Goal: Task Accomplishment & Management: Use online tool/utility

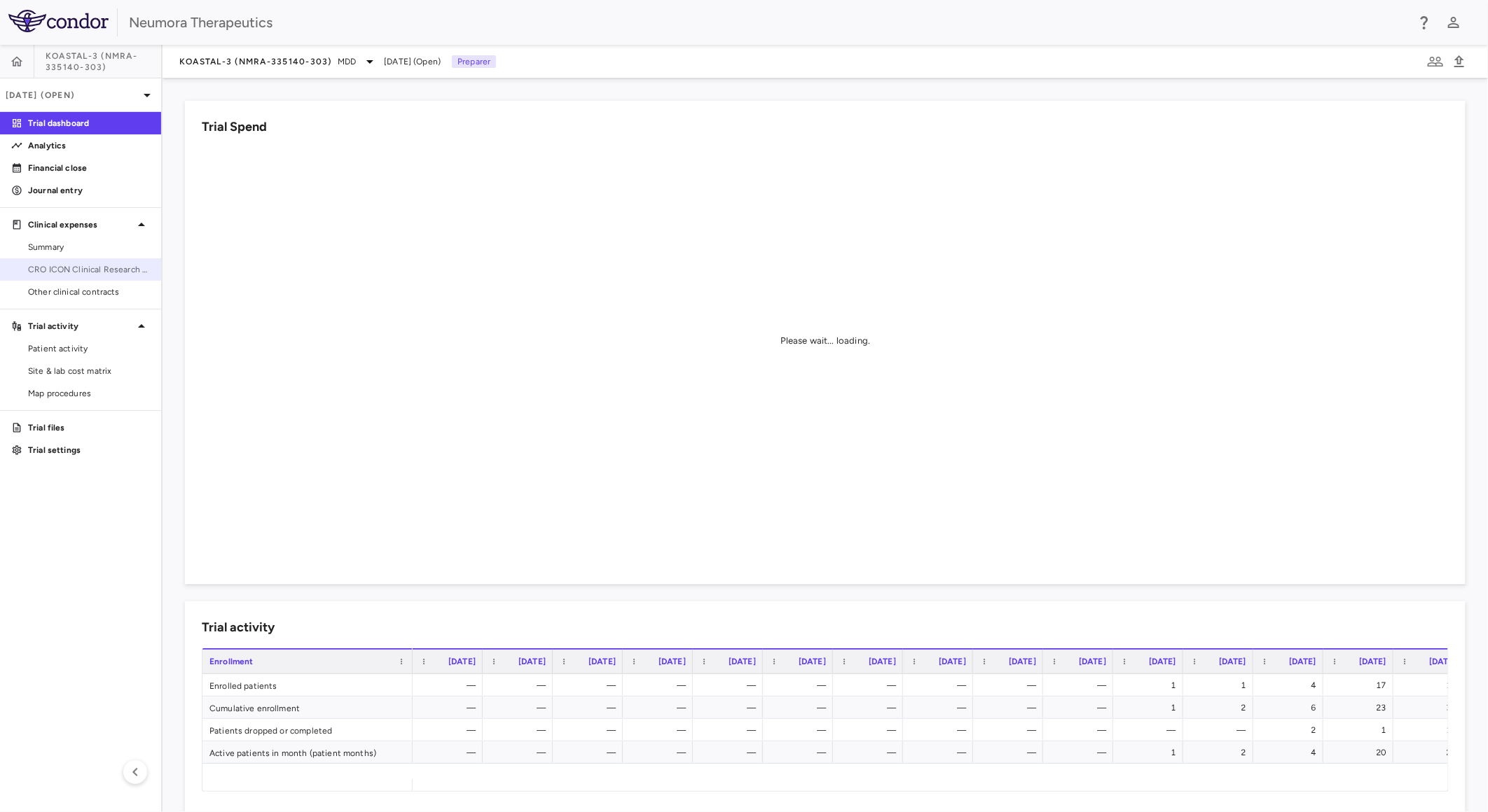
click at [103, 261] on link "CRO ICON Clinical Research Limited" at bounding box center [80, 269] width 161 height 21
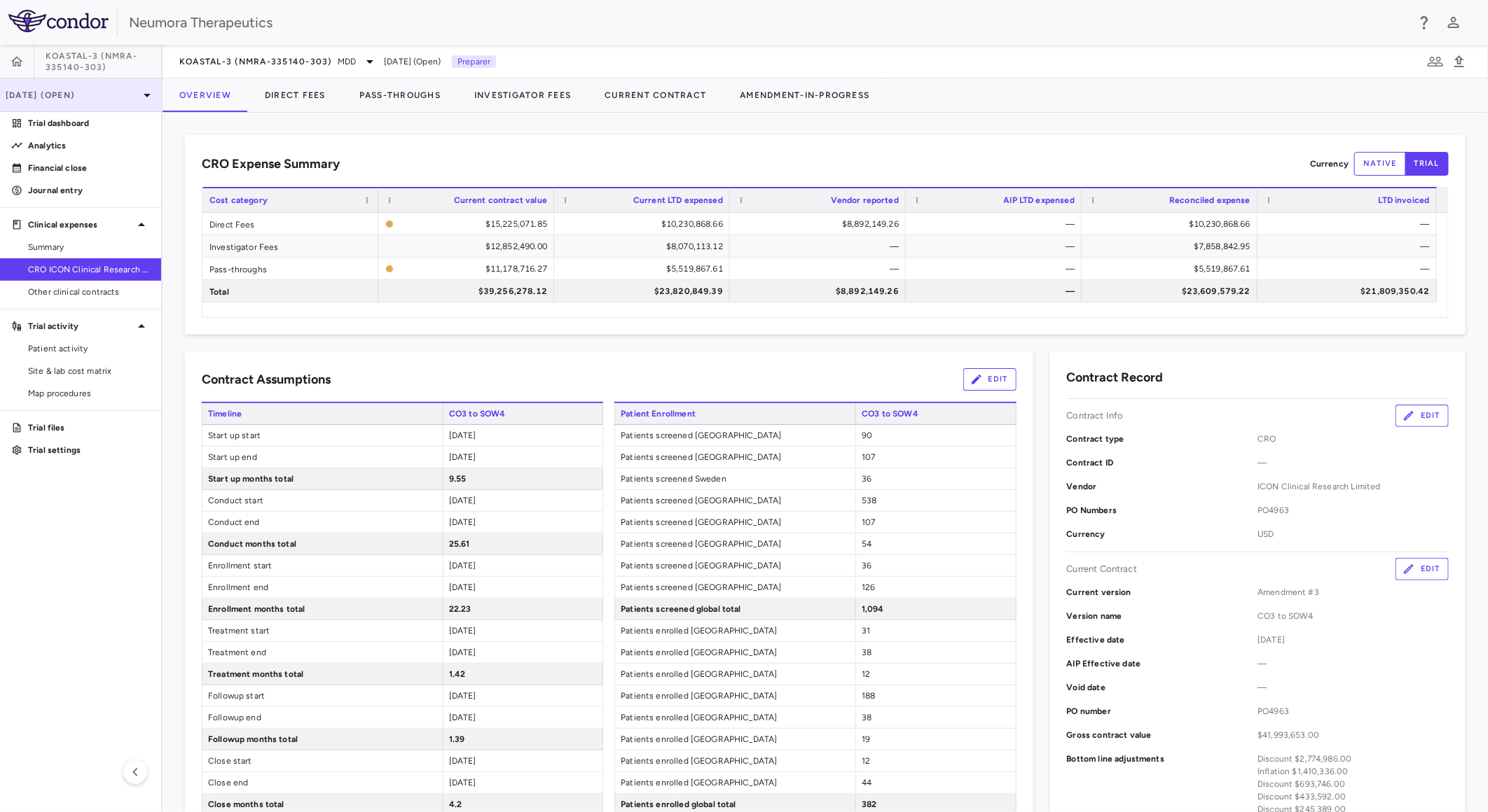
click at [114, 90] on p "[DATE] (Open)" at bounding box center [72, 95] width 133 height 13
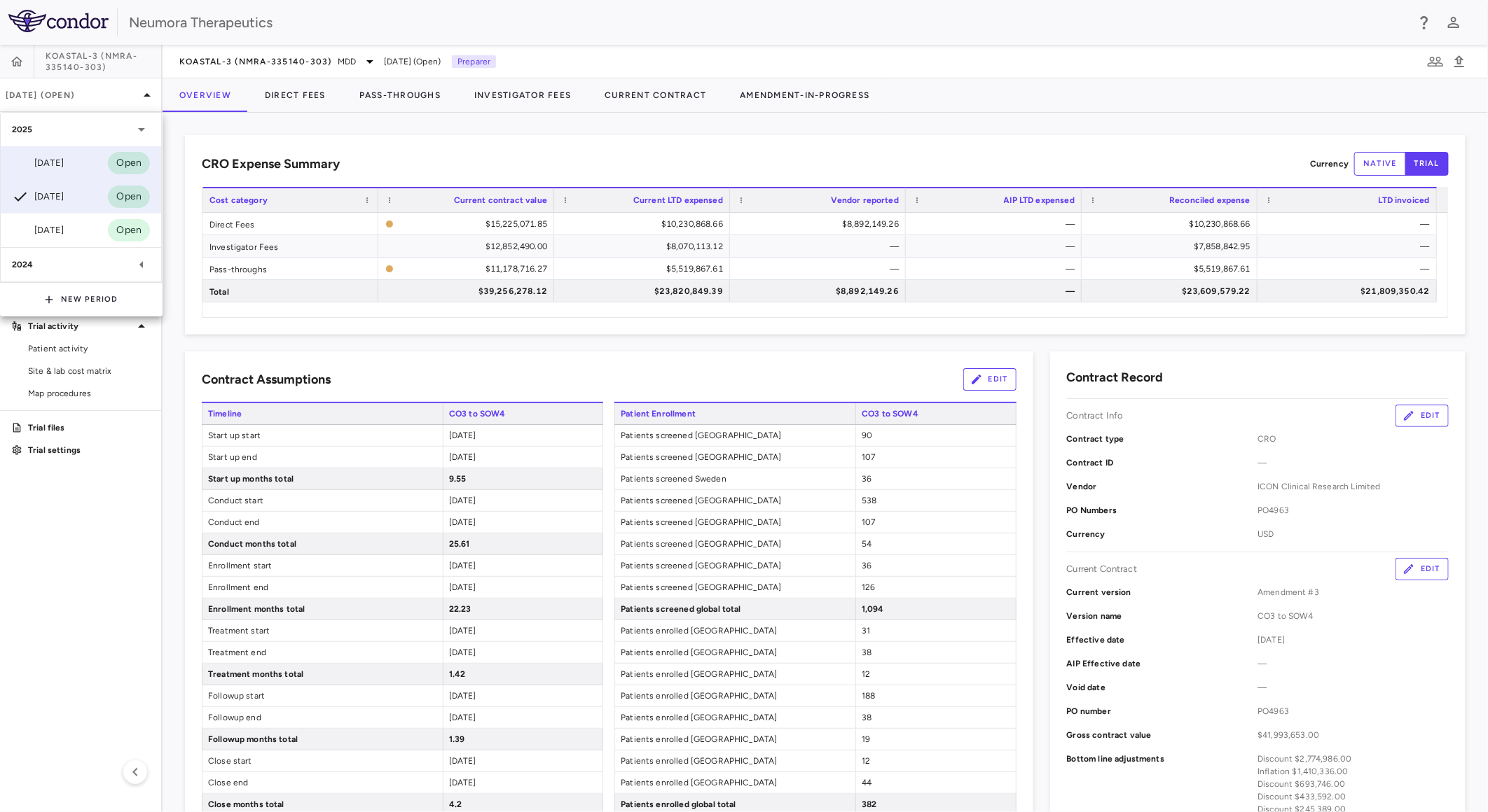
click at [64, 166] on div "[DATE]" at bounding box center [38, 163] width 52 height 17
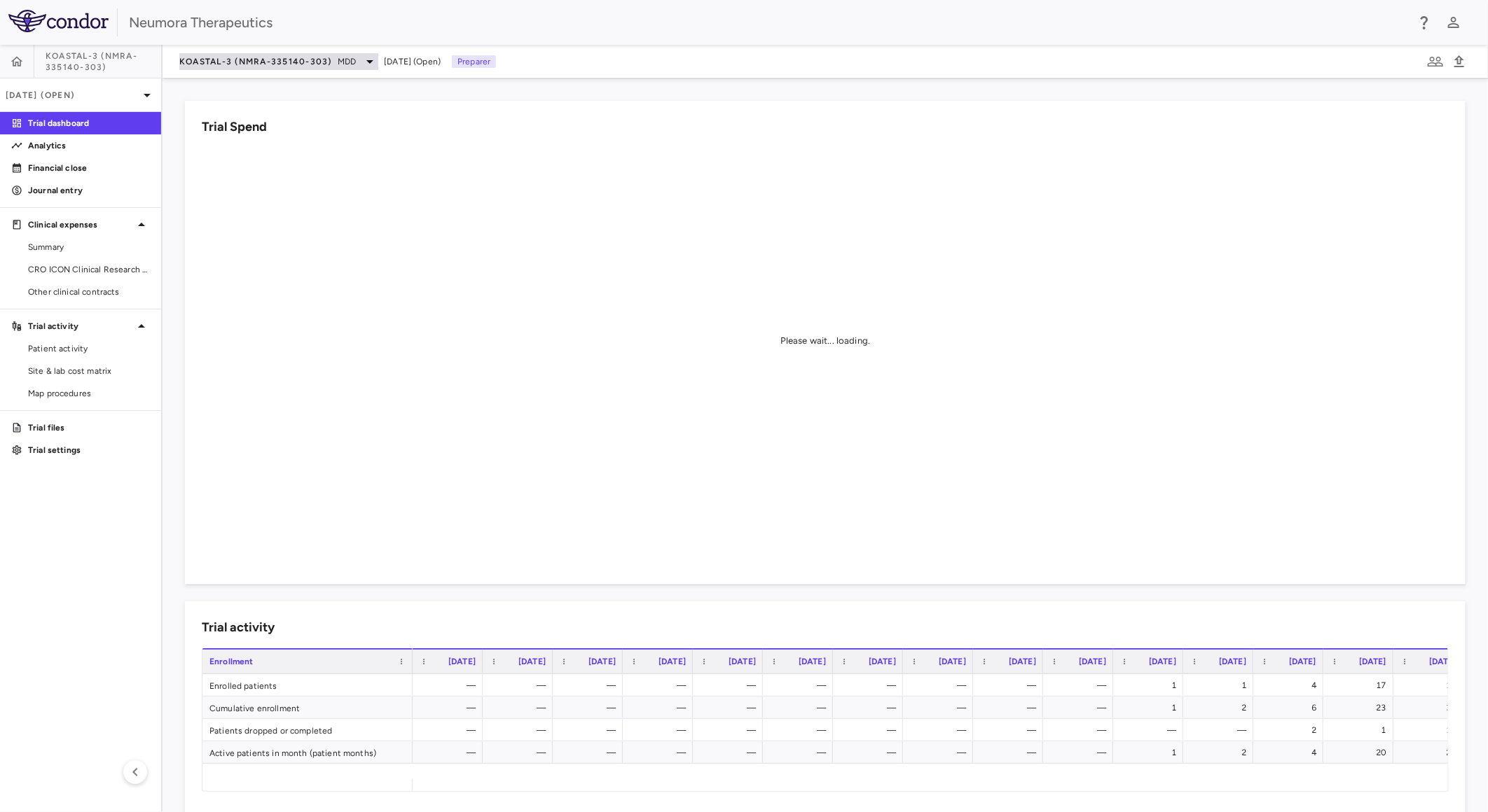
click at [226, 60] on span "KOASTAL-3 (NMRA-335140-303)" at bounding box center [255, 61] width 153 height 11
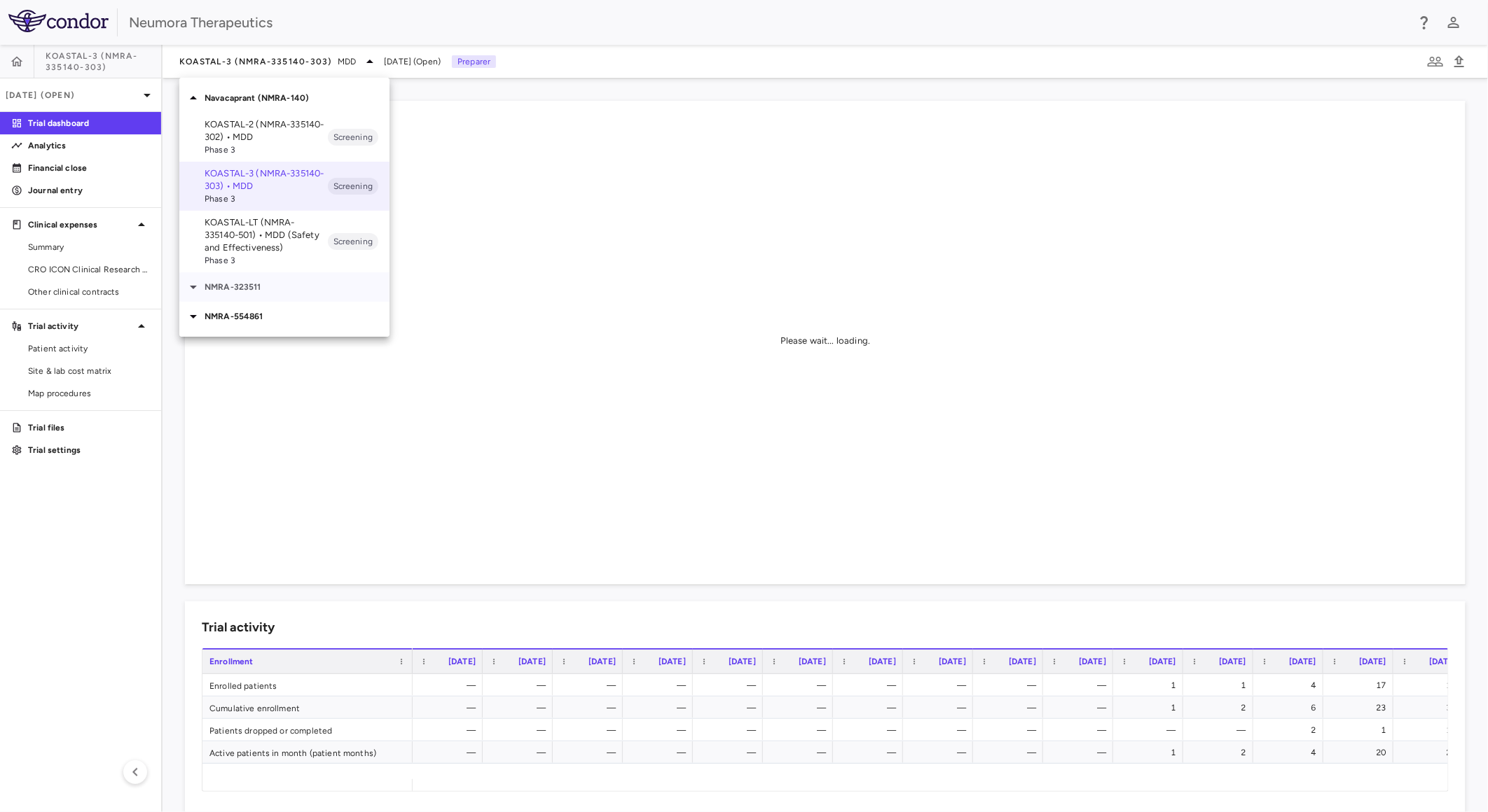
click at [266, 275] on div "NMRA-323511" at bounding box center [284, 286] width 211 height 29
click at [271, 335] on p "NMRA-323511-104 • [MEDICAL_DATA] Associated With [MEDICAL_DATA] Due to [MEDICAL…" at bounding box center [266, 338] width 124 height 63
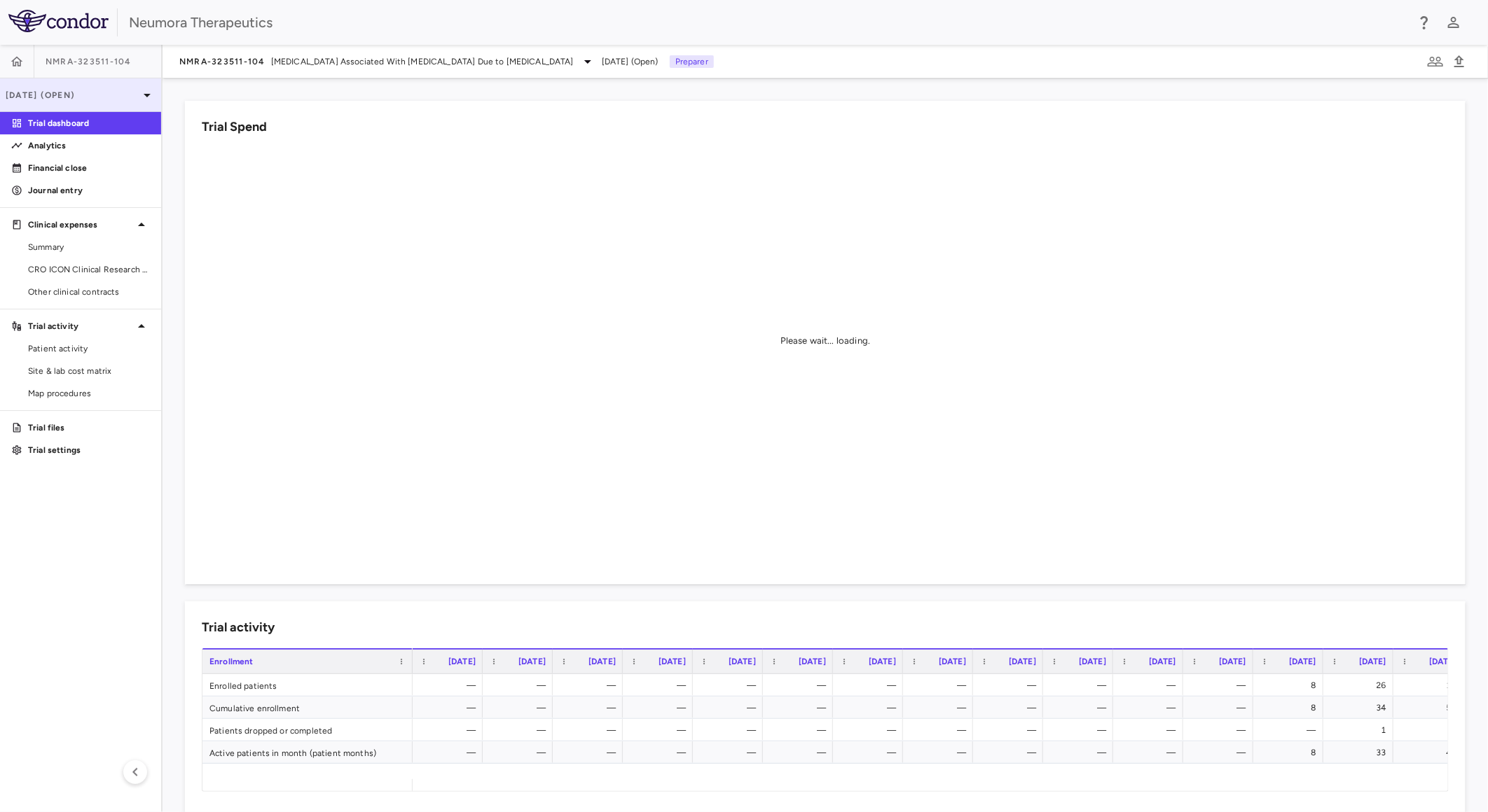
click at [94, 95] on p "[DATE] (Open)" at bounding box center [72, 95] width 133 height 13
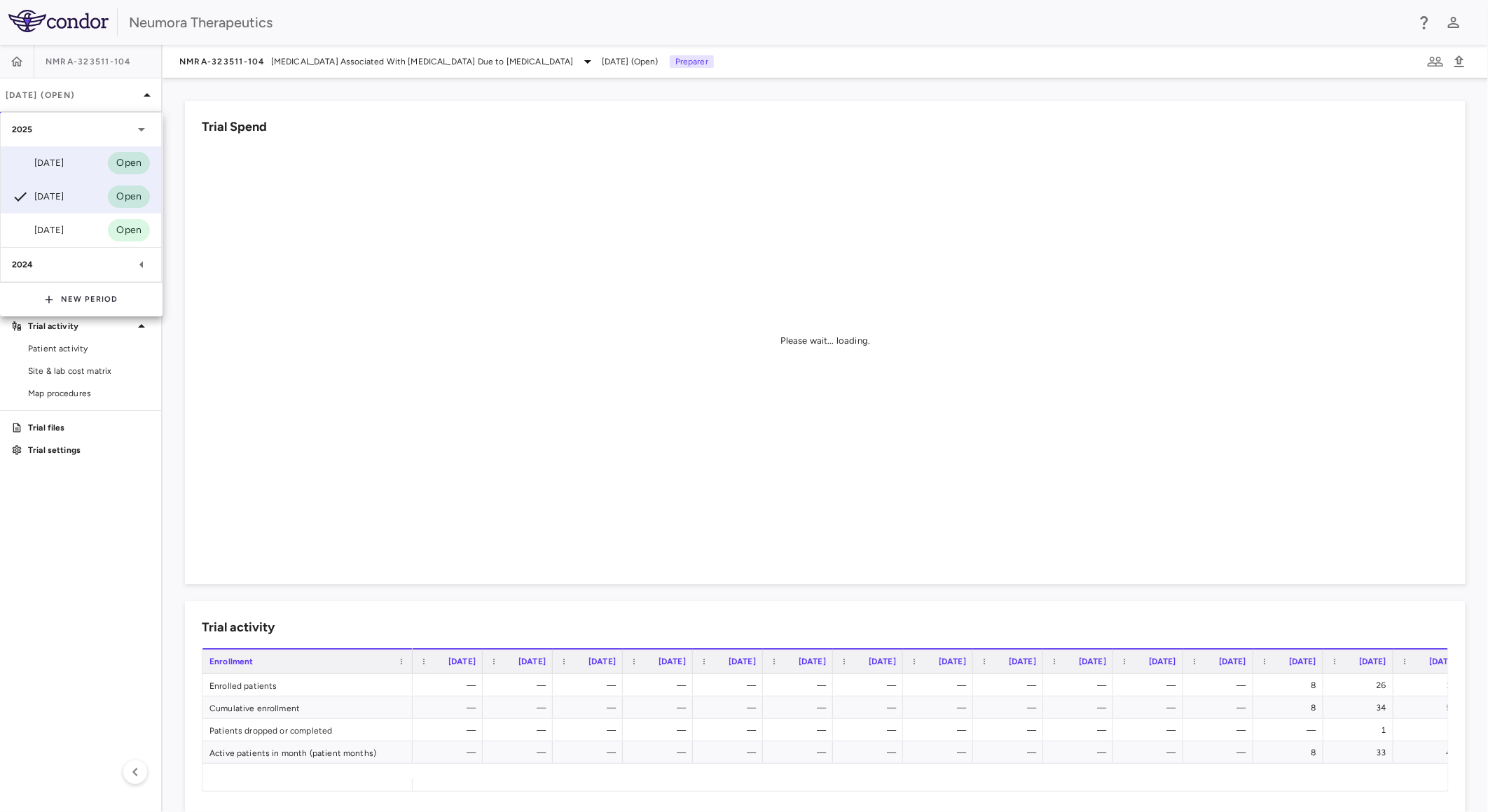
click at [64, 156] on div "[DATE]" at bounding box center [38, 163] width 52 height 17
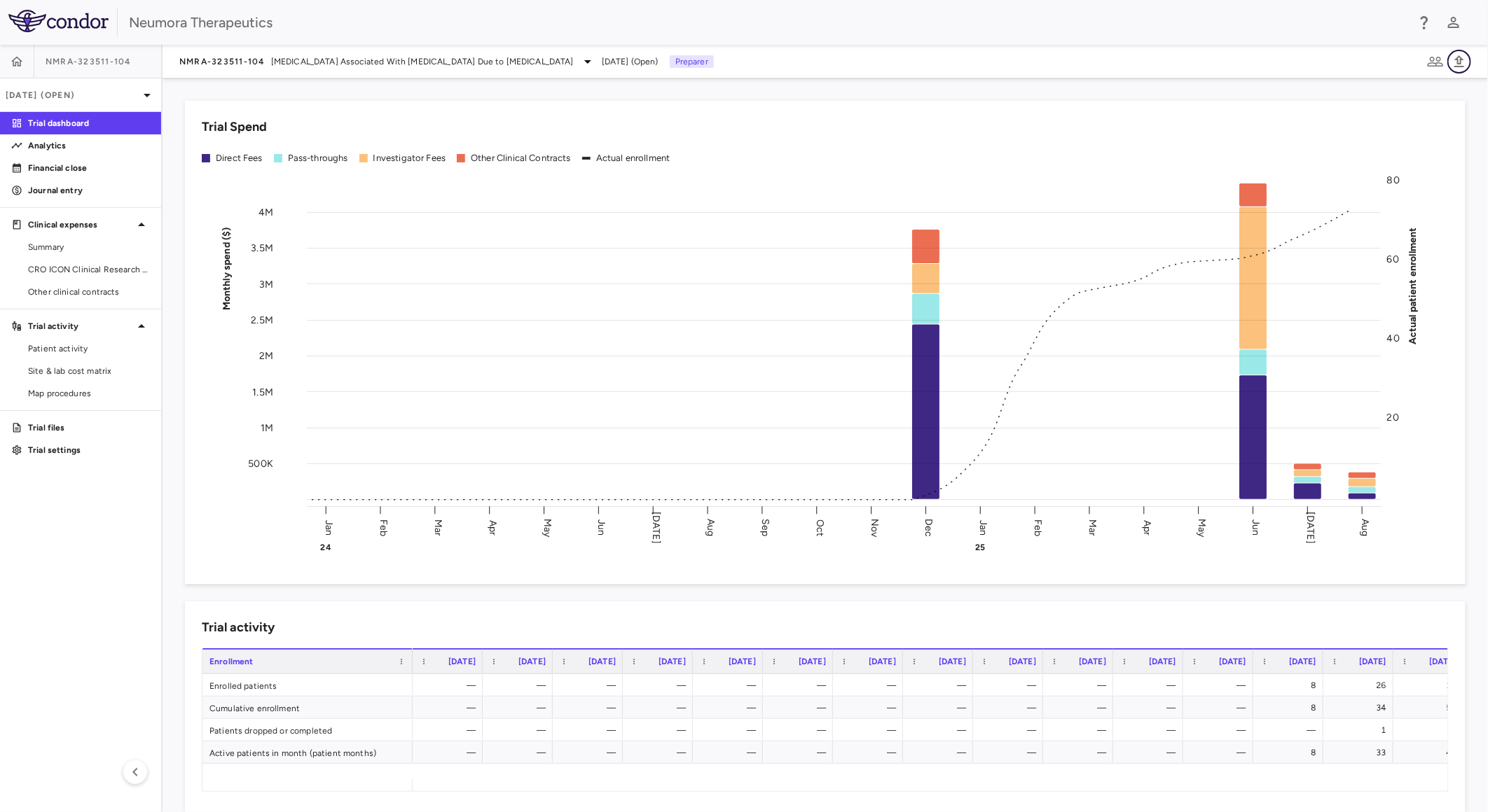
click at [1462, 61] on icon "button" at bounding box center [1459, 61] width 17 height 17
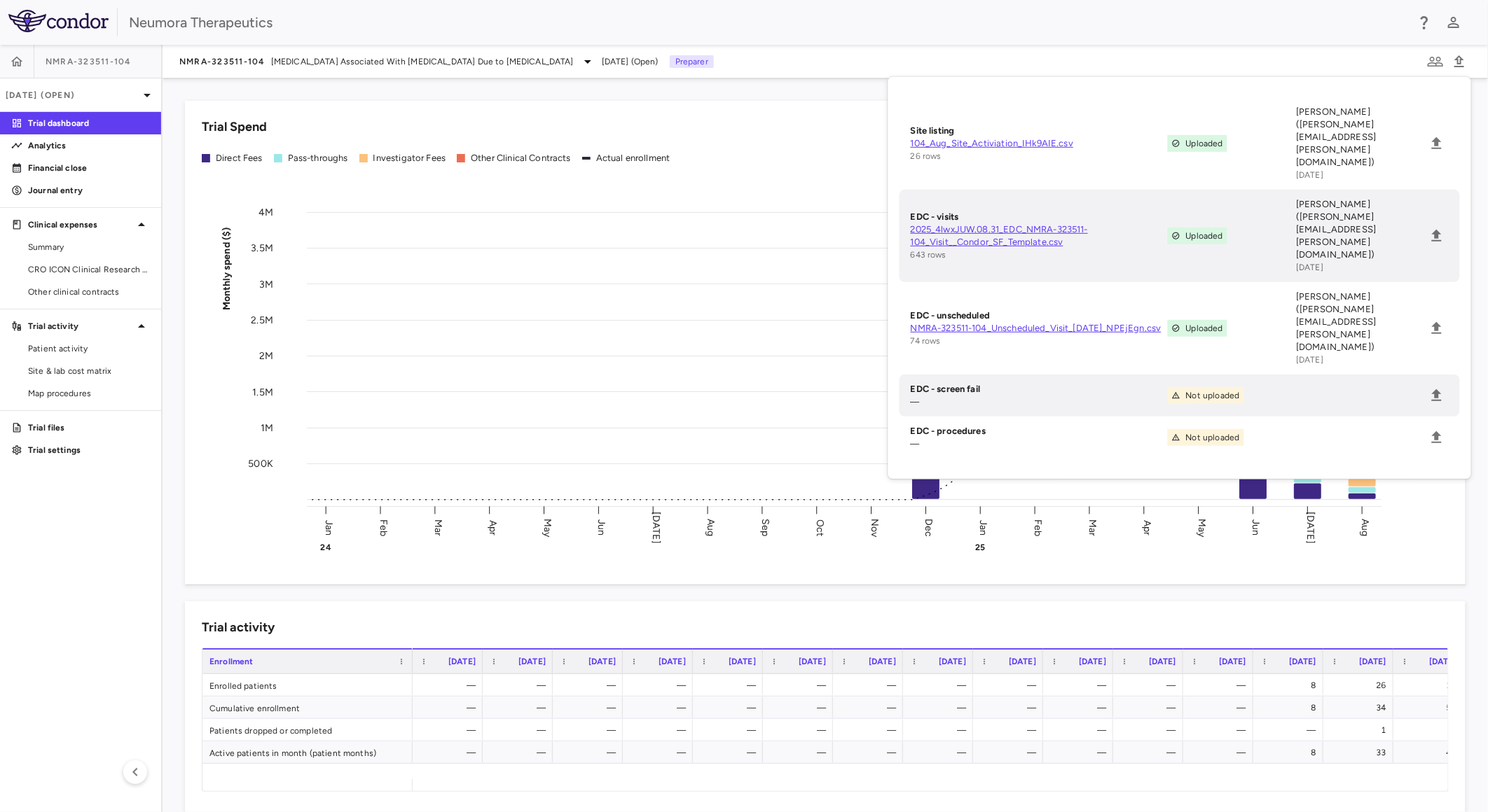
drag, startPoint x: 819, startPoint y: 136, endPoint x: 791, endPoint y: 143, distance: 28.9
click at [819, 135] on div "Trial Spend" at bounding box center [825, 127] width 1247 height 19
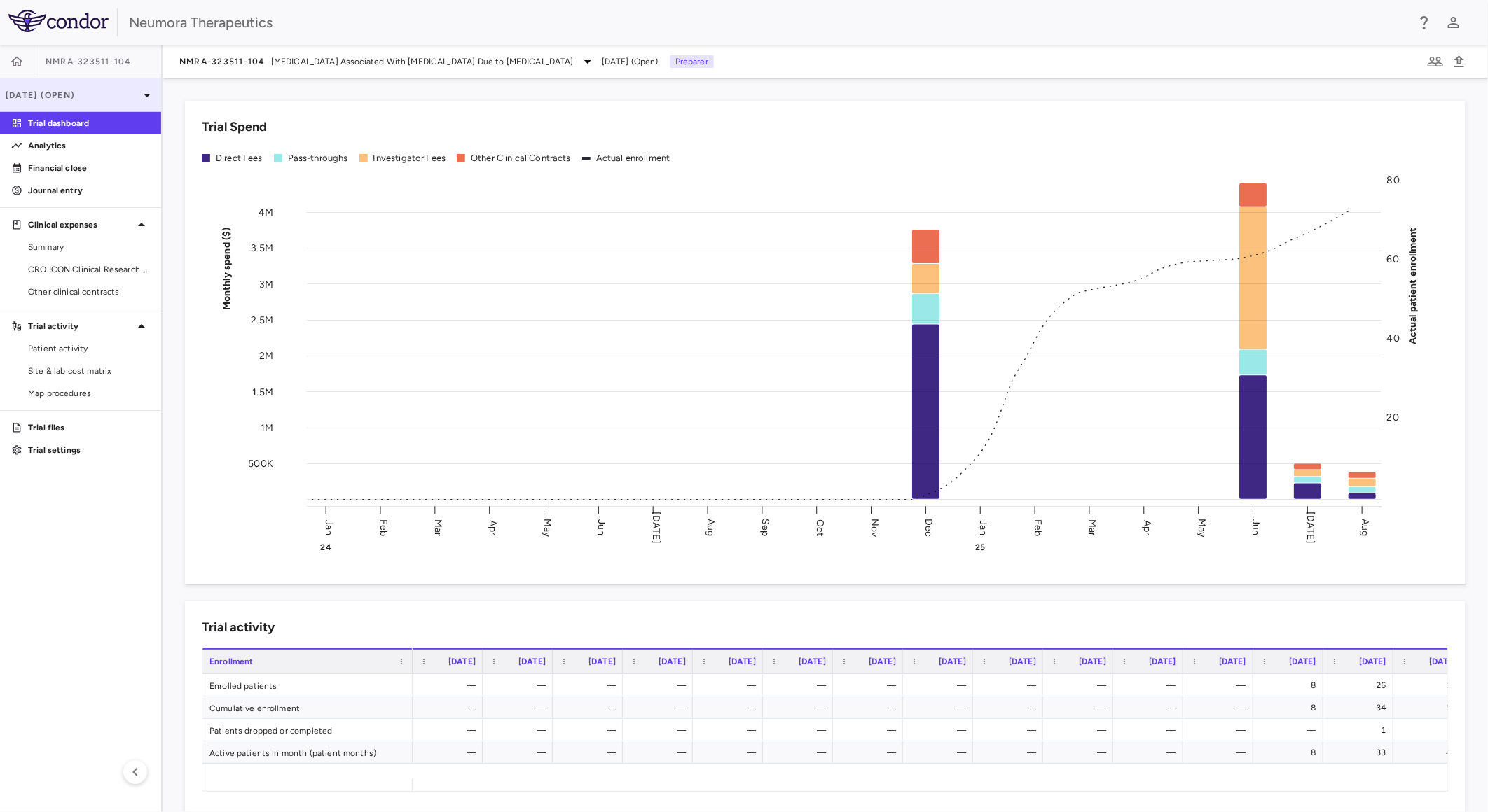
click at [119, 95] on p "[DATE] (Open)" at bounding box center [72, 95] width 133 height 13
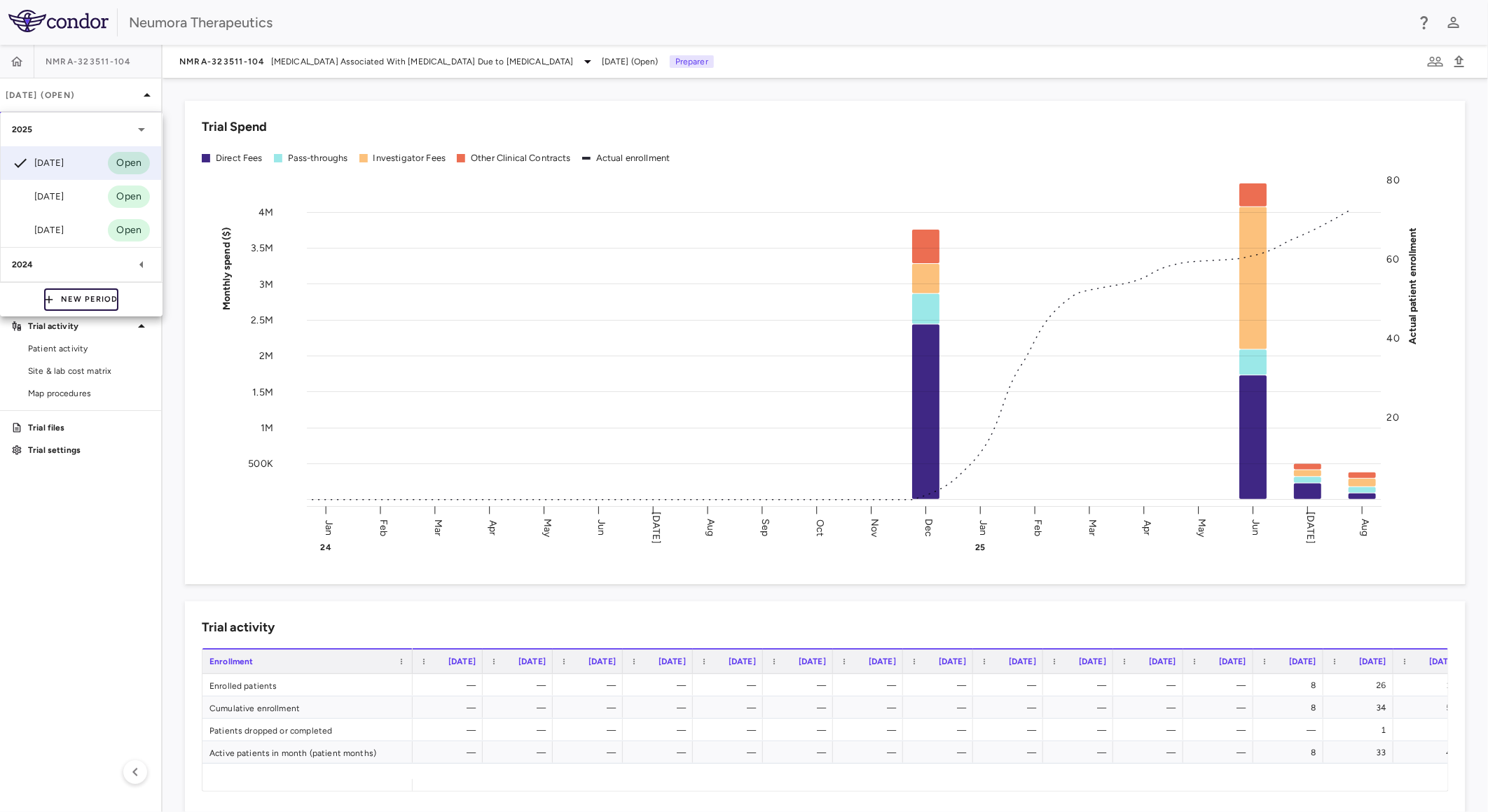
click at [103, 304] on button "New Period" at bounding box center [81, 299] width 74 height 22
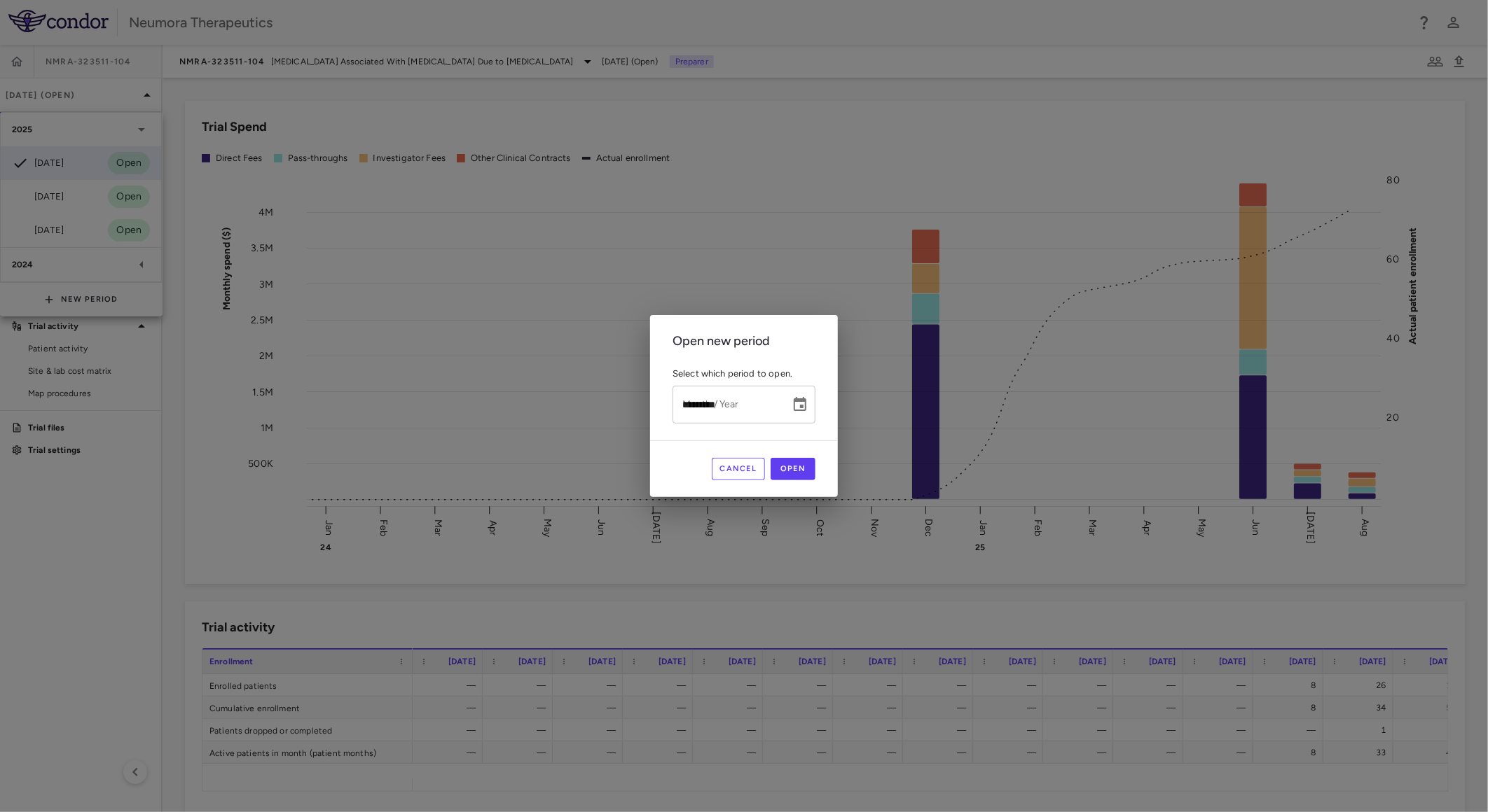
click at [705, 406] on input "*********" at bounding box center [727, 404] width 108 height 37
type input "**********"
click at [799, 464] on button "Open" at bounding box center [792, 469] width 45 height 22
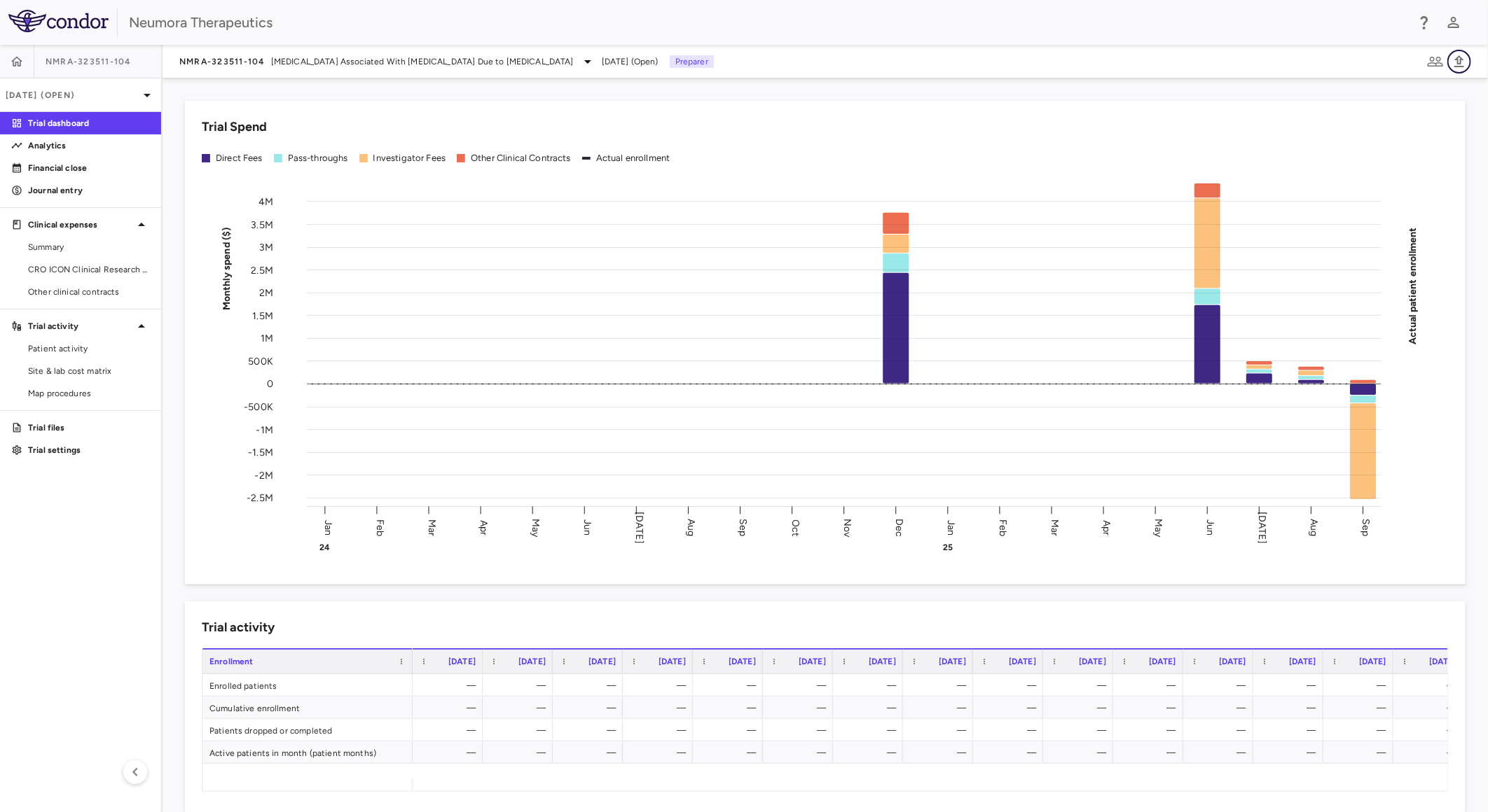
click at [1463, 60] on icon "button" at bounding box center [1459, 61] width 17 height 17
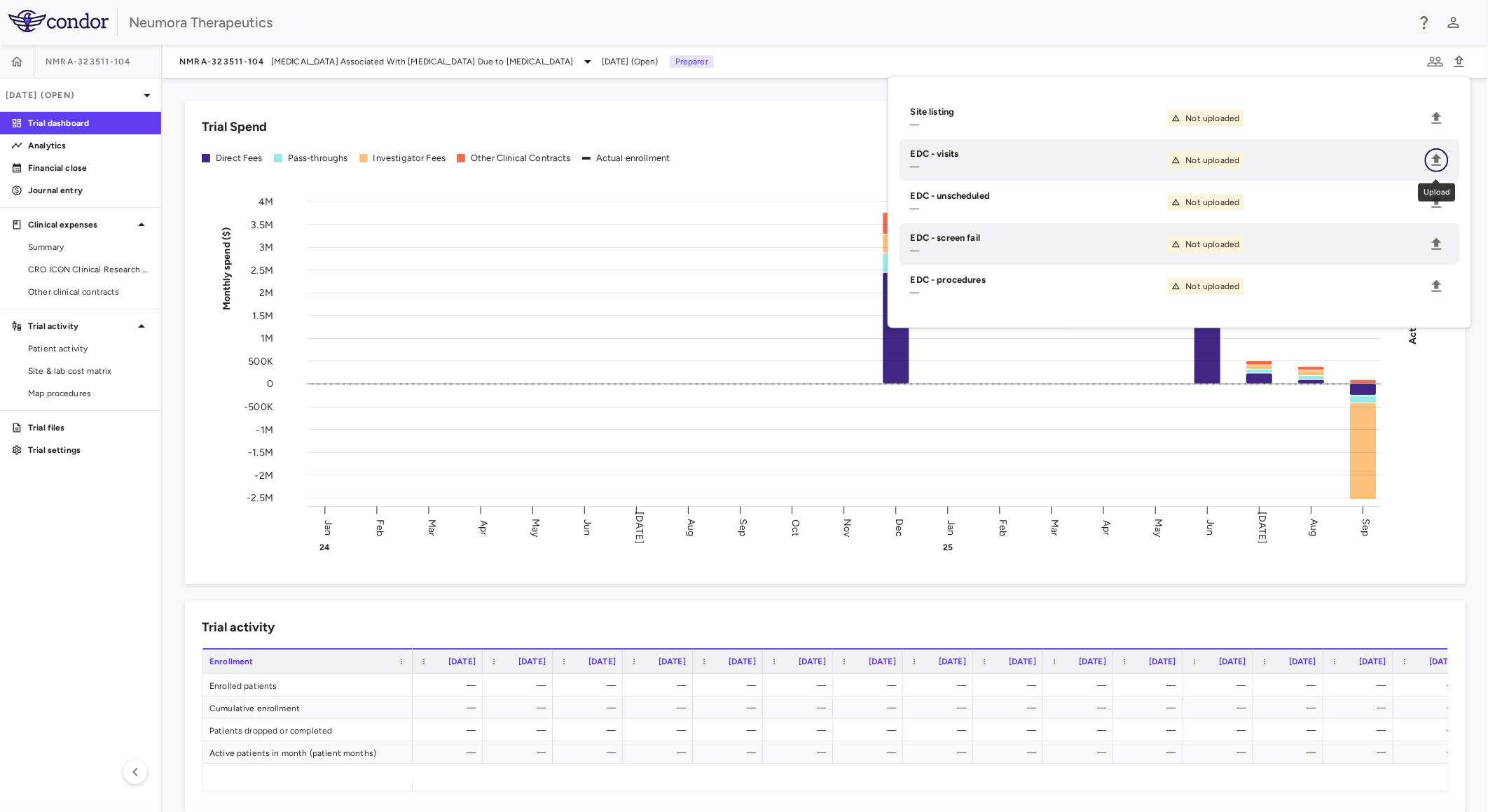
click at [1440, 159] on icon "Upload" at bounding box center [1437, 160] width 10 height 12
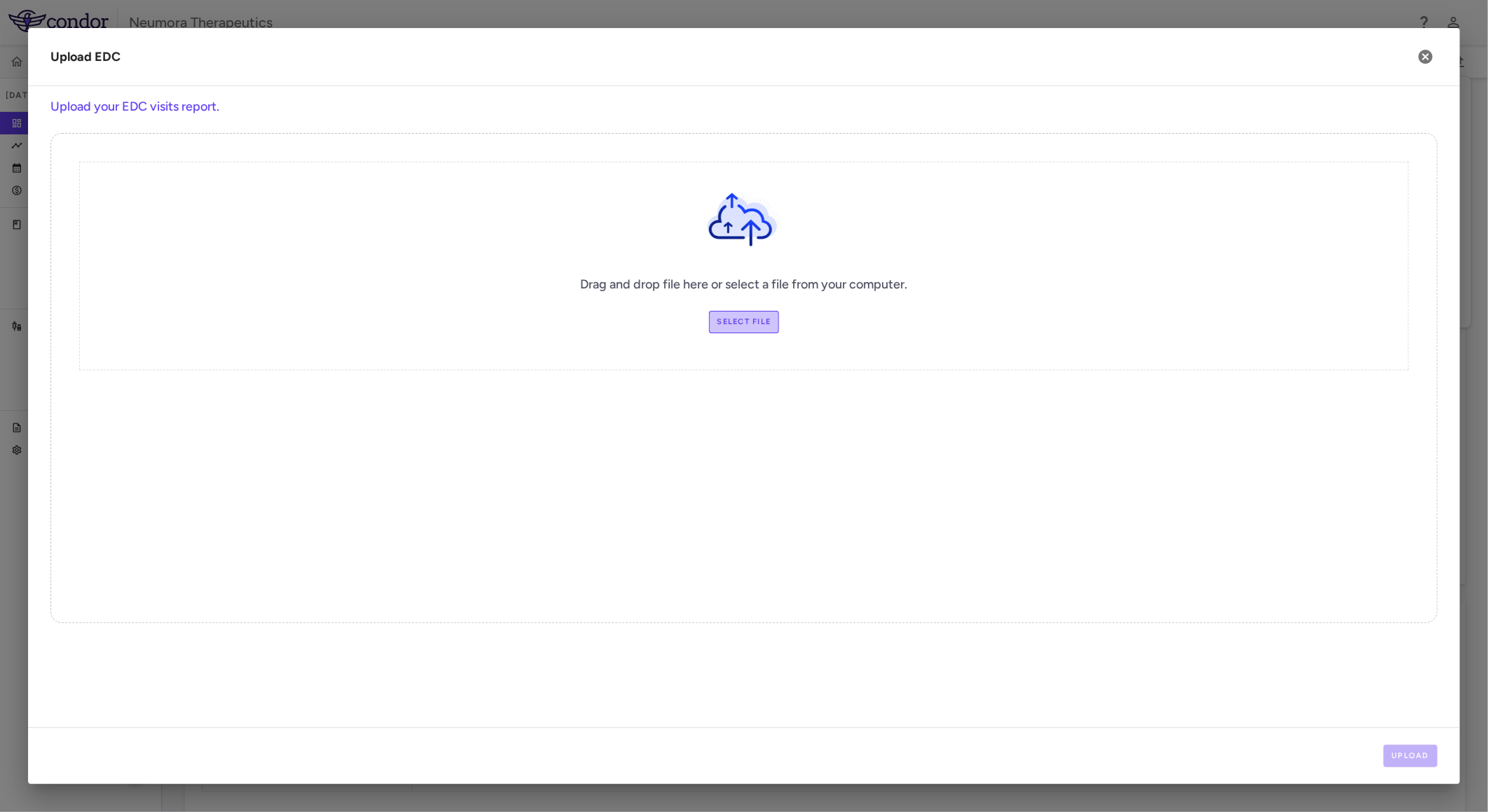
click at [733, 322] on label "Select file" at bounding box center [744, 322] width 71 height 22
click at [0, 0] on input "Select file" at bounding box center [0, 0] width 0 height 0
click at [1396, 749] on button "Upload" at bounding box center [1411, 756] width 55 height 22
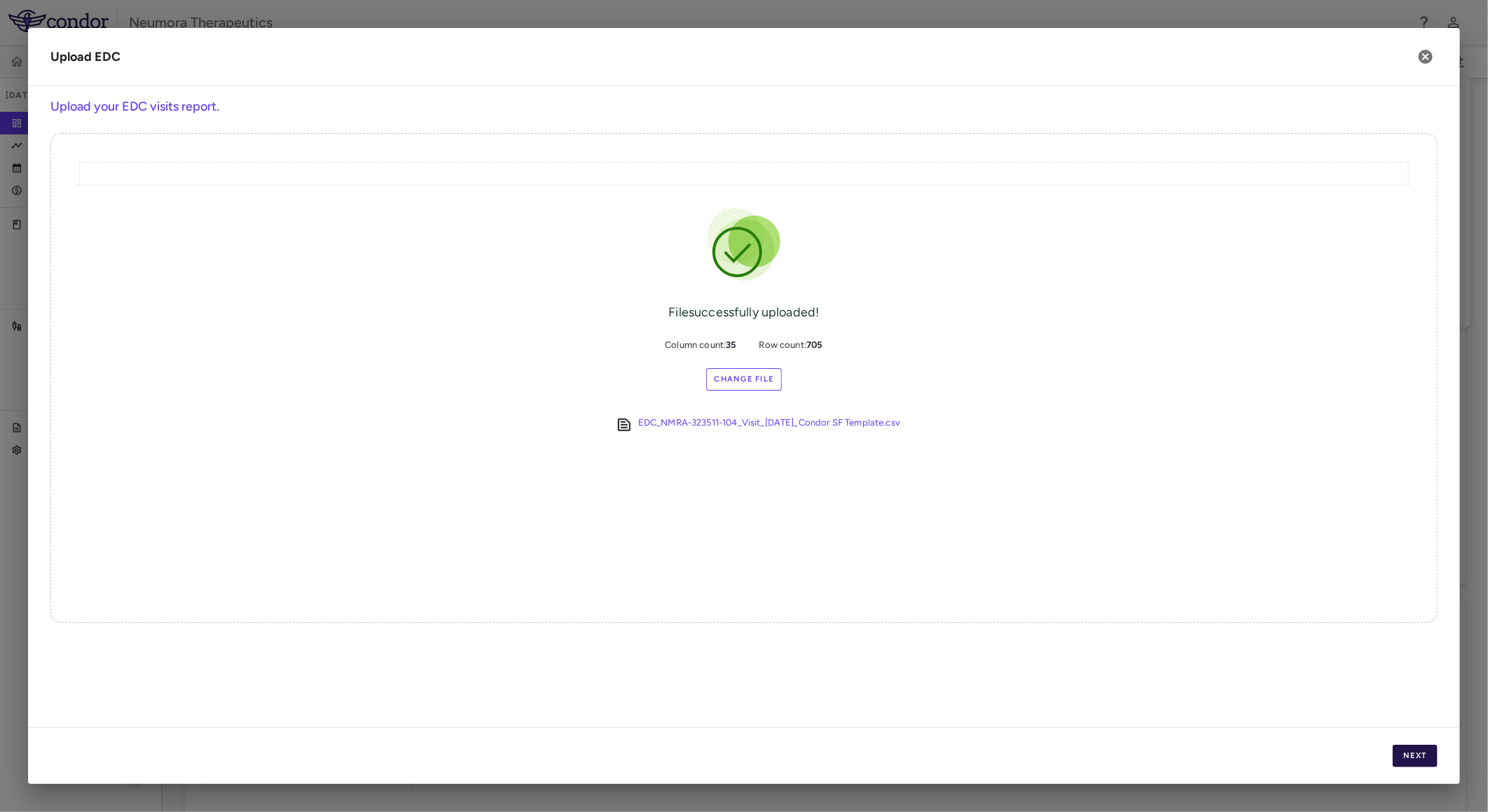
click at [1419, 752] on button "Next" at bounding box center [1415, 756] width 45 height 22
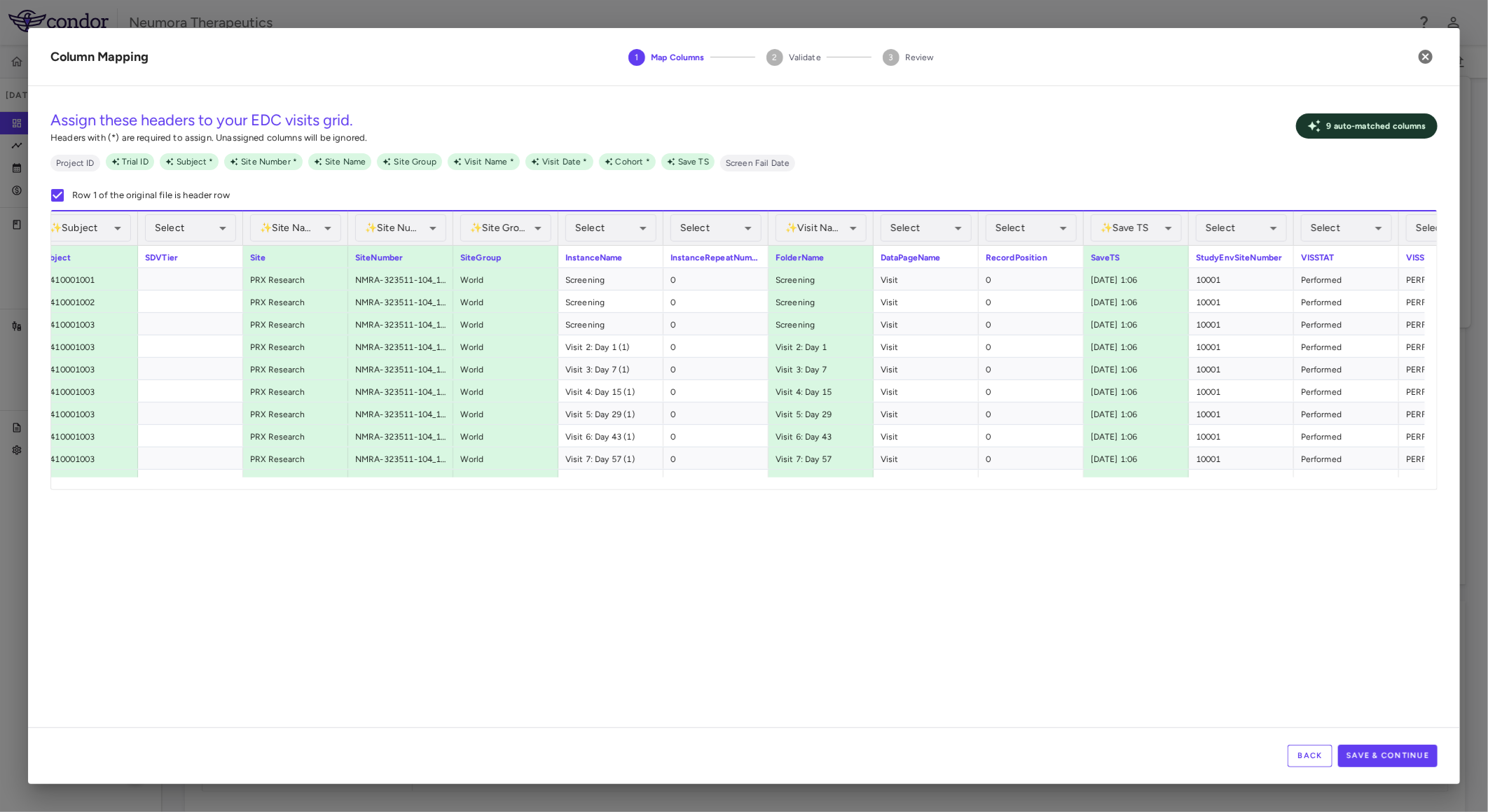
scroll to position [0, 307]
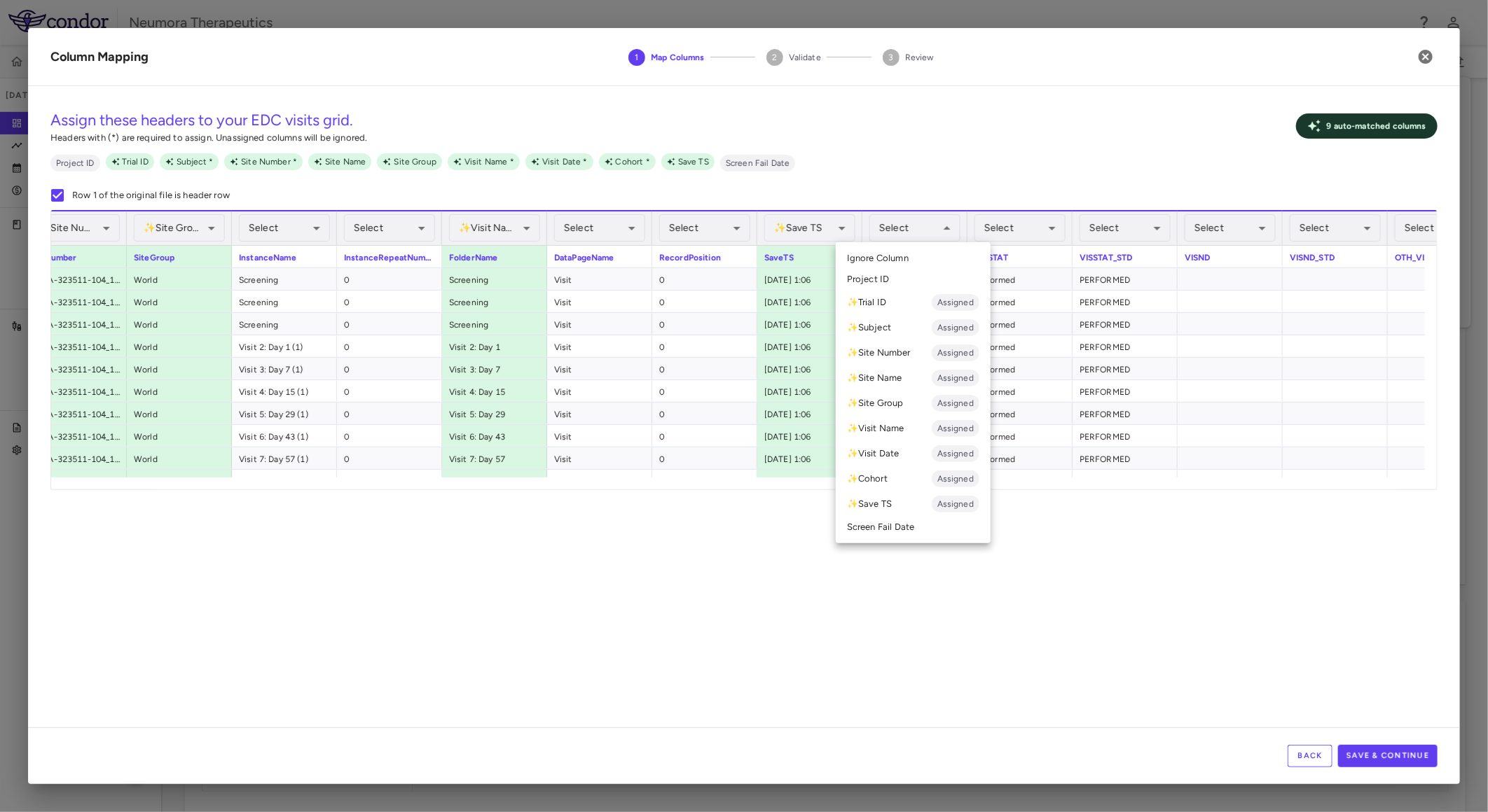
click at [824, 220] on div at bounding box center [744, 406] width 1488 height 812
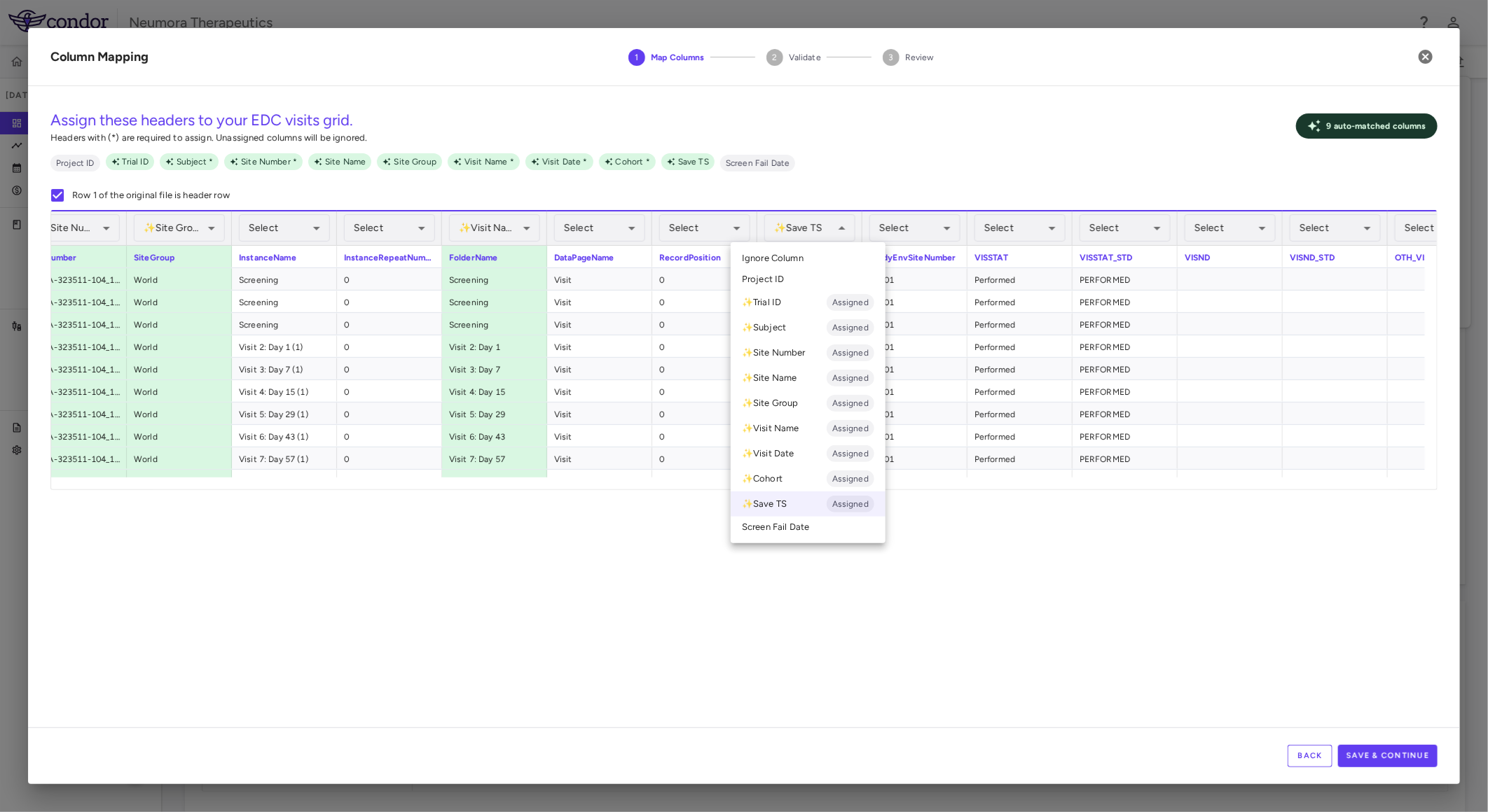
click at [828, 254] on li "Ignore Column" at bounding box center [807, 258] width 155 height 21
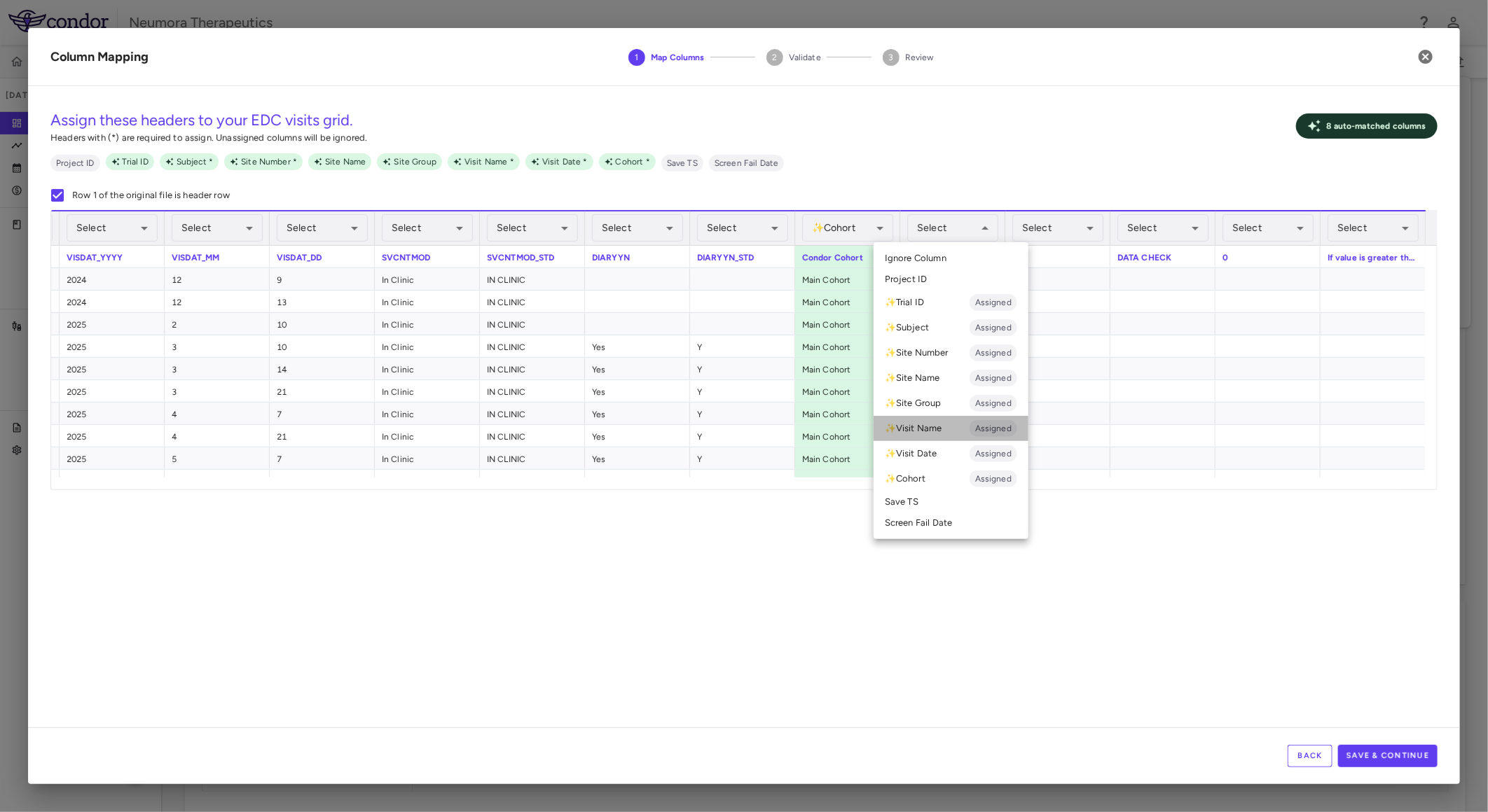
click at [937, 431] on li "✨ Visit Name Assigned" at bounding box center [950, 428] width 155 height 25
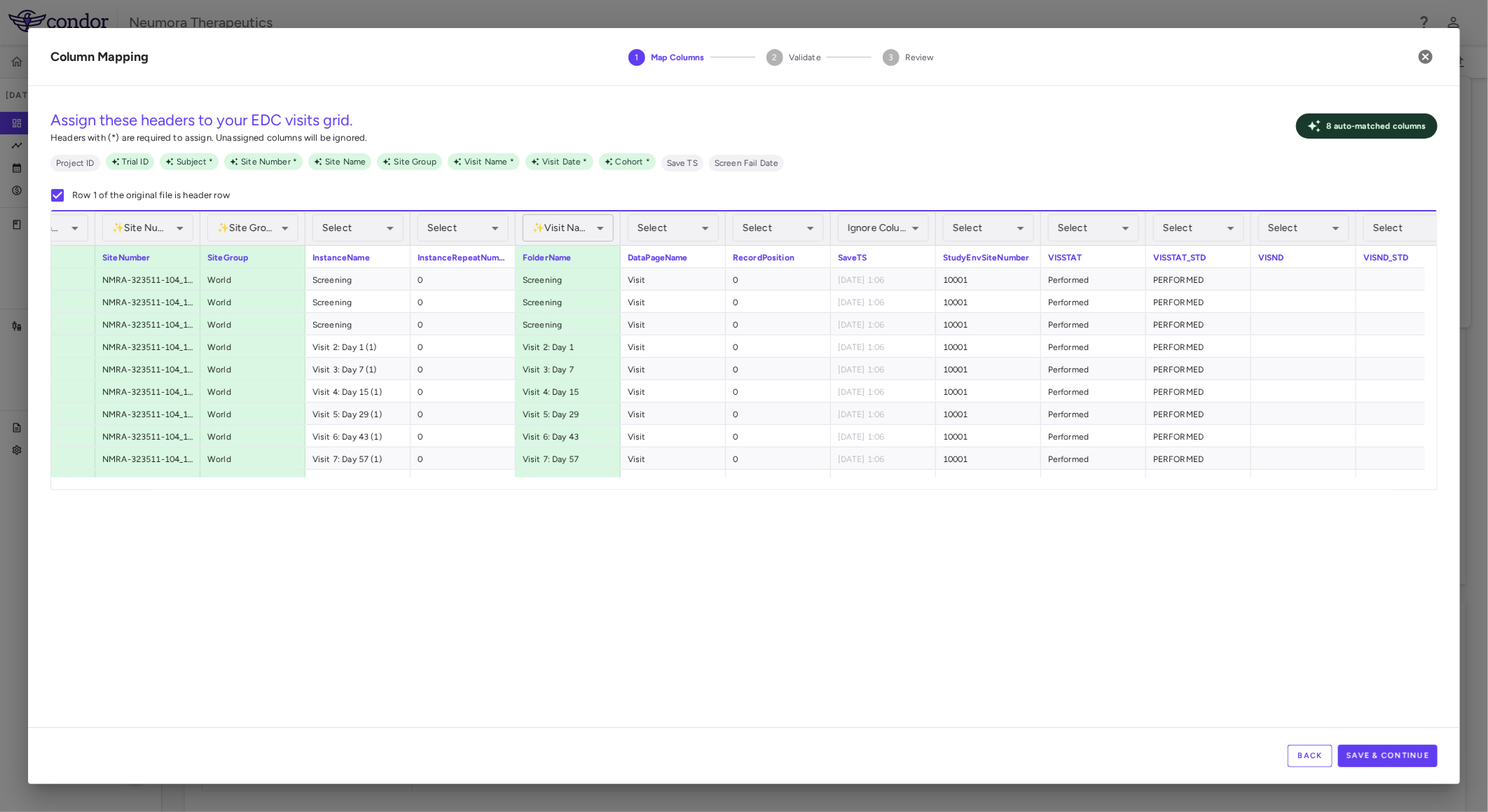
click at [586, 214] on div "**********" at bounding box center [568, 228] width 91 height 34
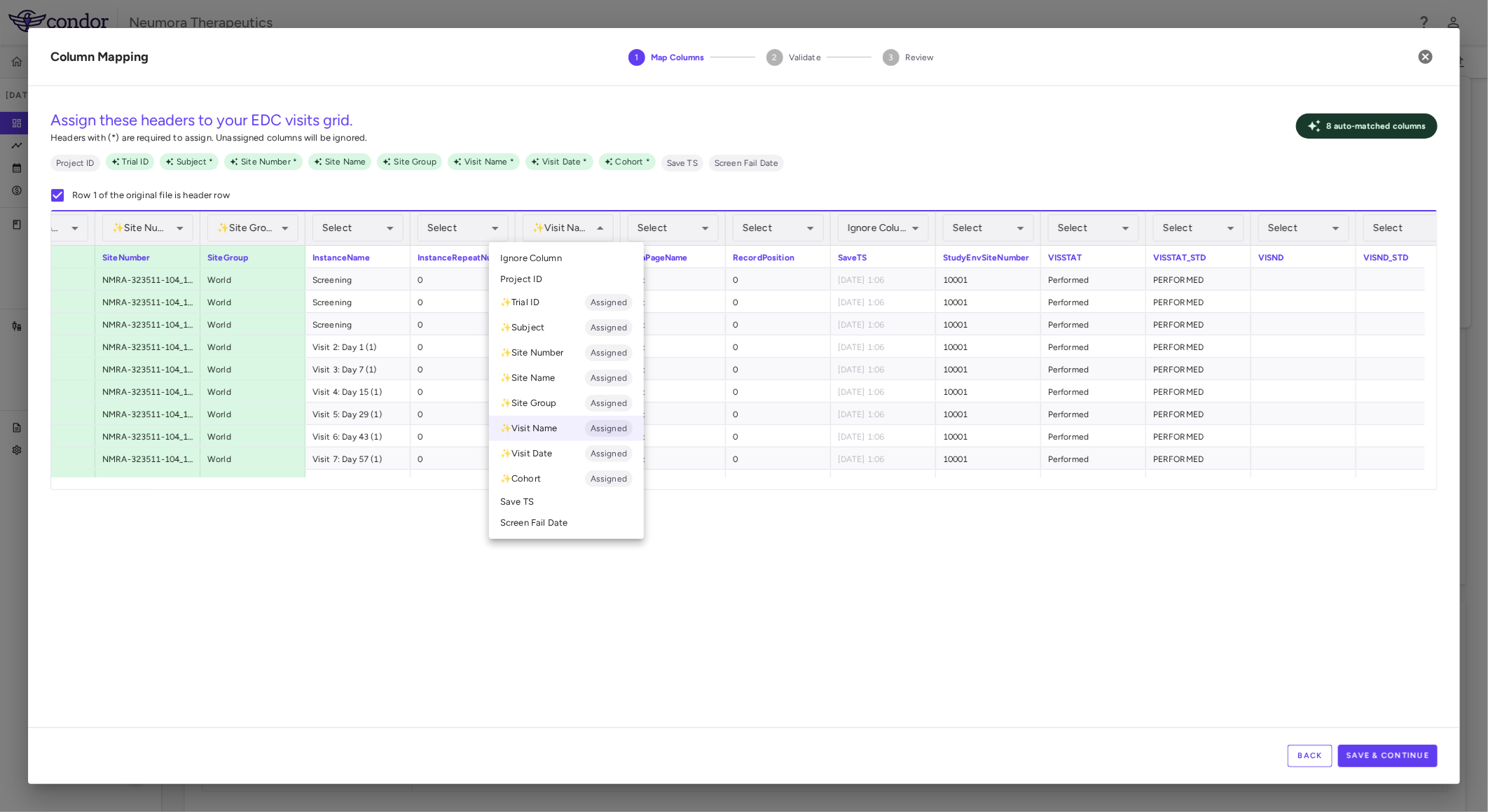
click at [566, 255] on li "Ignore Column" at bounding box center [566, 258] width 155 height 21
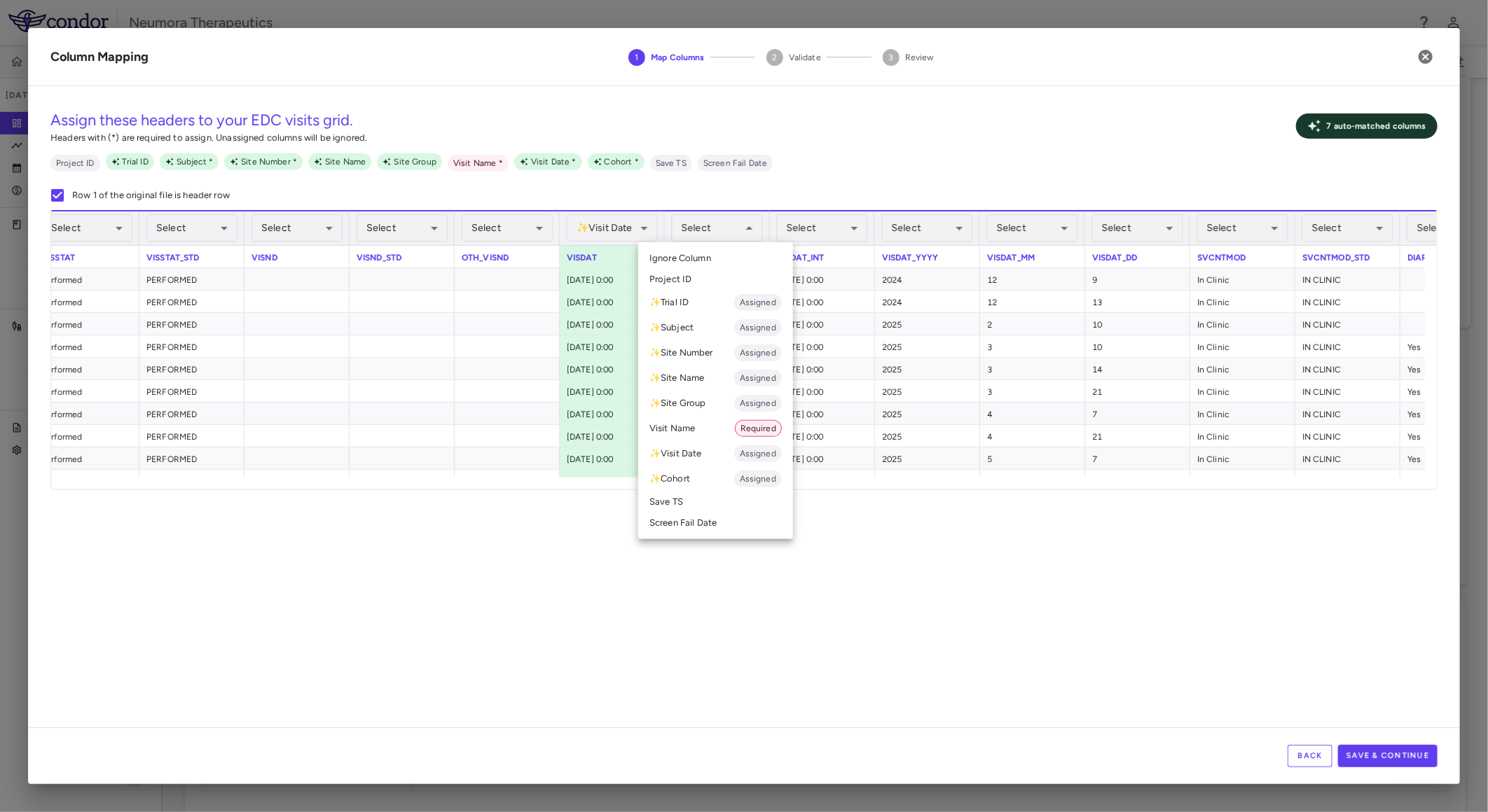
click at [614, 225] on div at bounding box center [744, 406] width 1488 height 812
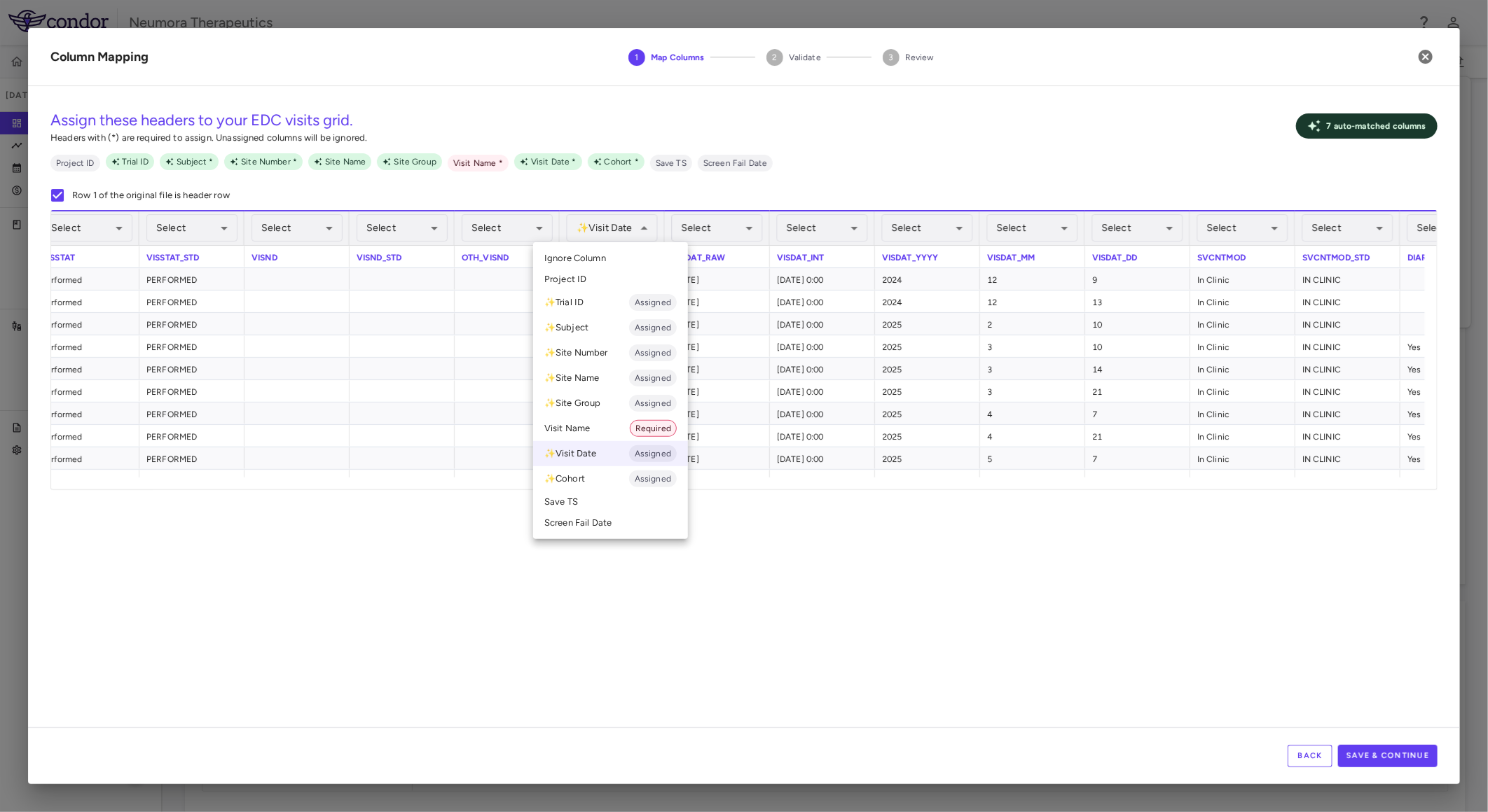
click at [615, 249] on li "Ignore Column" at bounding box center [610, 258] width 155 height 21
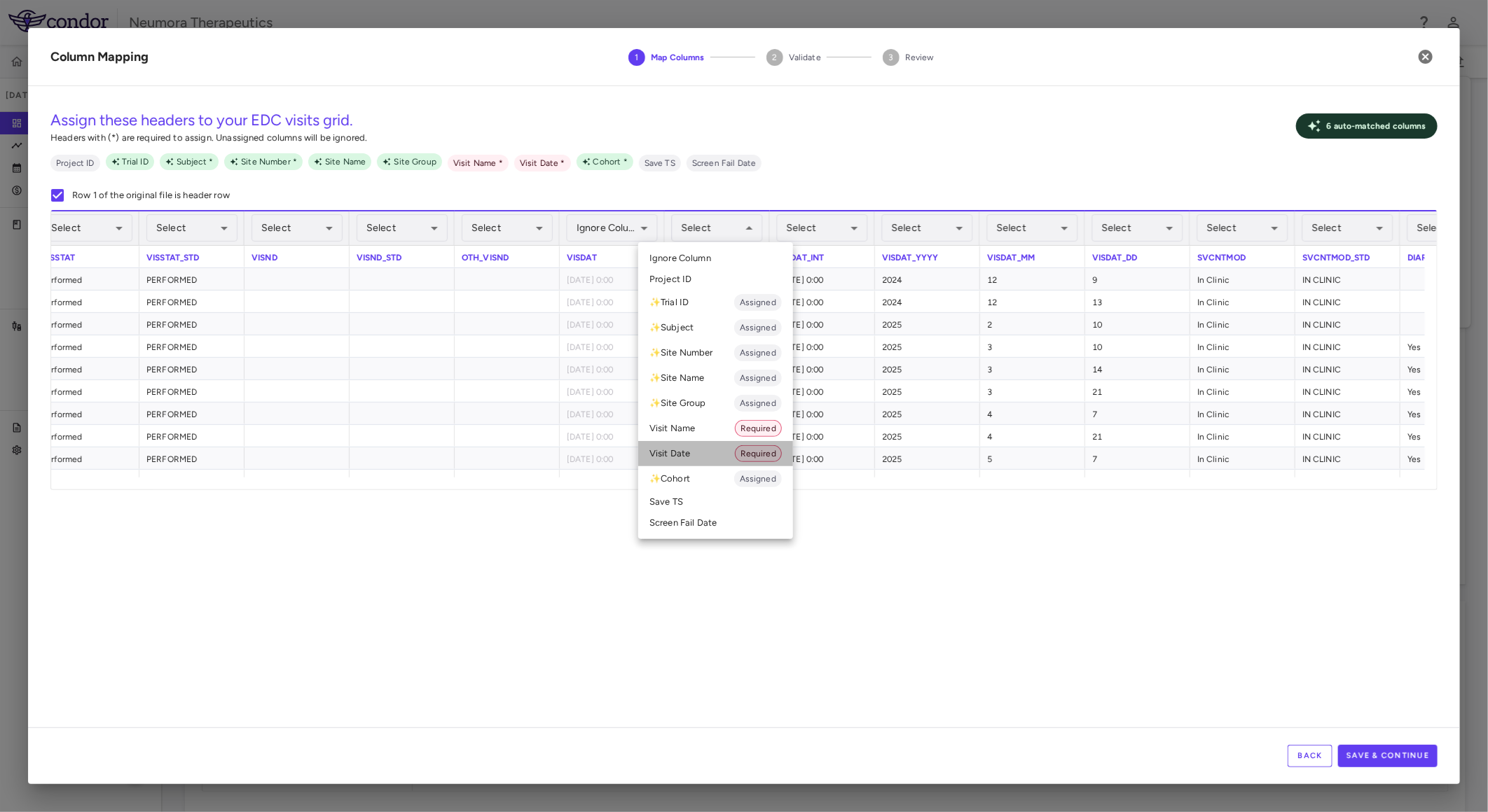
click at [702, 452] on li "Visit Date Required" at bounding box center [716, 453] width 155 height 25
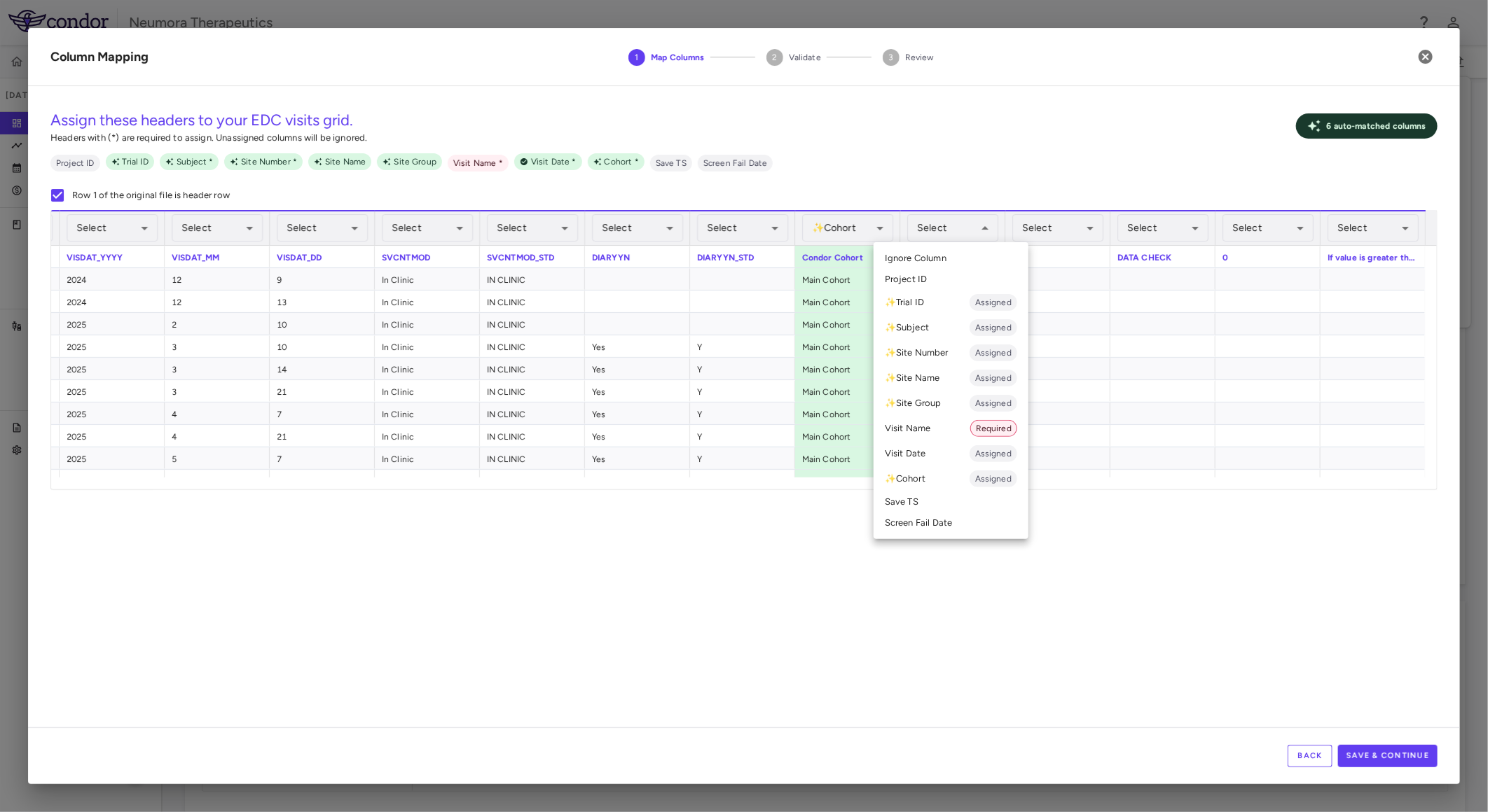
click at [925, 419] on li "Visit Name Required" at bounding box center [950, 428] width 155 height 25
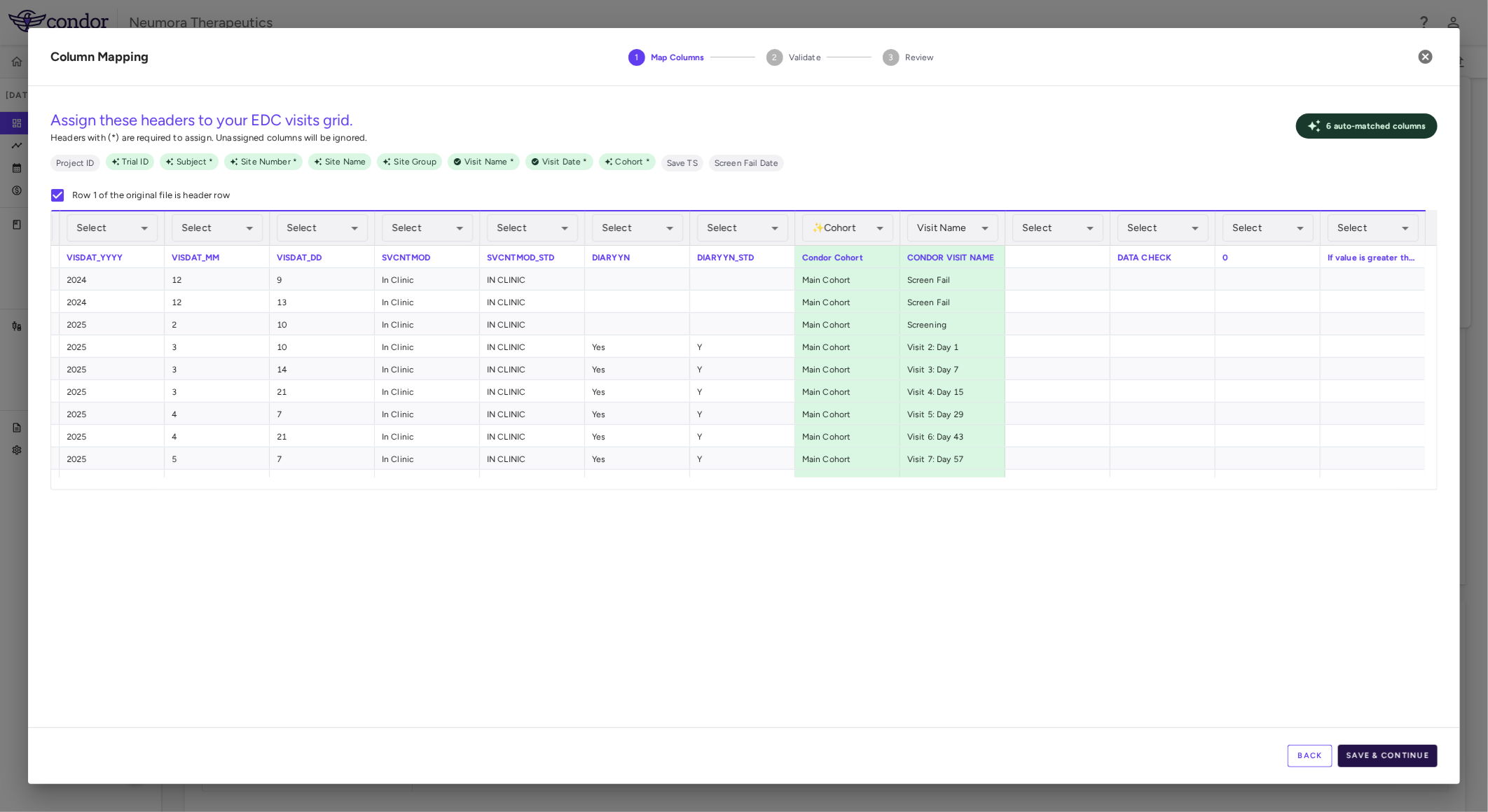
click at [1398, 756] on button "Save & Continue" at bounding box center [1388, 756] width 100 height 22
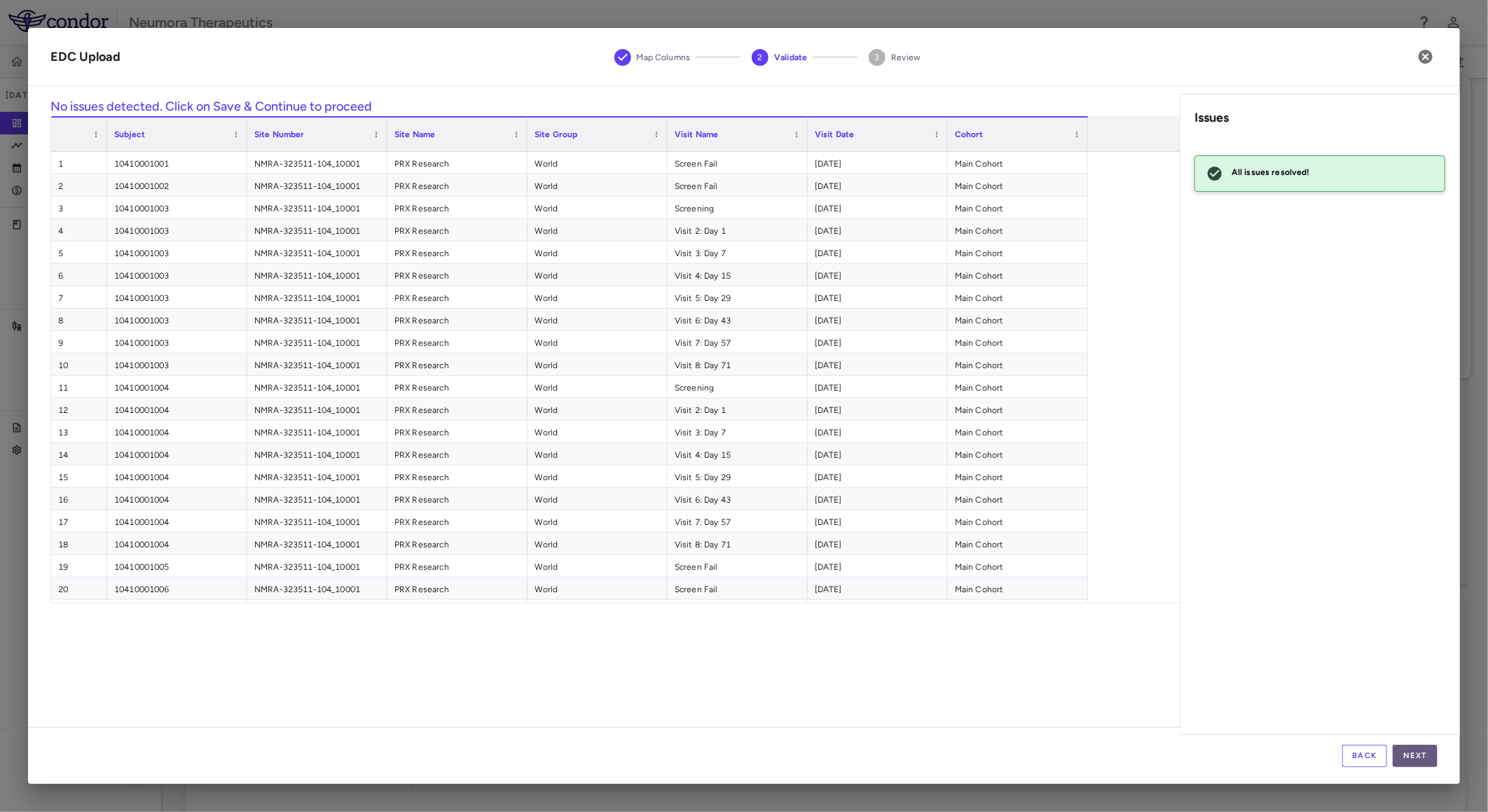
click at [1418, 751] on button "Next" at bounding box center [1415, 756] width 45 height 22
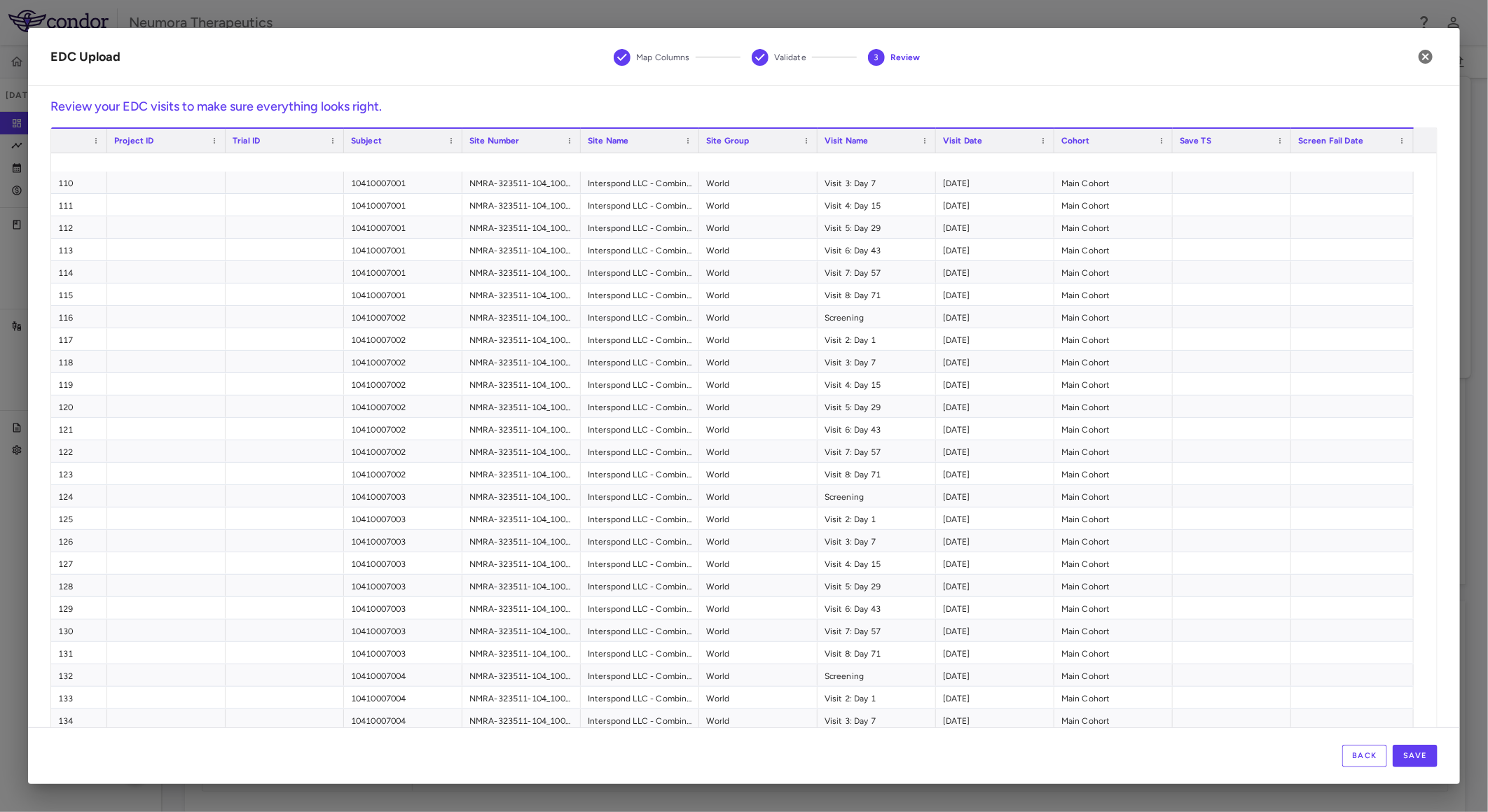
scroll to position [2957, 0]
click at [1433, 753] on button "Save" at bounding box center [1415, 756] width 45 height 22
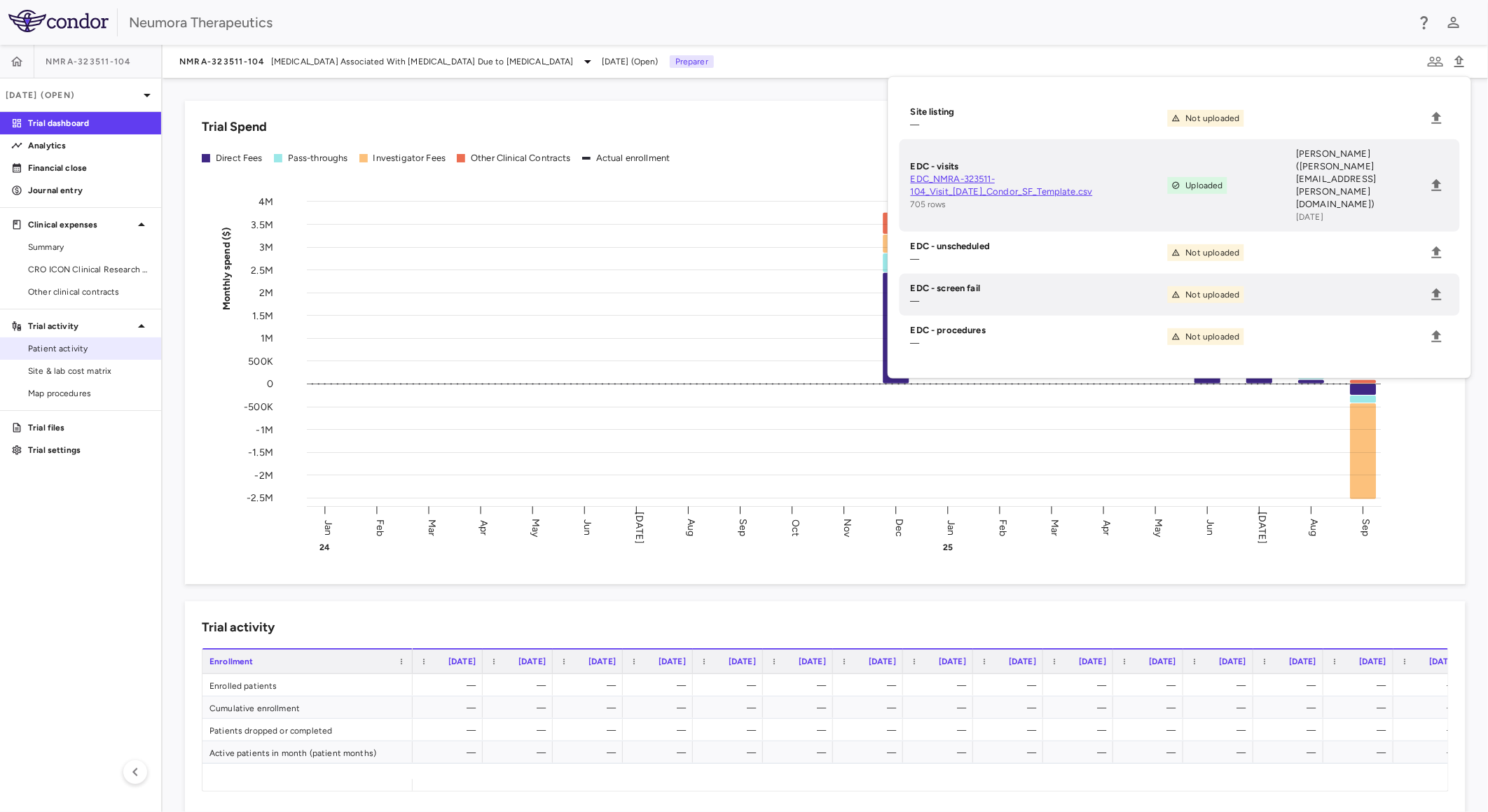
click at [80, 353] on span "Patient activity" at bounding box center [89, 348] width 122 height 13
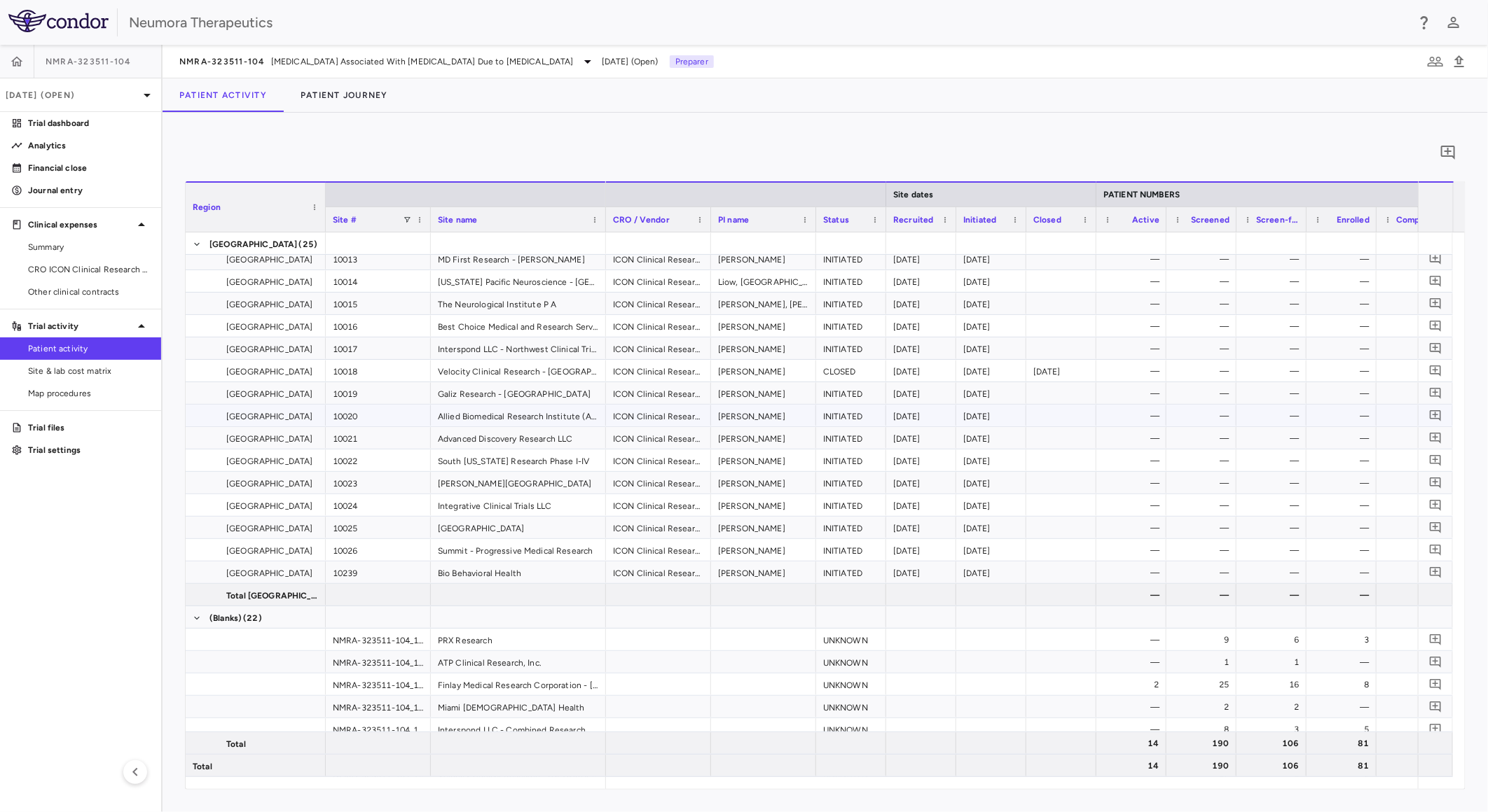
scroll to position [529, 0]
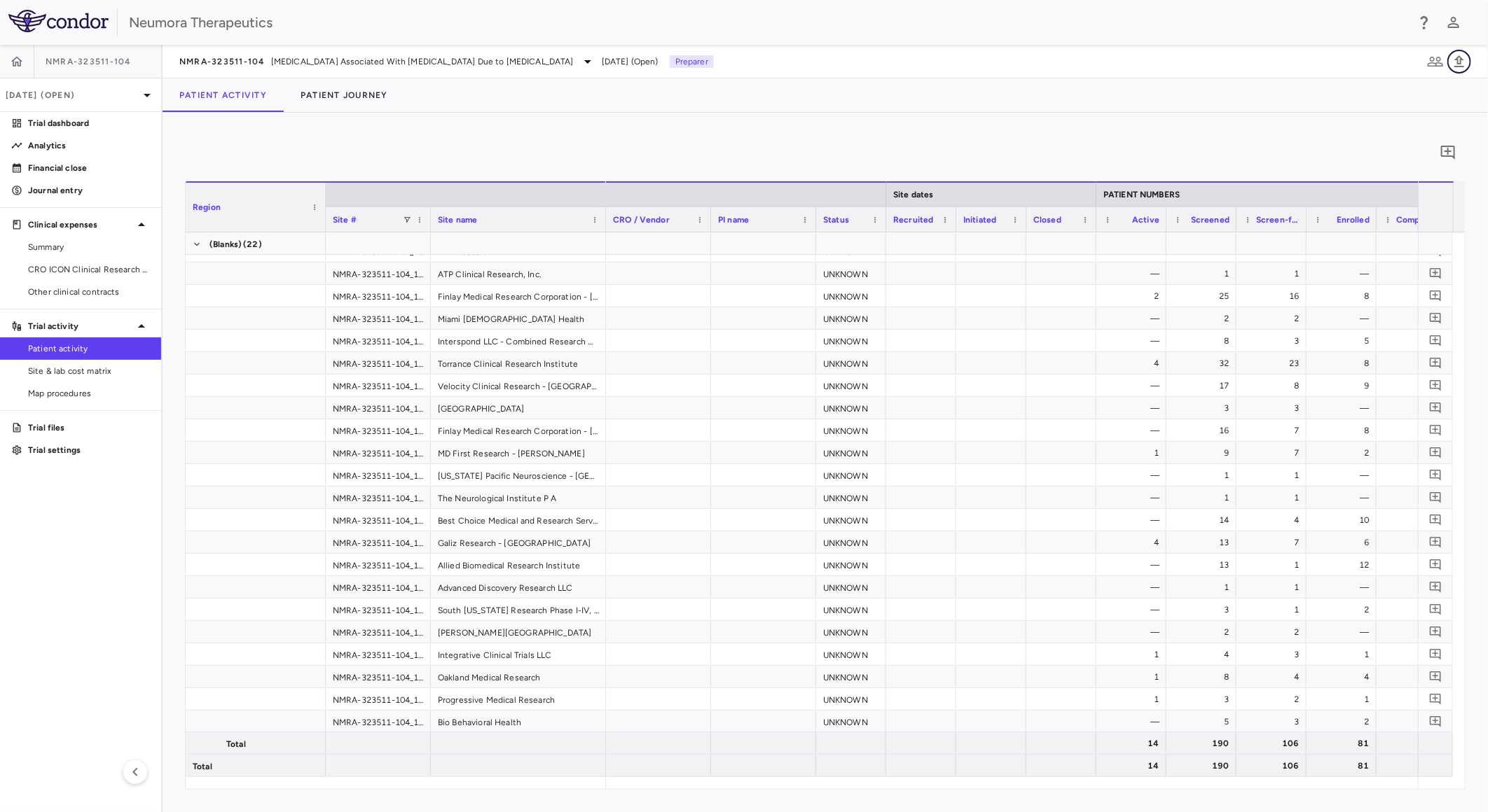
click at [1468, 55] on button "button" at bounding box center [1459, 62] width 24 height 24
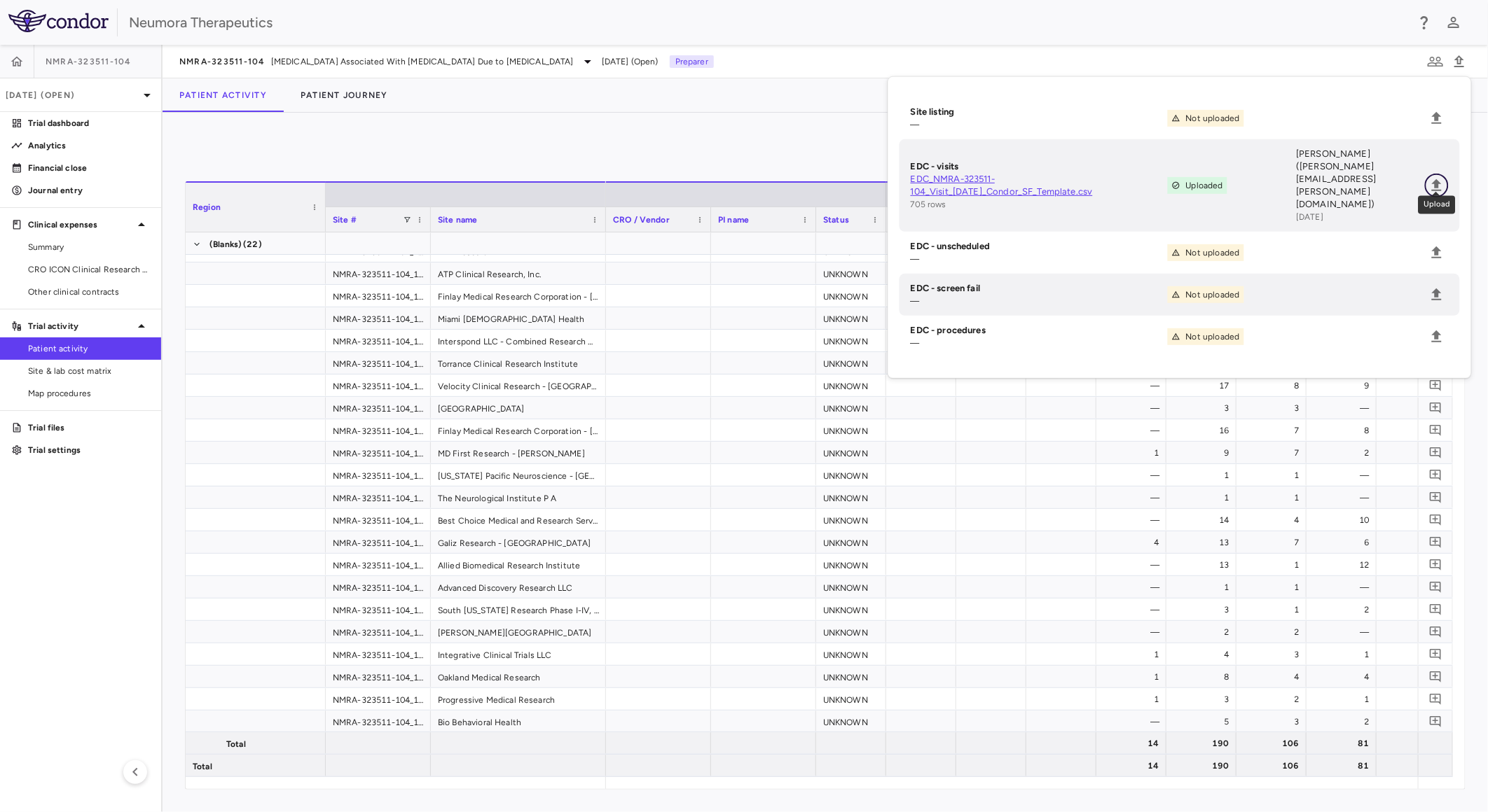
click at [1438, 180] on icon "Upload" at bounding box center [1437, 186] width 10 height 12
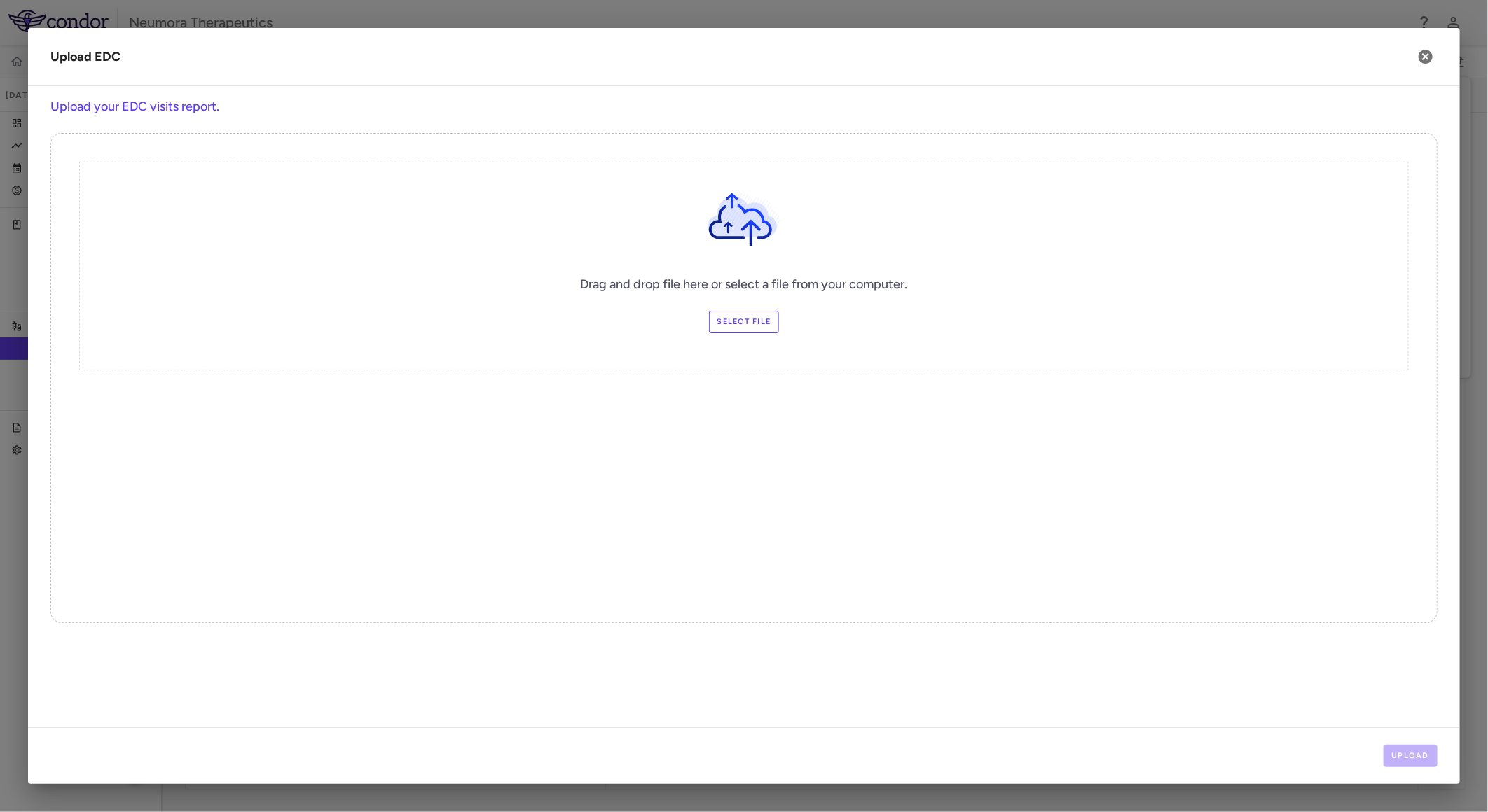
click at [758, 321] on label "Select file" at bounding box center [744, 322] width 71 height 22
click at [0, 0] on input "Select file" at bounding box center [0, 0] width 0 height 0
click at [1406, 751] on button "Upload" at bounding box center [1411, 756] width 55 height 22
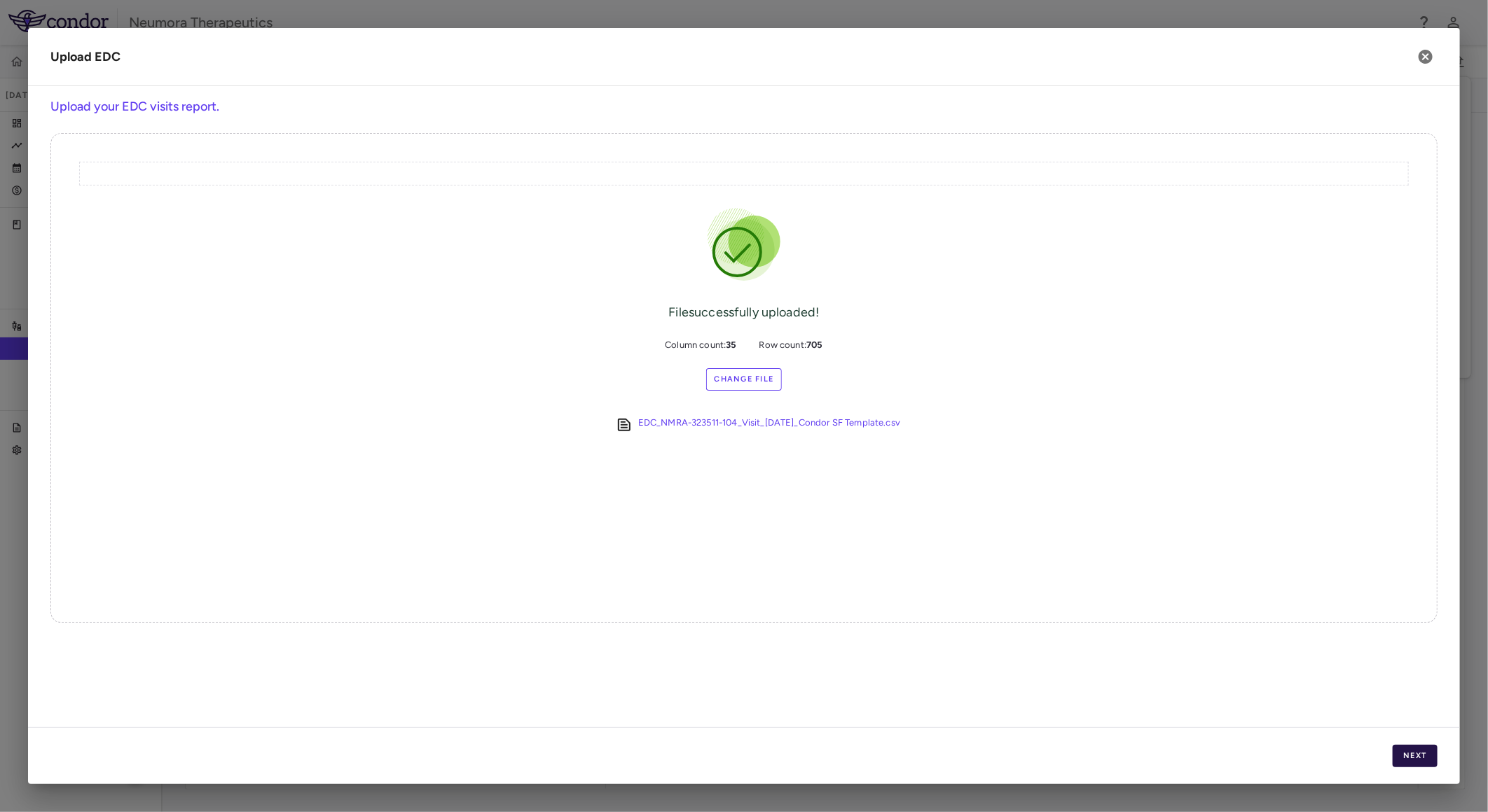
click at [1415, 761] on button "Next" at bounding box center [1415, 756] width 45 height 22
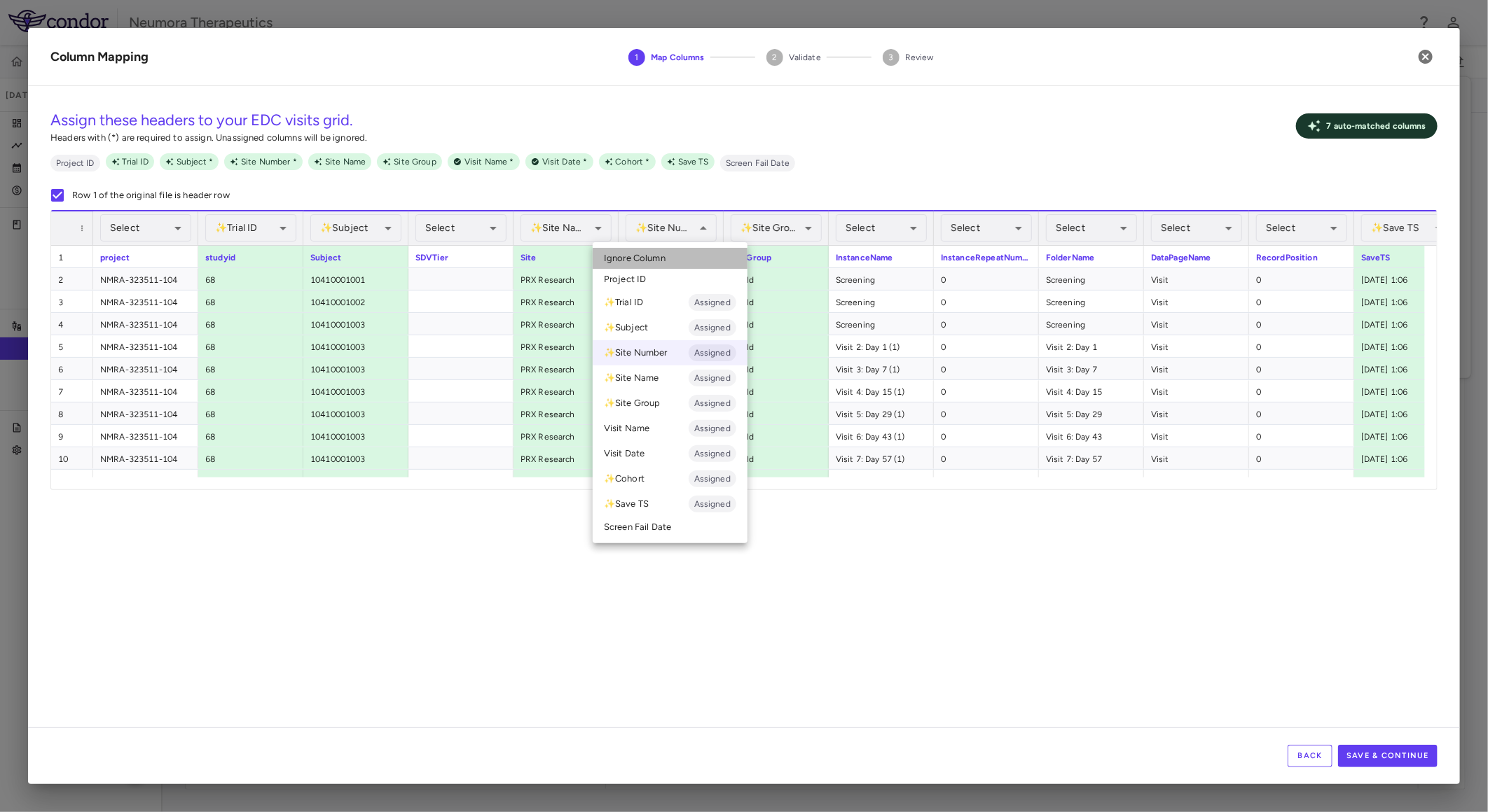
click at [691, 252] on li "Ignore Column" at bounding box center [670, 258] width 155 height 21
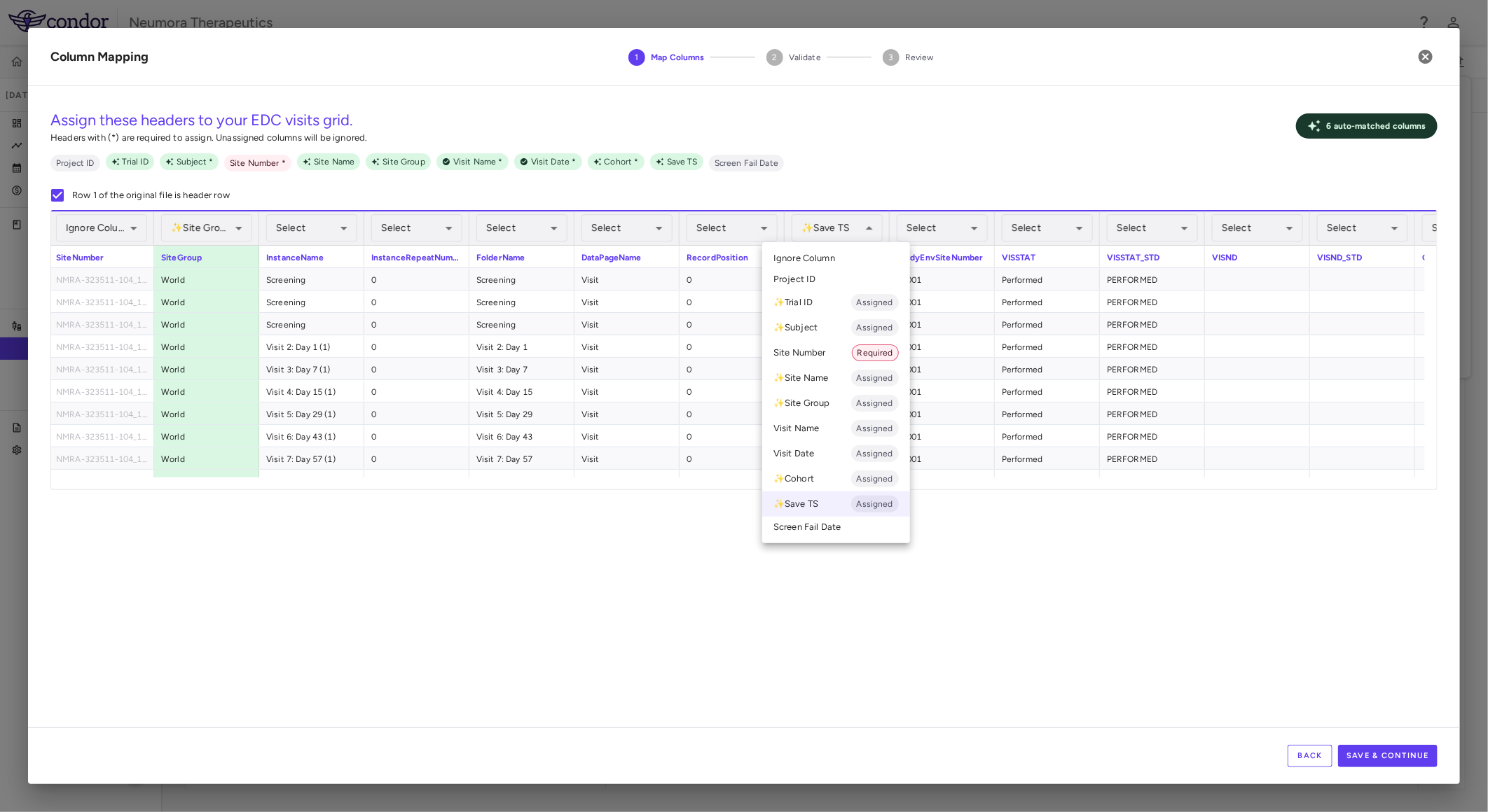
click at [838, 252] on li "Ignore Column" at bounding box center [836, 258] width 148 height 21
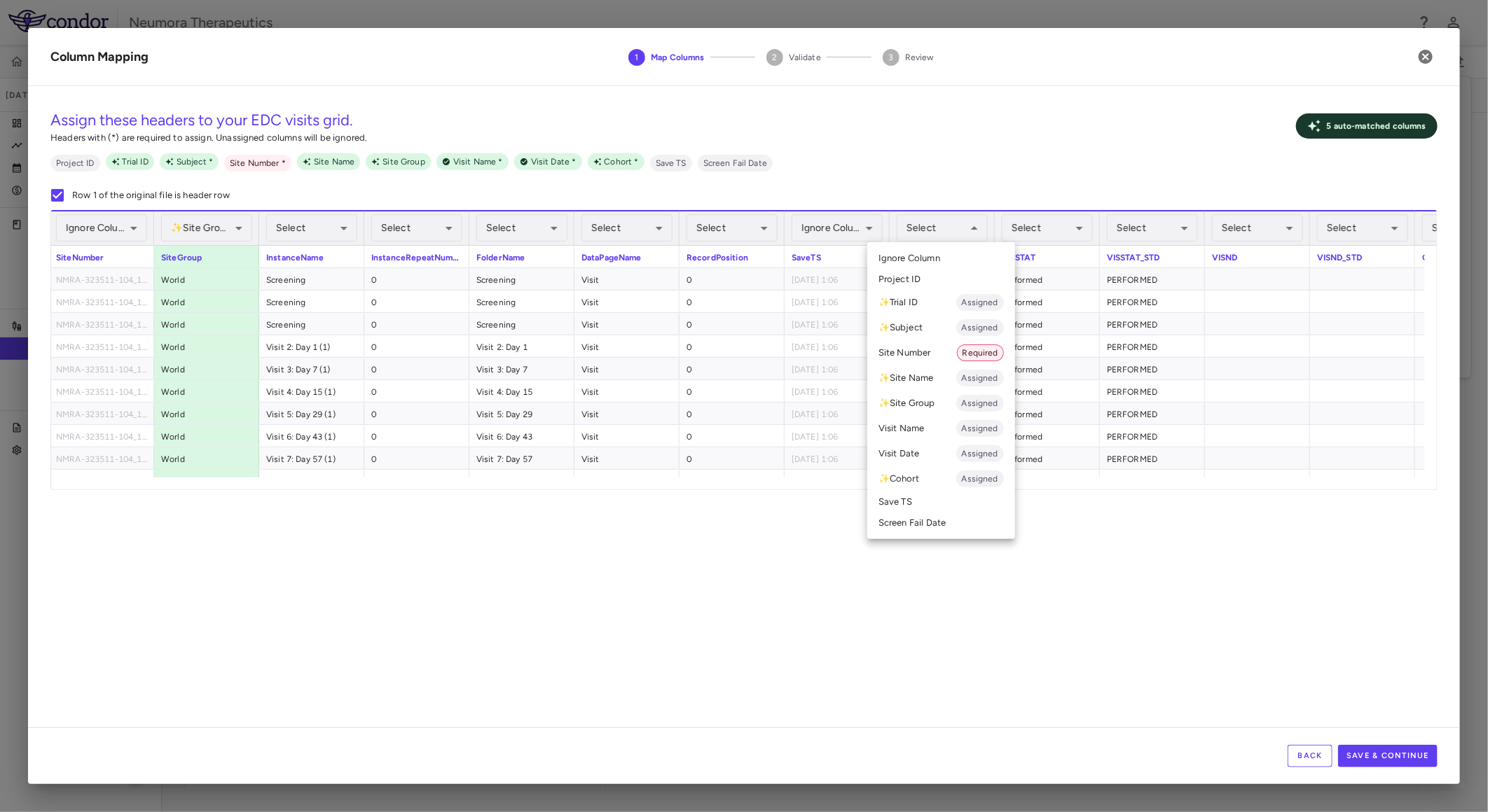
click at [951, 229] on div at bounding box center [744, 406] width 1488 height 812
click at [929, 358] on li "Site Number Required" at bounding box center [941, 352] width 148 height 25
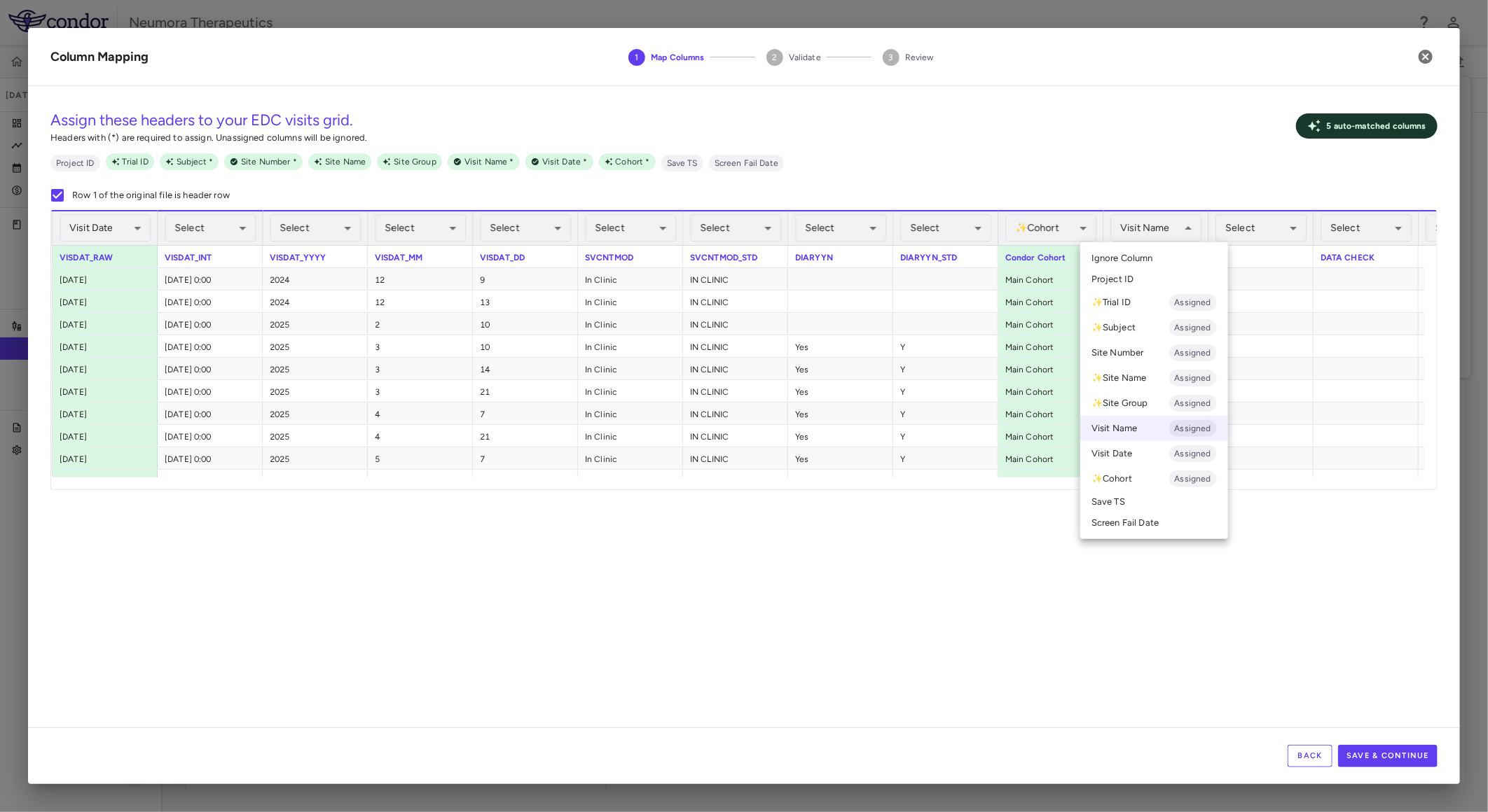
click at [1144, 429] on li "Visit Name Assigned" at bounding box center [1155, 428] width 148 height 25
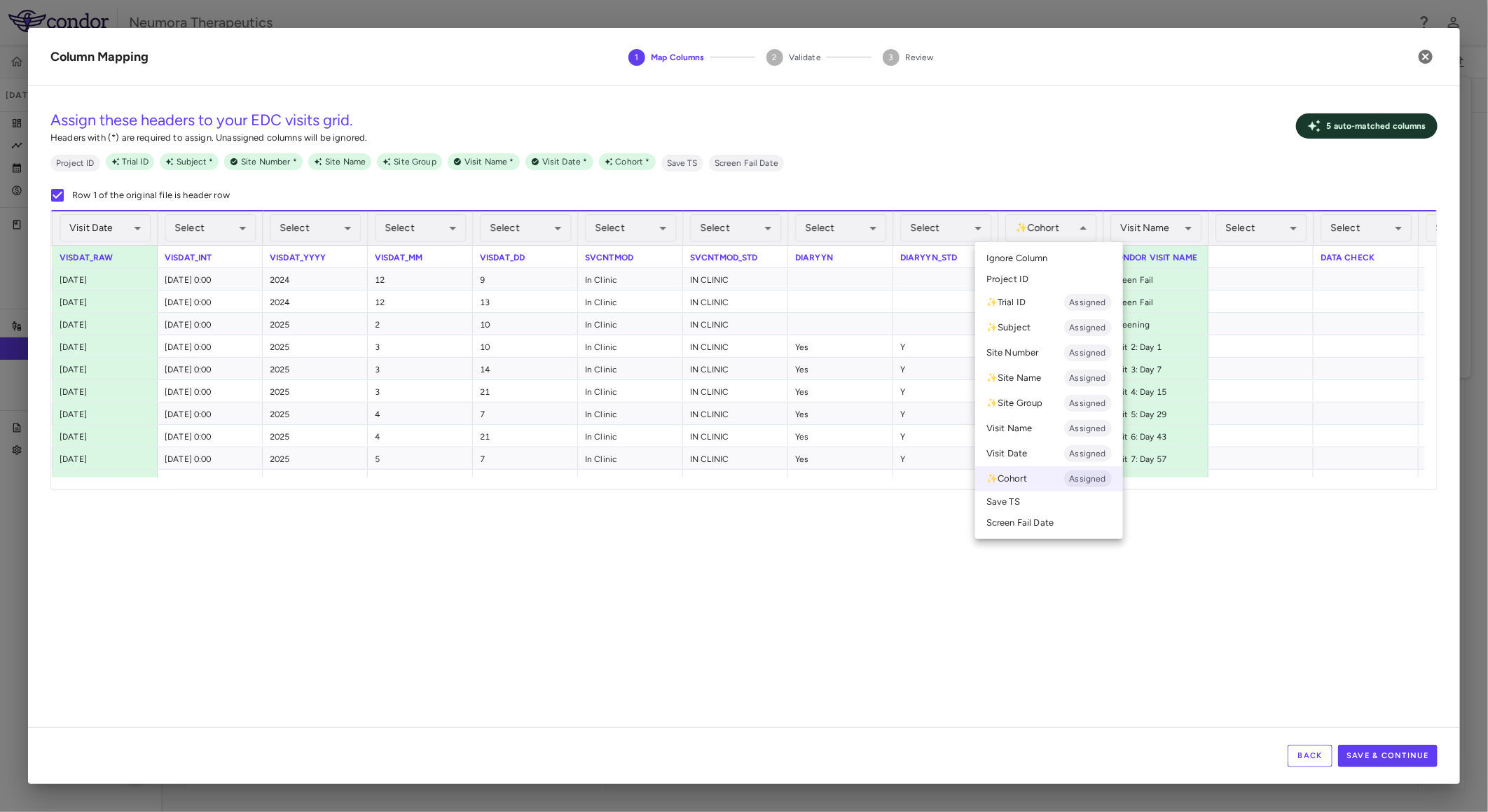
click at [1055, 227] on div at bounding box center [744, 406] width 1488 height 812
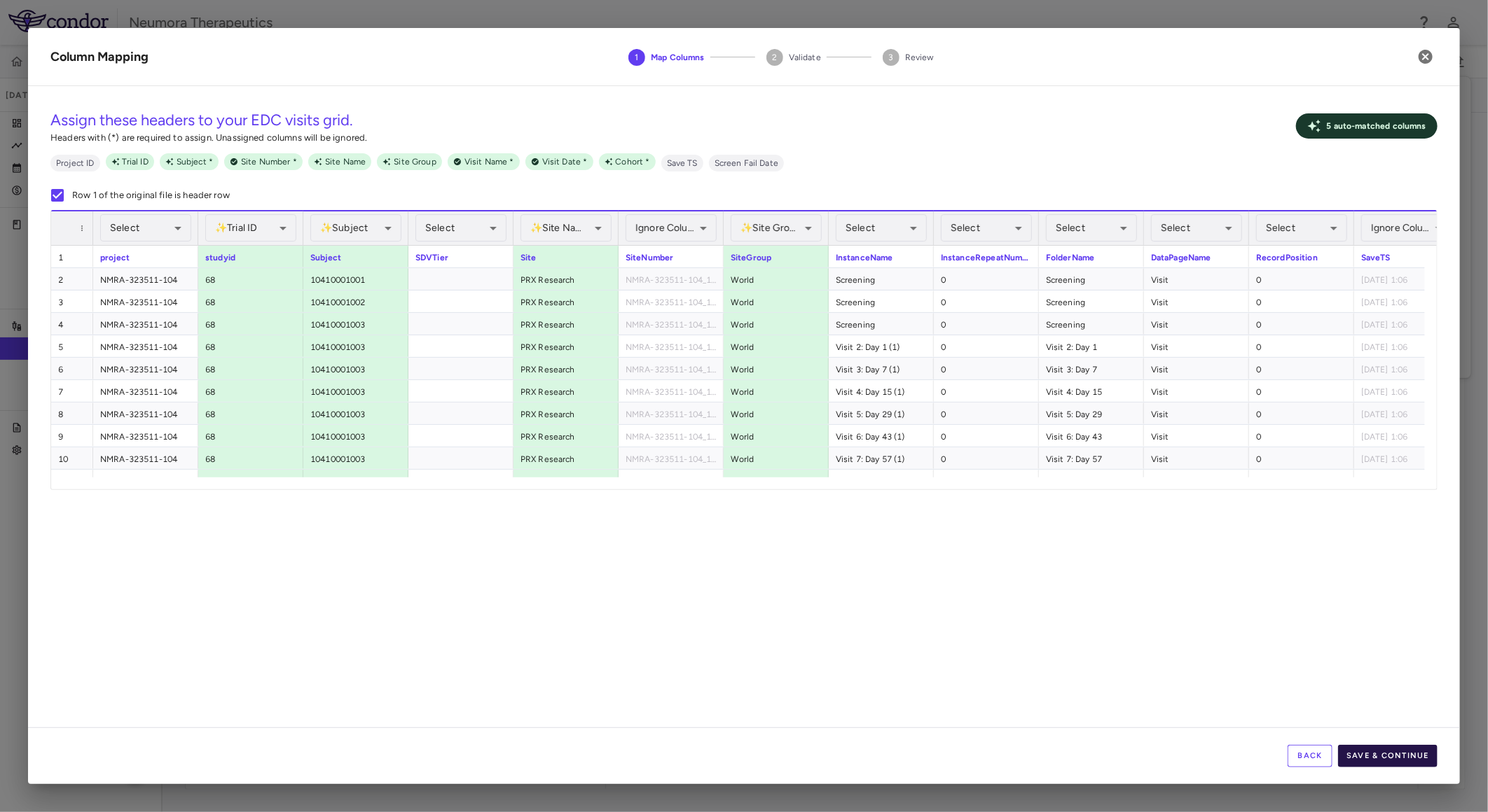
click at [1376, 753] on button "Save & Continue" at bounding box center [1388, 756] width 100 height 22
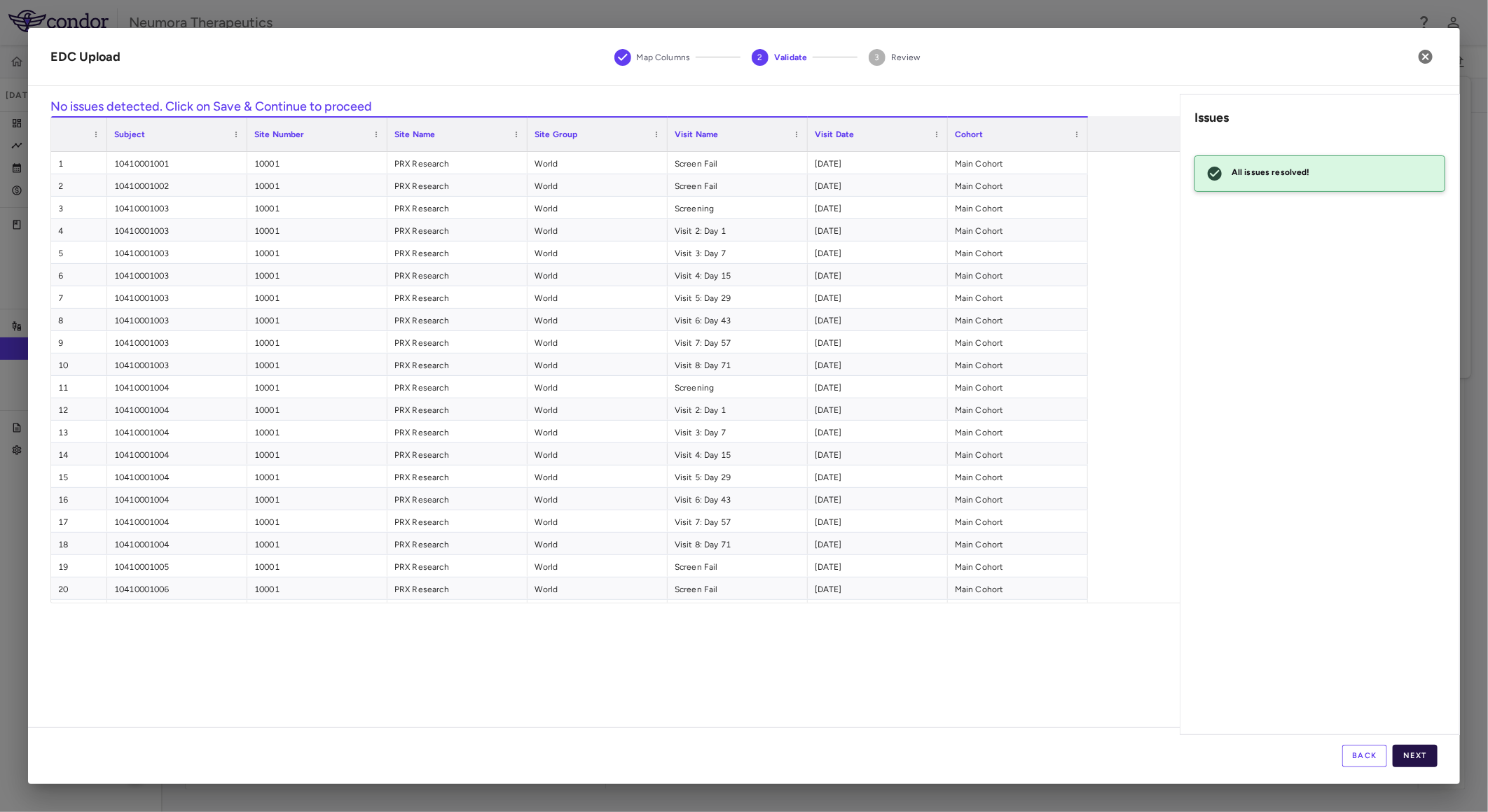
click at [1420, 751] on button "Next" at bounding box center [1415, 756] width 45 height 22
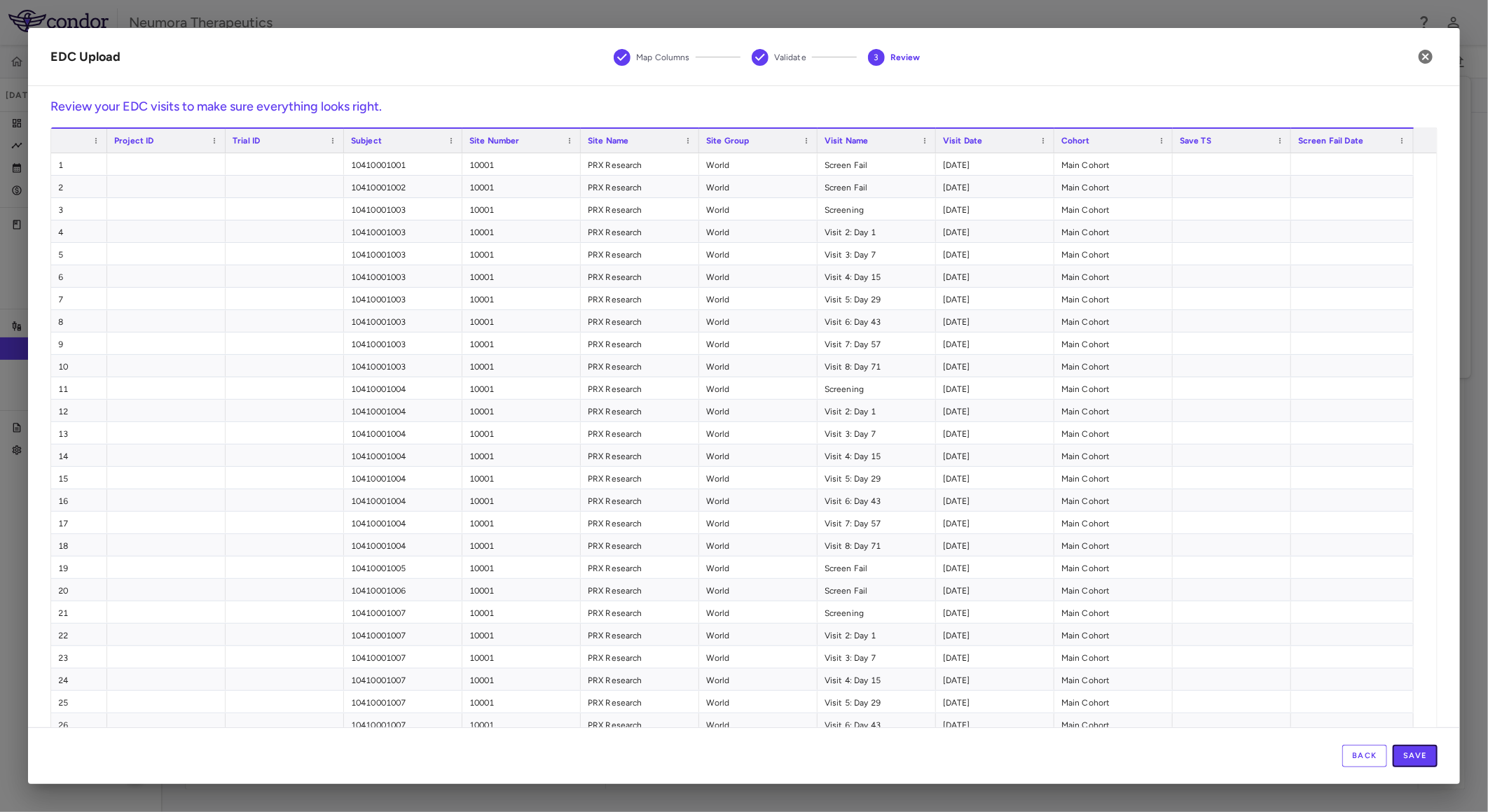
click at [1428, 758] on button "Save" at bounding box center [1415, 756] width 45 height 22
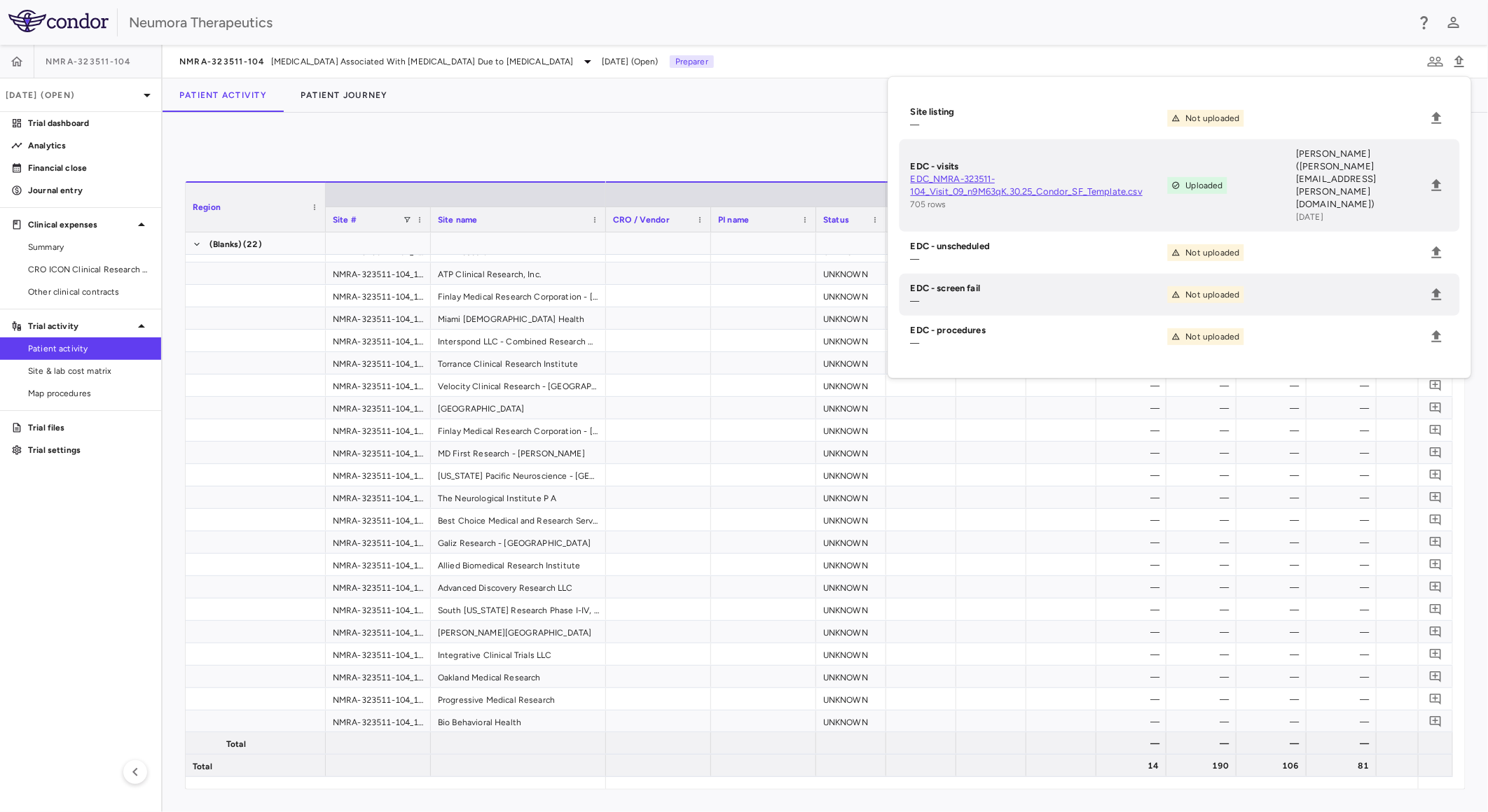
click at [485, 146] on div "0" at bounding box center [824, 153] width 1280 height 35
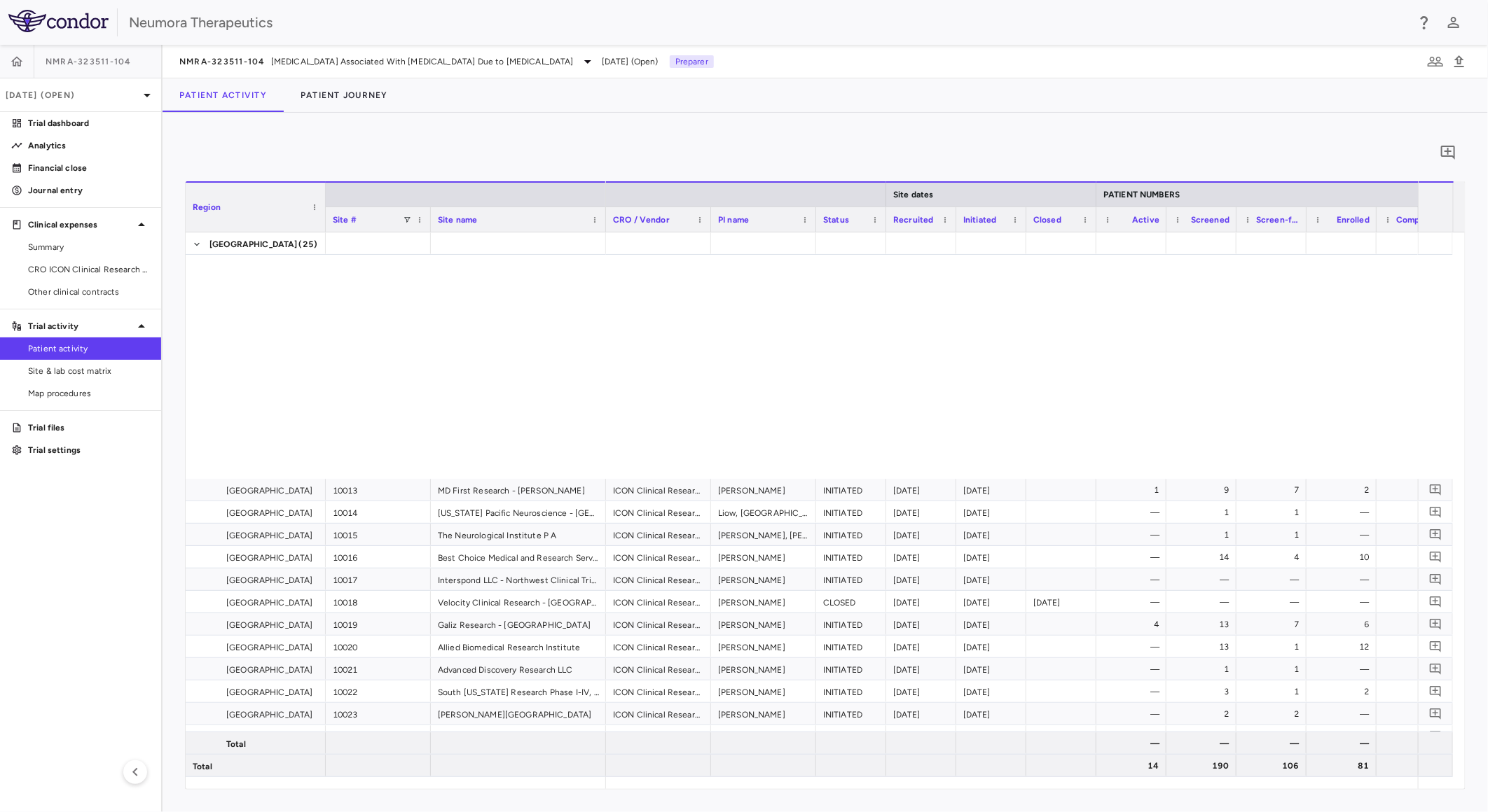
scroll to position [619, 0]
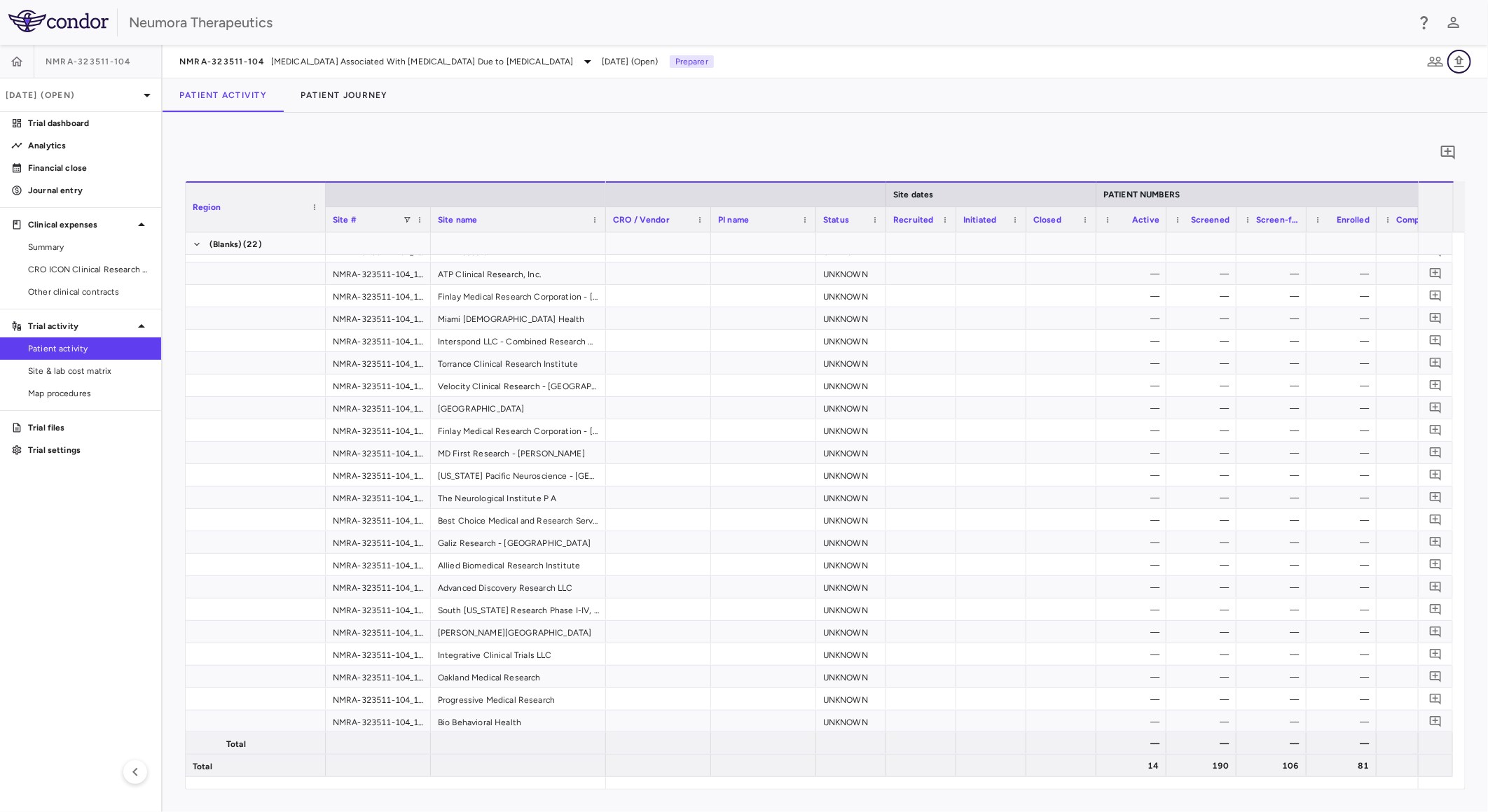
click at [1453, 62] on icon "button" at bounding box center [1459, 61] width 17 height 17
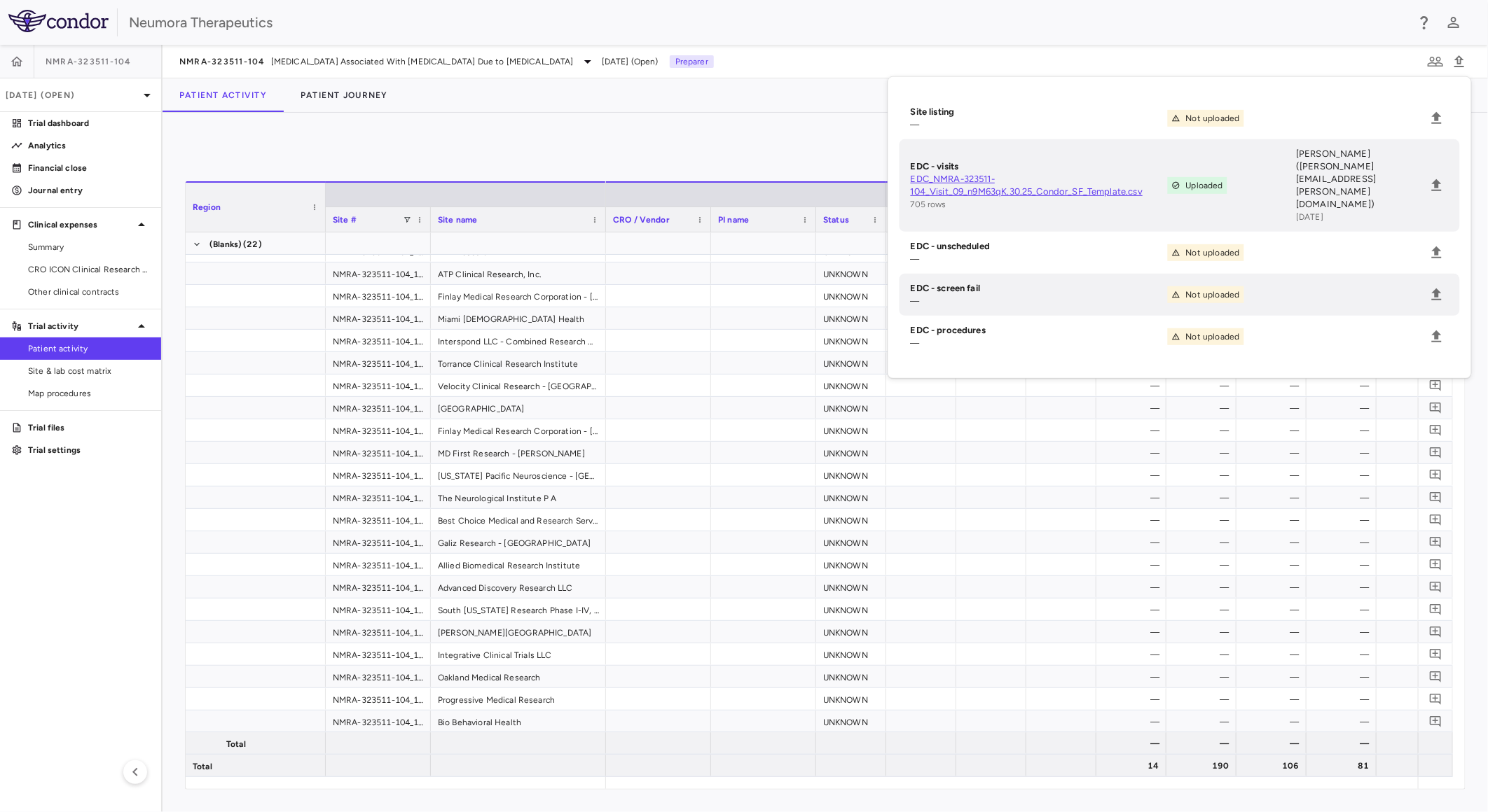
click at [793, 171] on div "0 Region Drag here to set column labels Region Site # Site name 4" at bounding box center [824, 463] width 1280 height 654
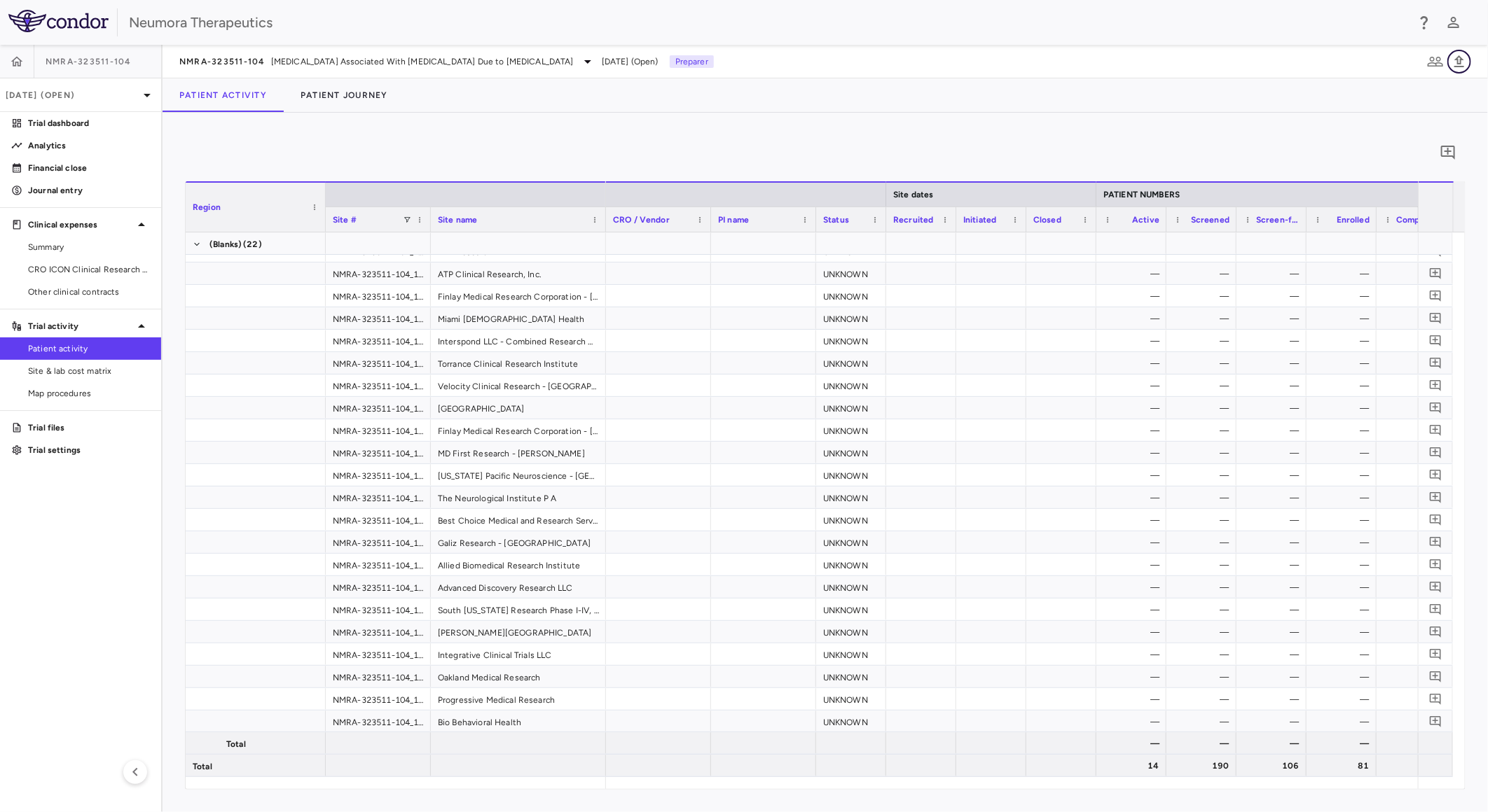
click at [1459, 61] on icon "button" at bounding box center [1459, 61] width 17 height 17
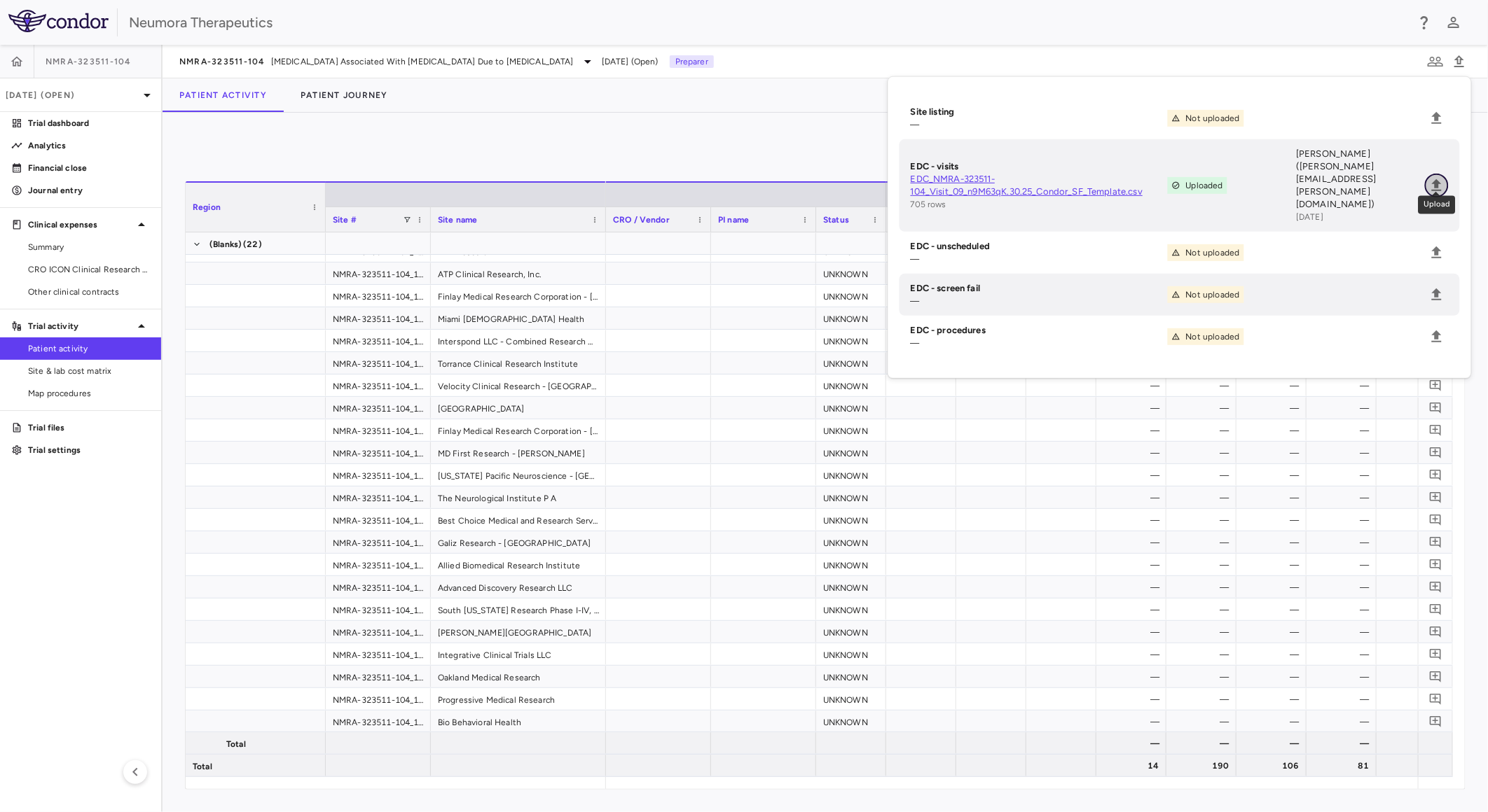
click at [1440, 178] on icon "Upload" at bounding box center [1437, 186] width 17 height 17
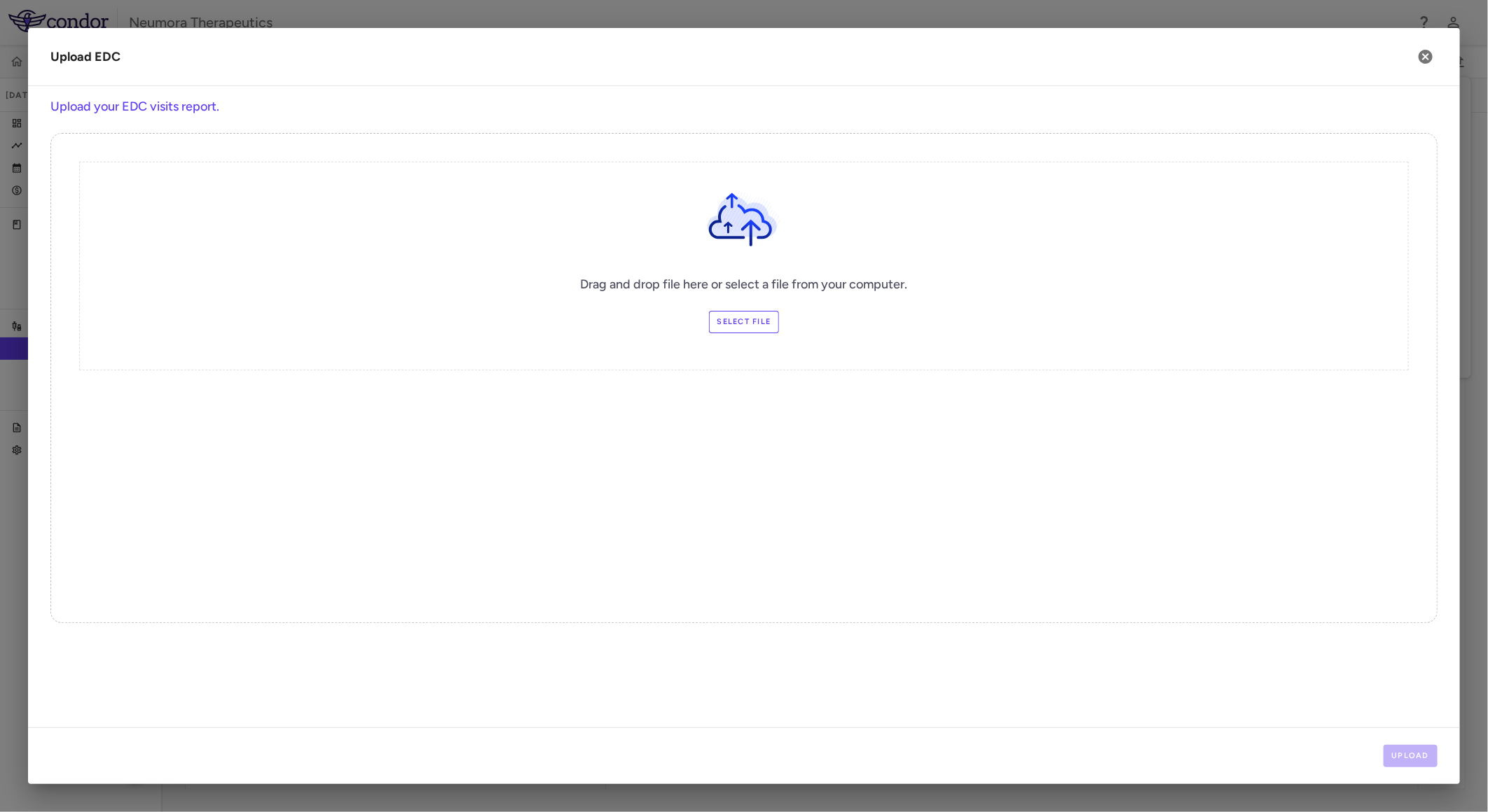
click at [758, 316] on label "Select file" at bounding box center [744, 322] width 71 height 22
click at [0, 0] on input "Select file" at bounding box center [0, 0] width 0 height 0
click at [1408, 753] on button "Upload" at bounding box center [1411, 756] width 55 height 22
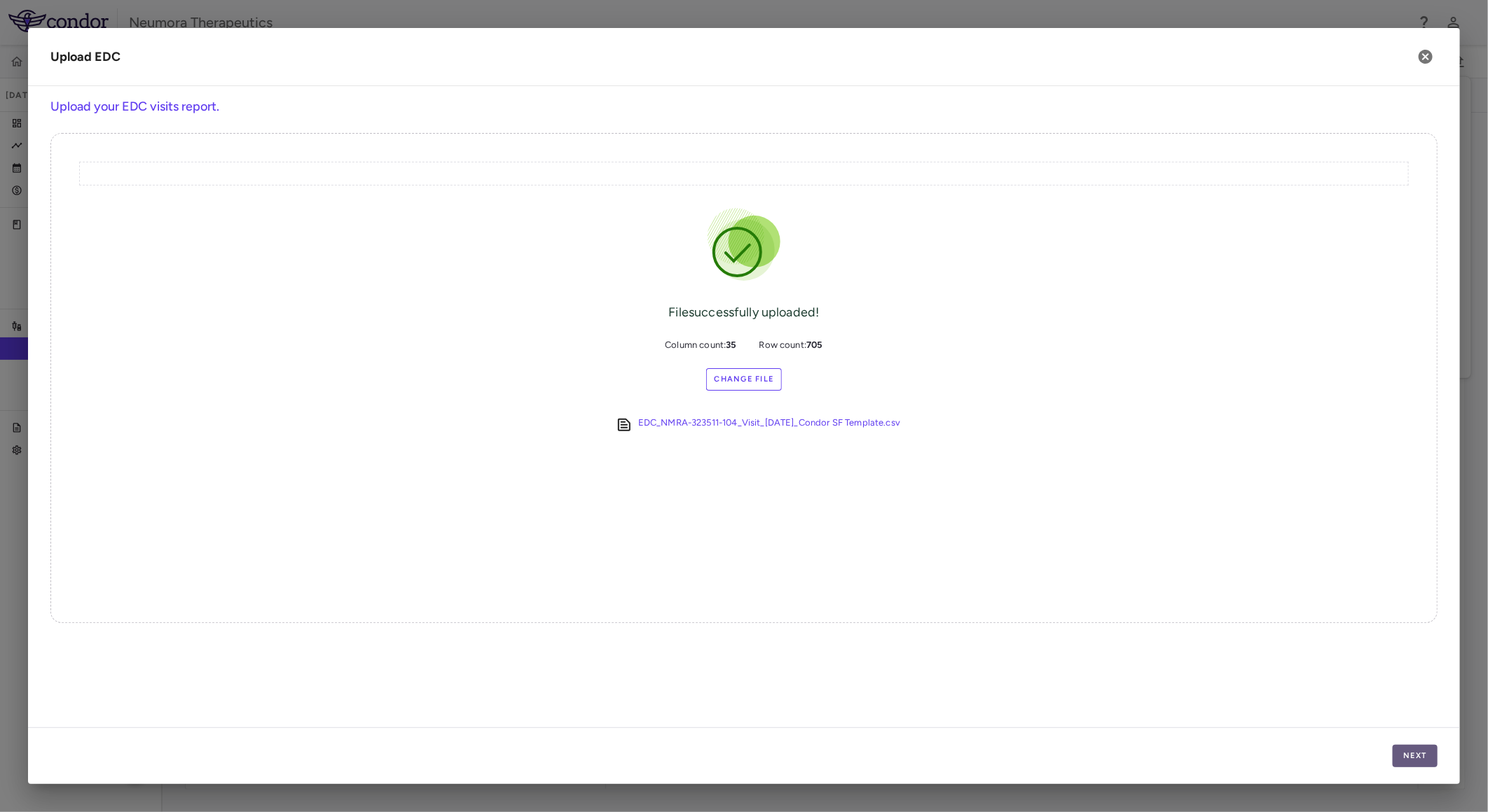
click at [1417, 749] on button "Next" at bounding box center [1415, 756] width 45 height 22
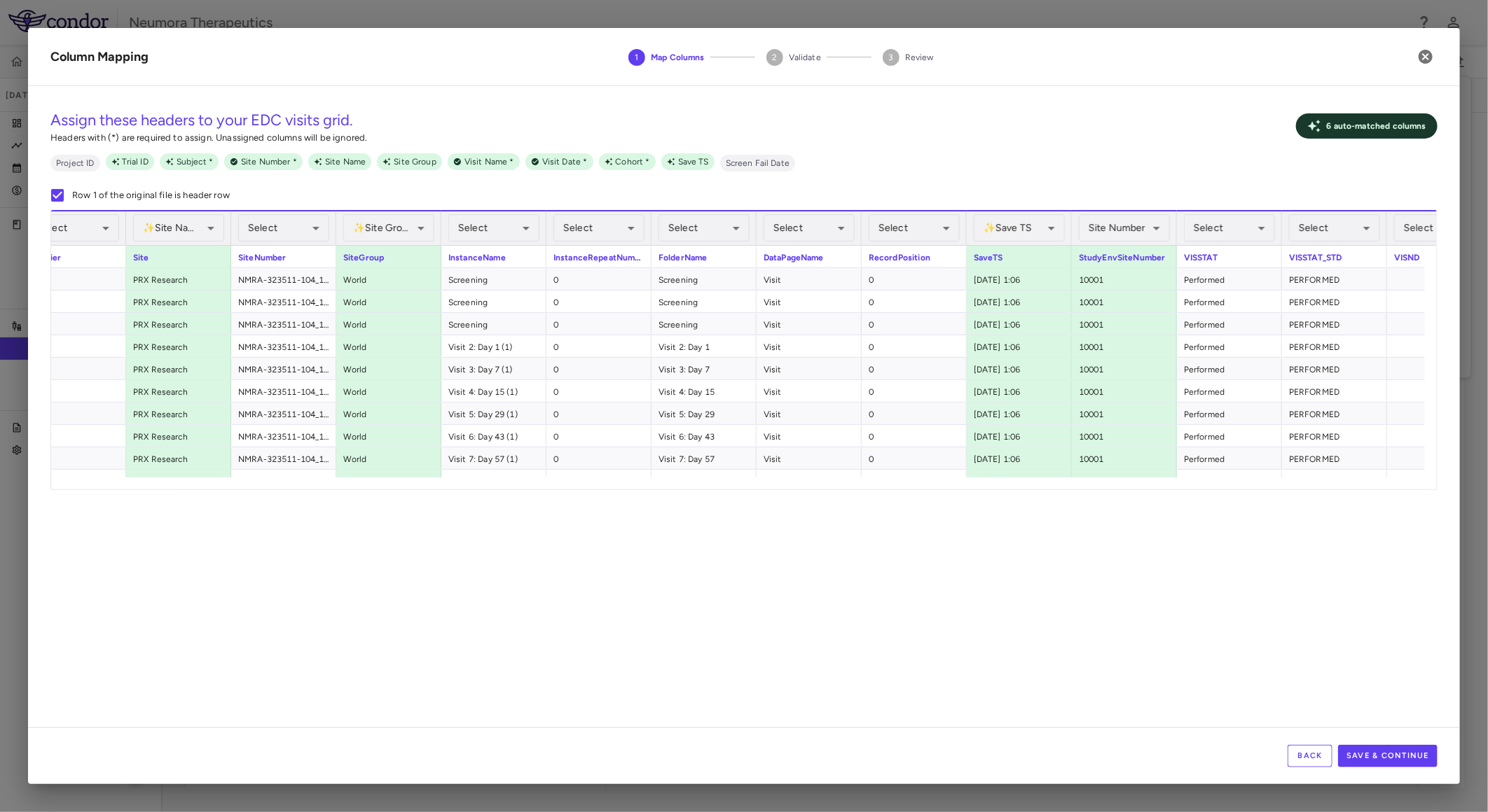
scroll to position [0, 415]
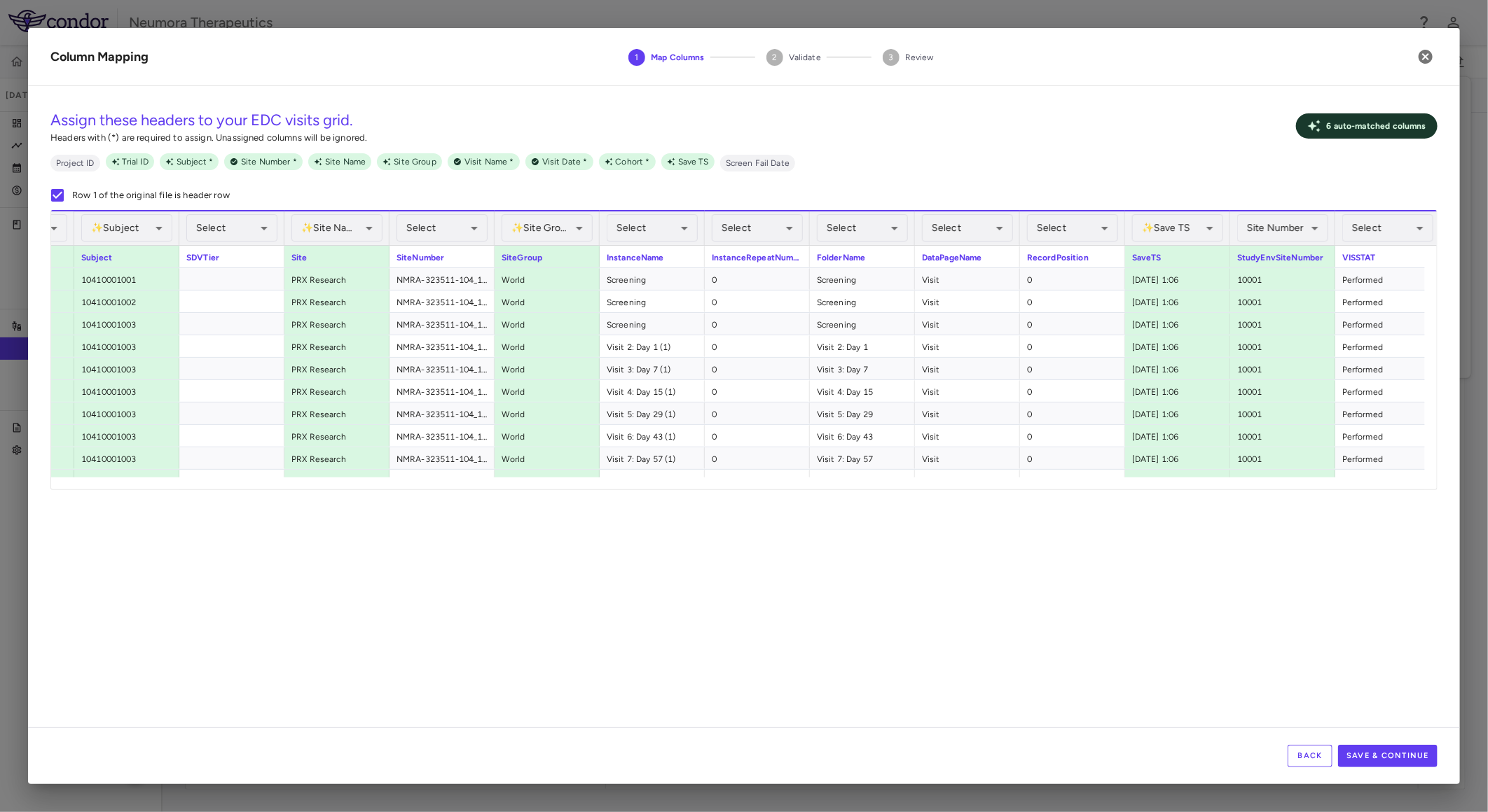
click at [750, 705] on div "Assign these headers to your EDC visits grid. Headers with (*) are required to …" at bounding box center [744, 413] width 1432 height 630
click at [1430, 65] on icon "button" at bounding box center [1425, 56] width 17 height 17
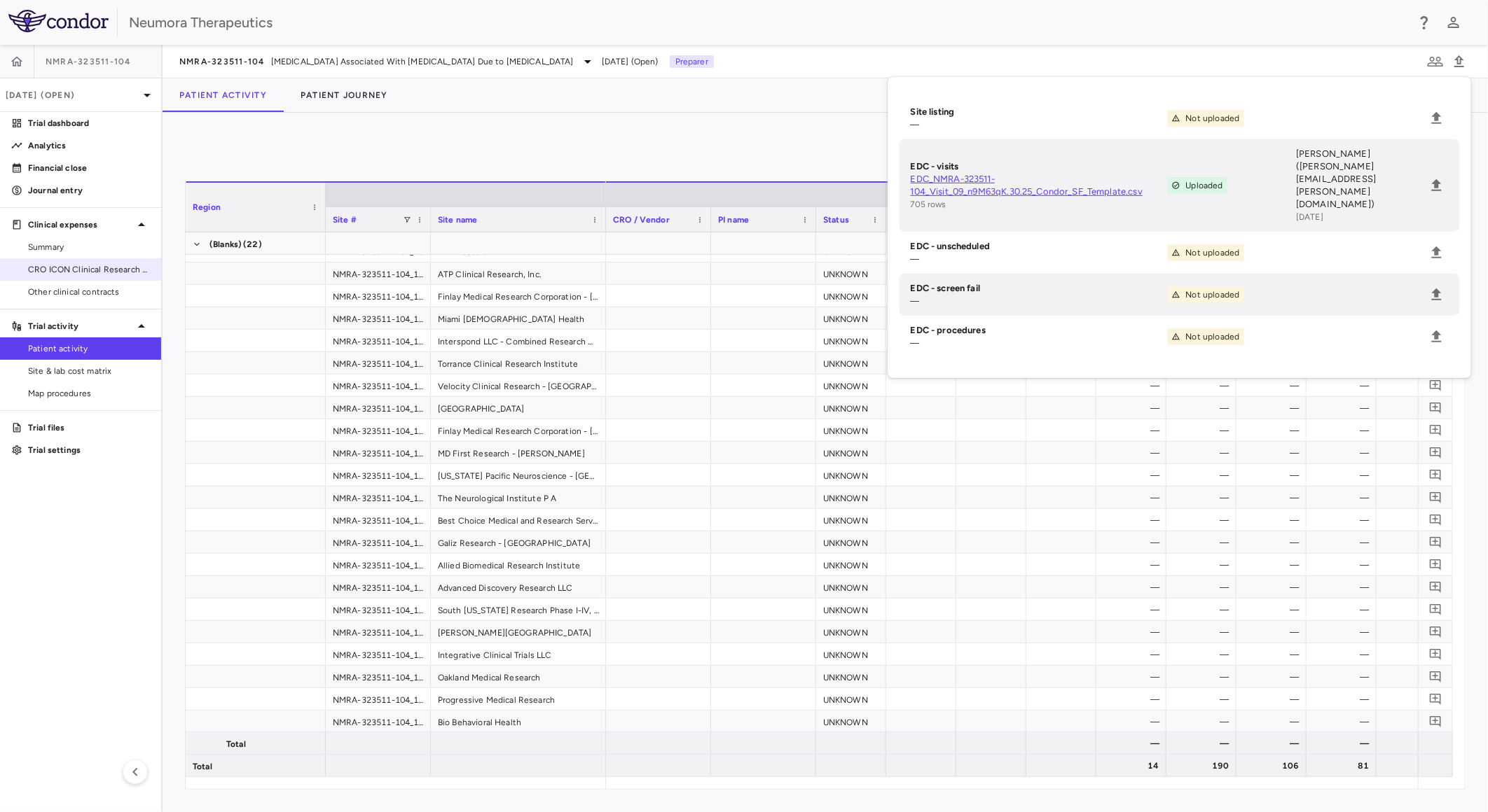
click at [124, 266] on span "CRO ICON Clinical Research Limited" at bounding box center [89, 269] width 122 height 13
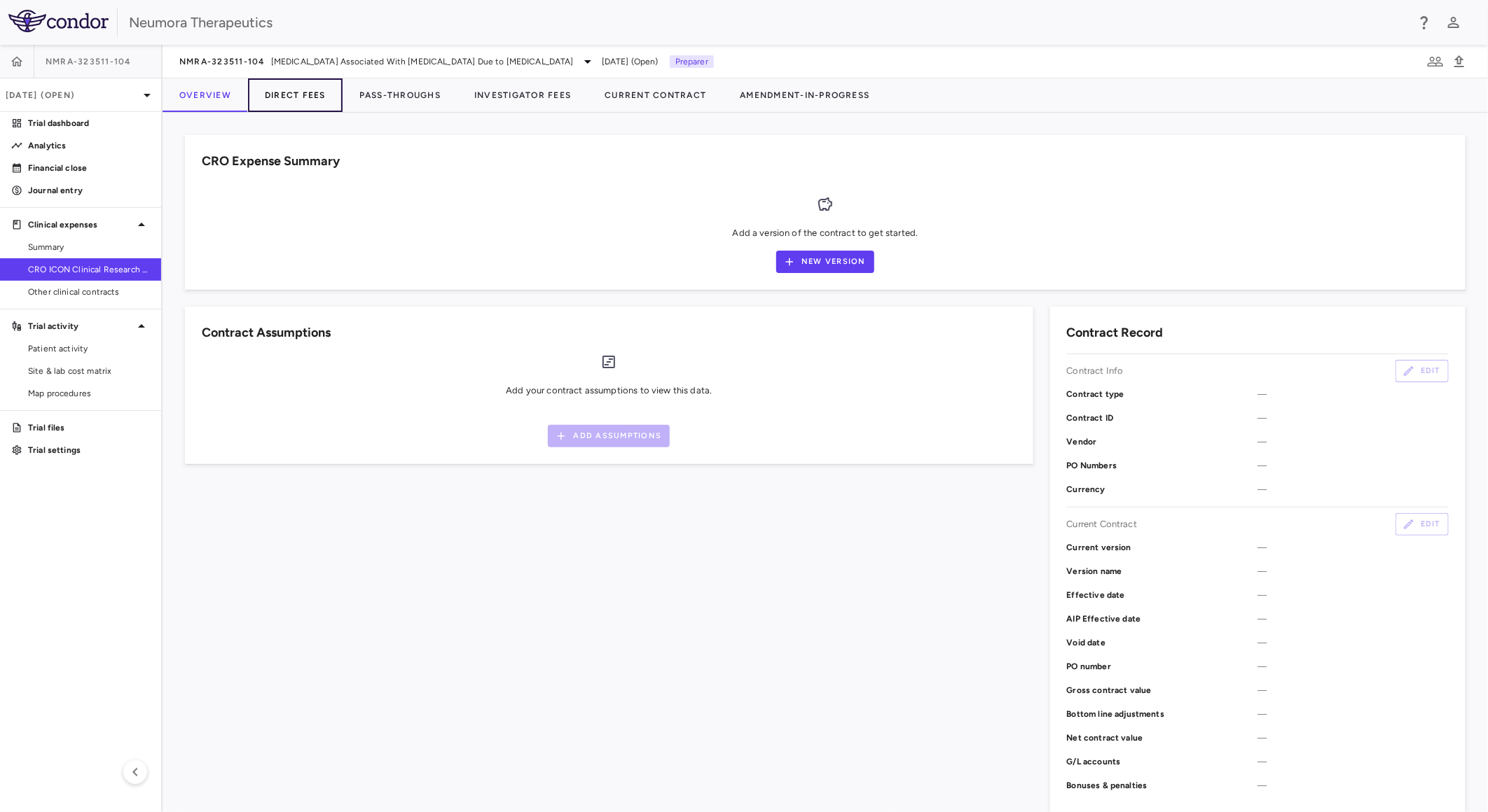
click at [299, 88] on button "Direct Fees" at bounding box center [295, 96] width 95 height 34
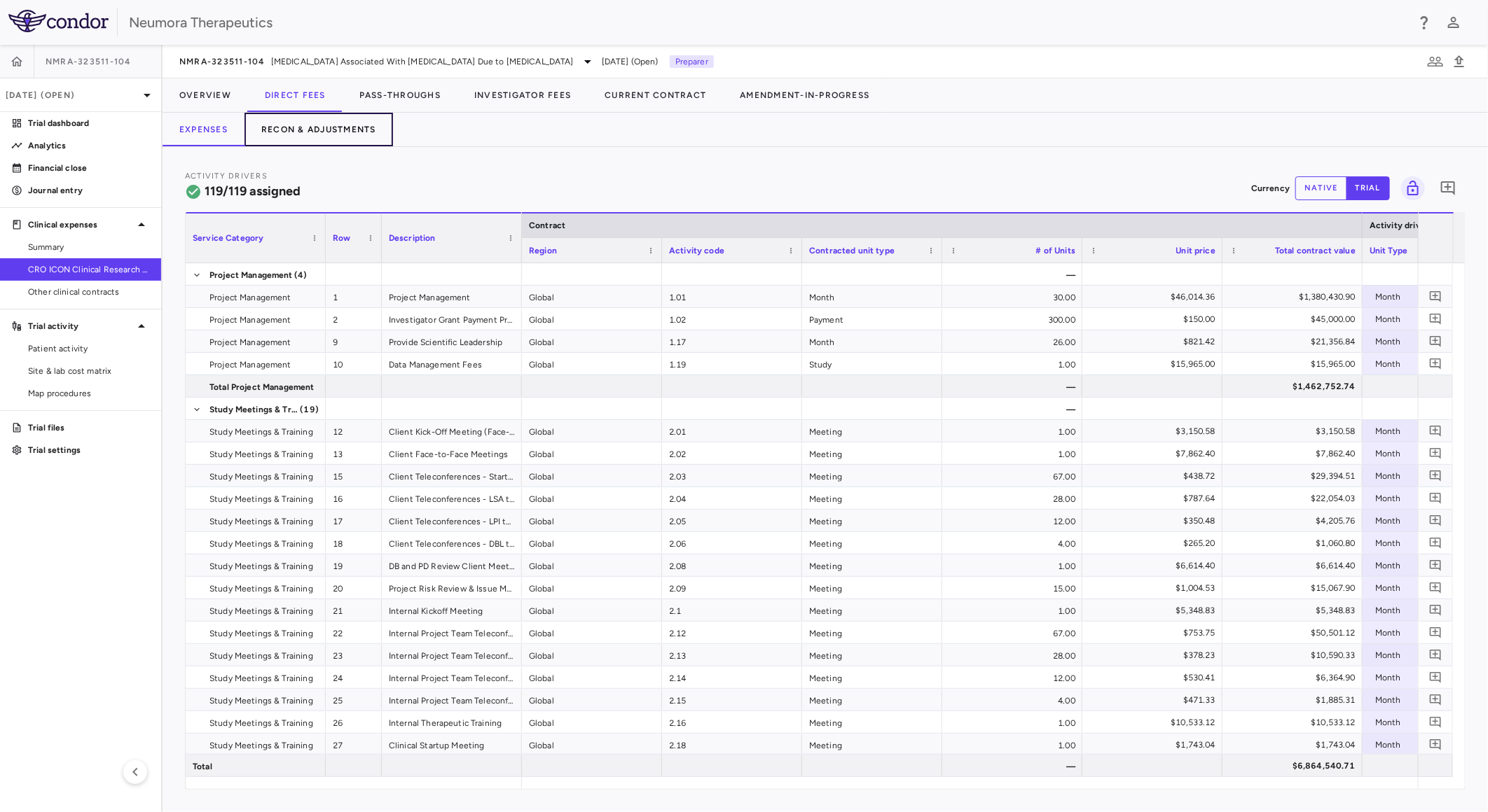
click at [338, 131] on button "Recon & Adjustments" at bounding box center [318, 130] width 149 height 34
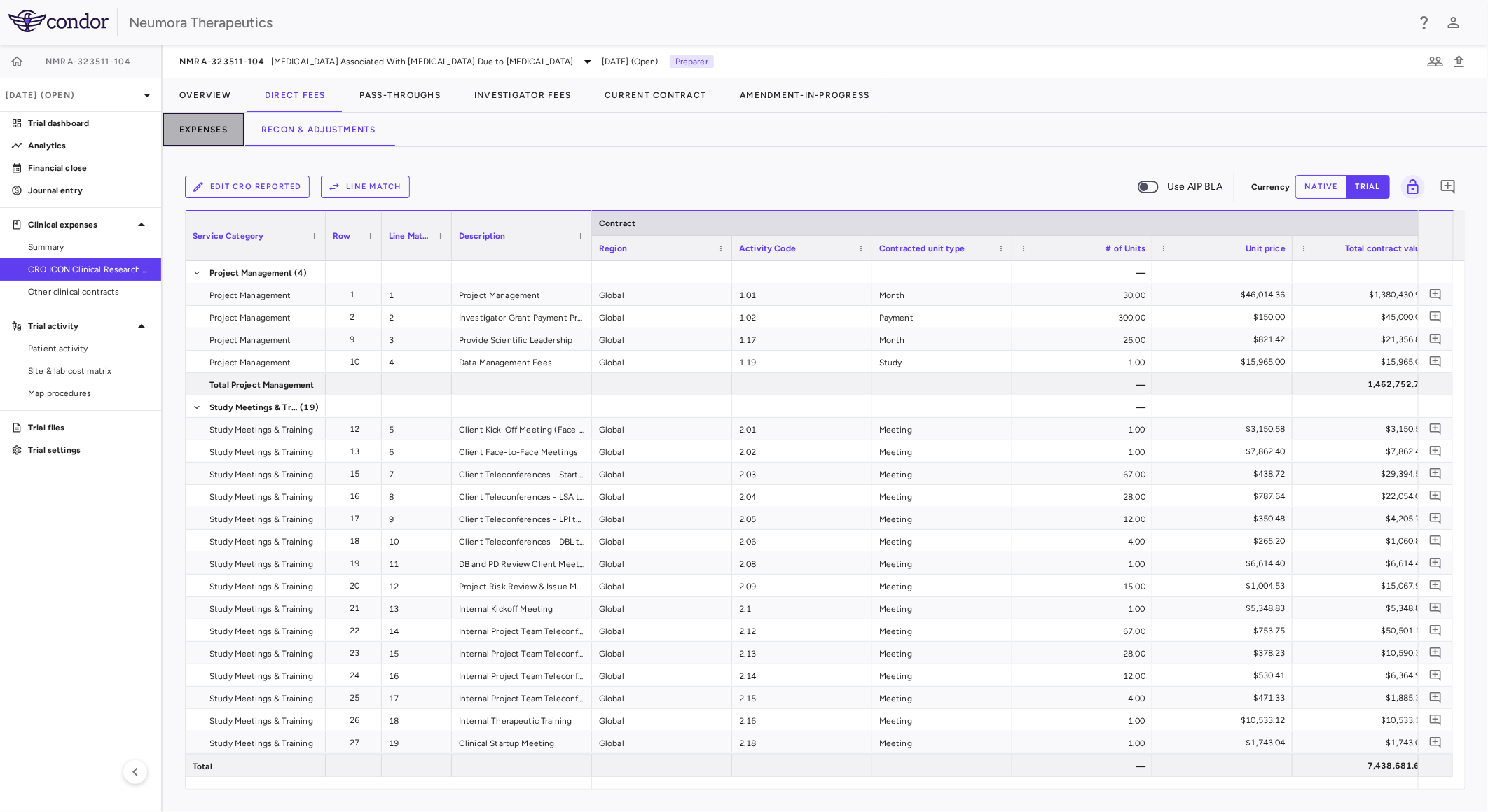
click at [211, 136] on button "Expenses" at bounding box center [204, 130] width 82 height 34
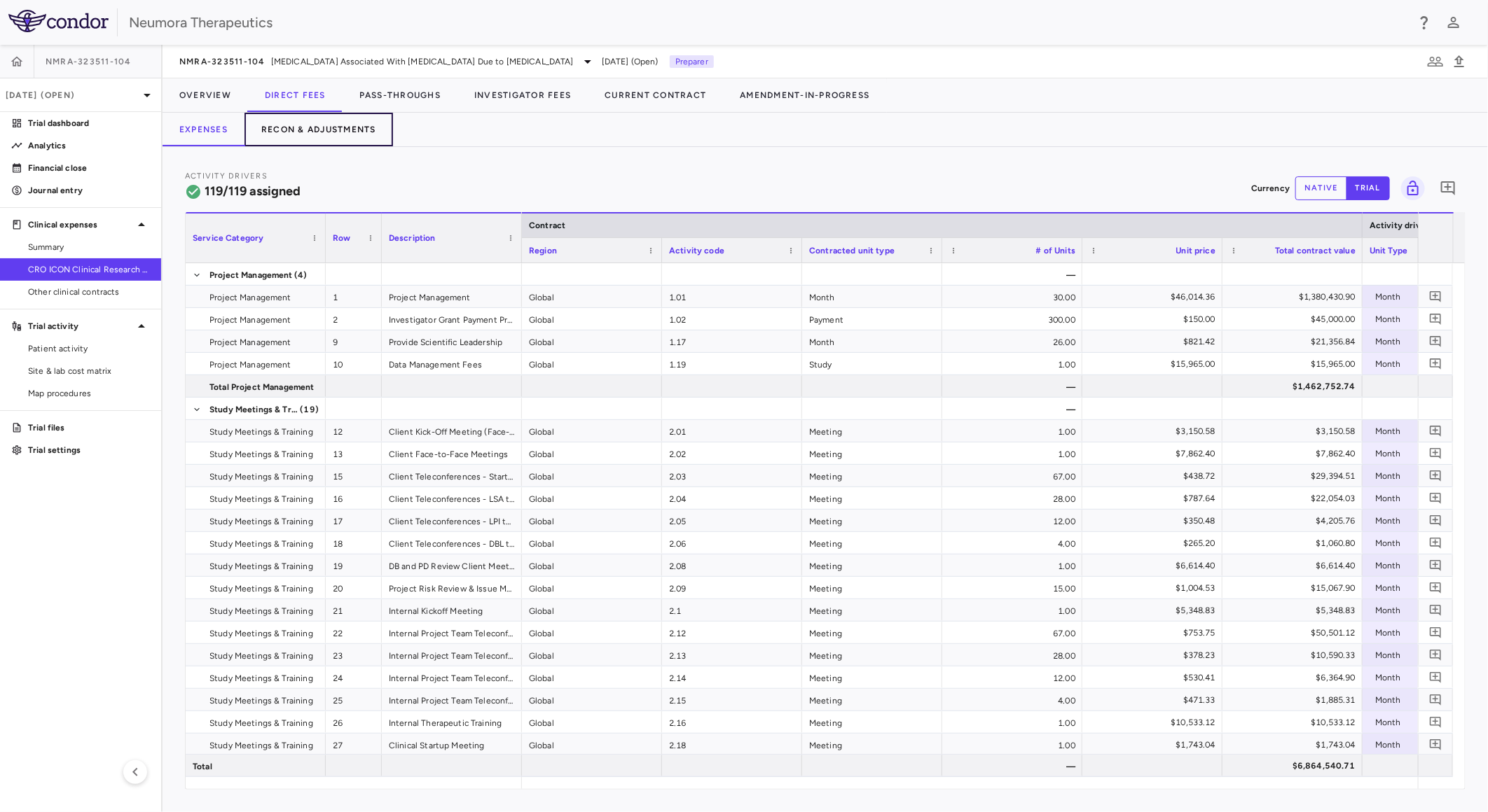
click at [335, 128] on button "Recon & Adjustments" at bounding box center [318, 130] width 149 height 34
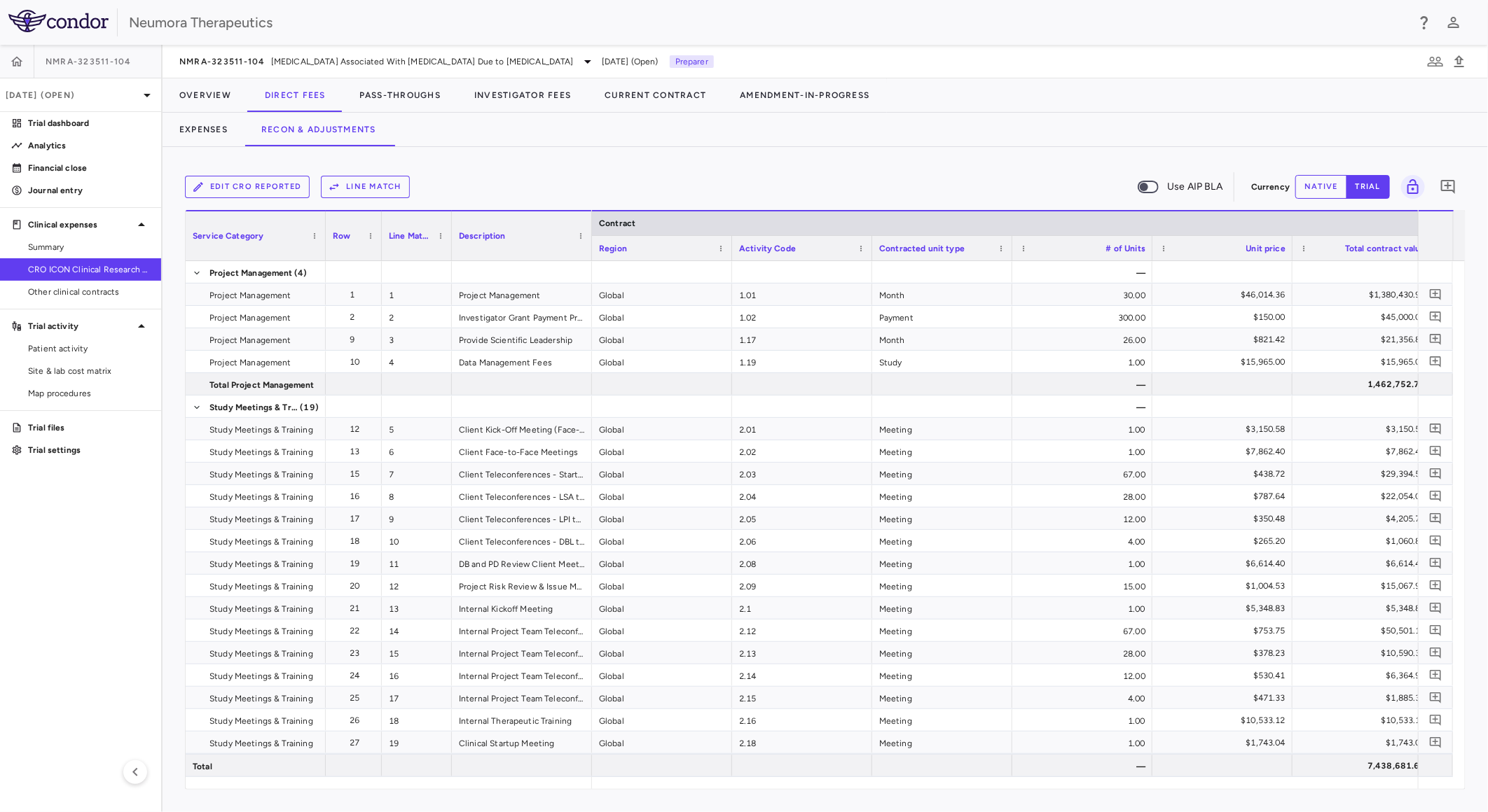
click at [250, 173] on div "Edit CRO reported Line Match Use AIP BLA" at bounding box center [715, 187] width 1061 height 29
click at [254, 194] on button "Edit CRO reported" at bounding box center [247, 187] width 125 height 22
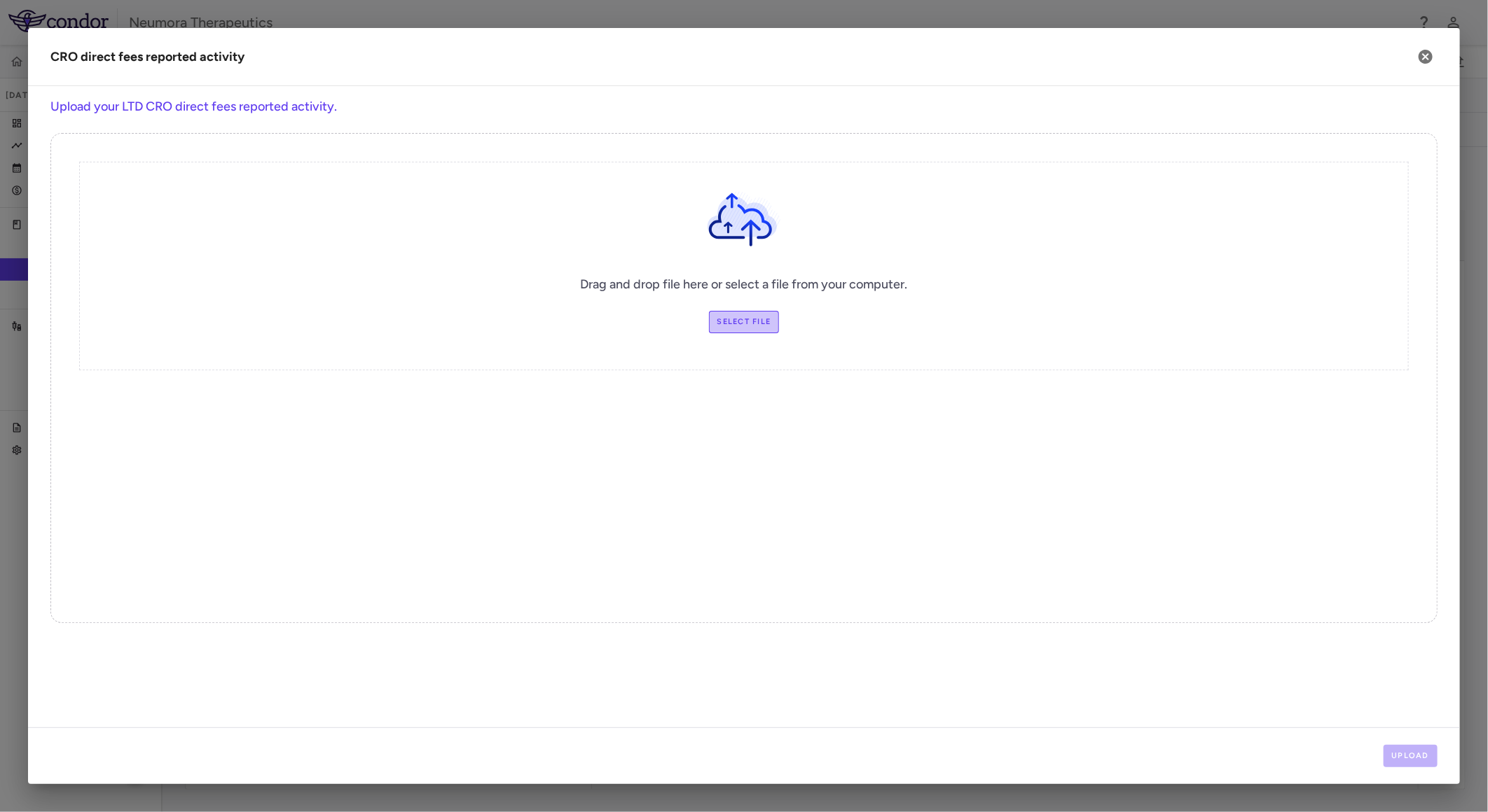
click at [746, 315] on label "Select file" at bounding box center [744, 322] width 71 height 22
click at [0, 0] on input "Select file" at bounding box center [0, 0] width 0 height 0
click at [1408, 758] on button "Upload" at bounding box center [1411, 756] width 55 height 22
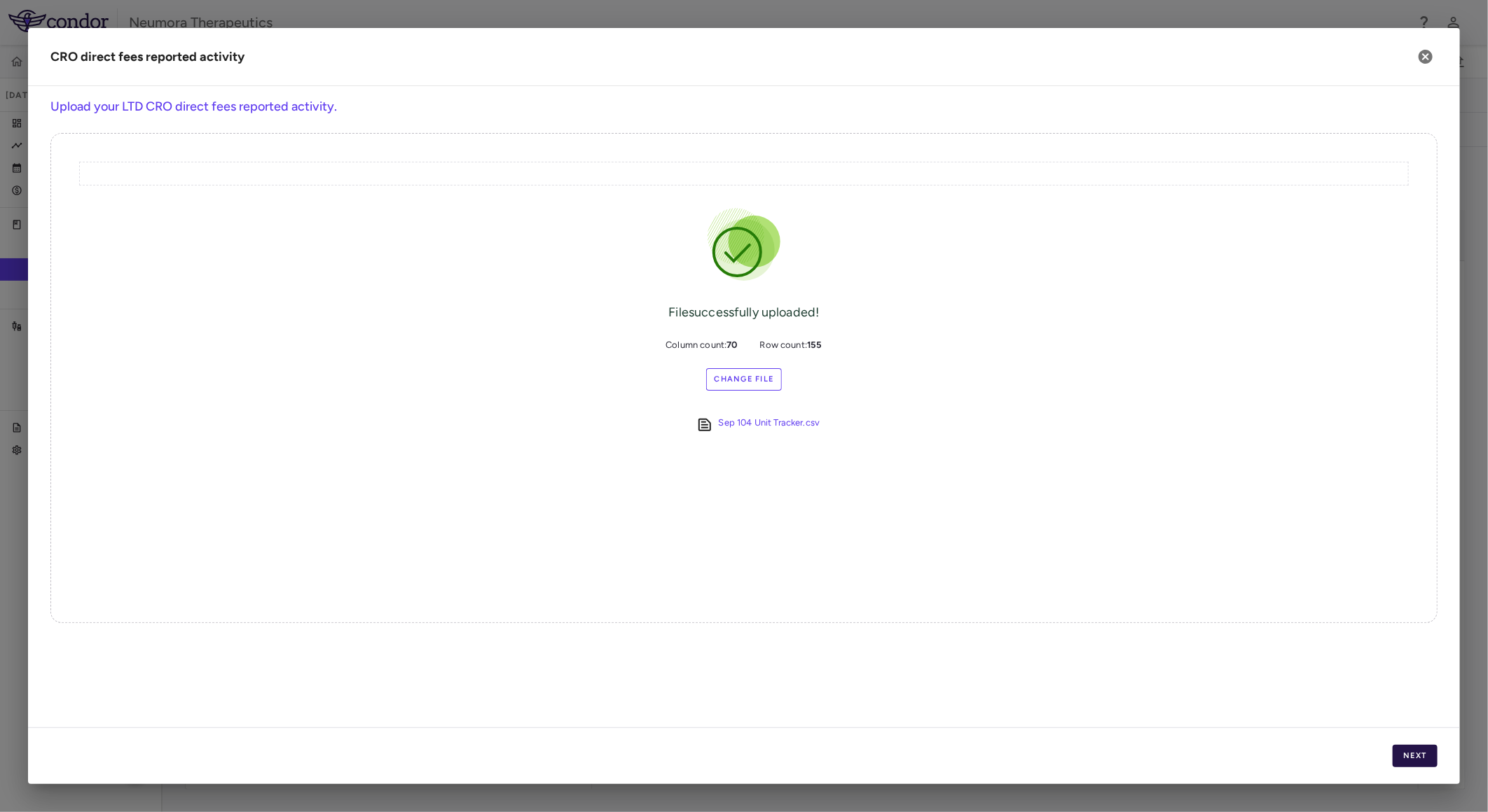
click at [1421, 761] on button "Next" at bounding box center [1415, 756] width 45 height 22
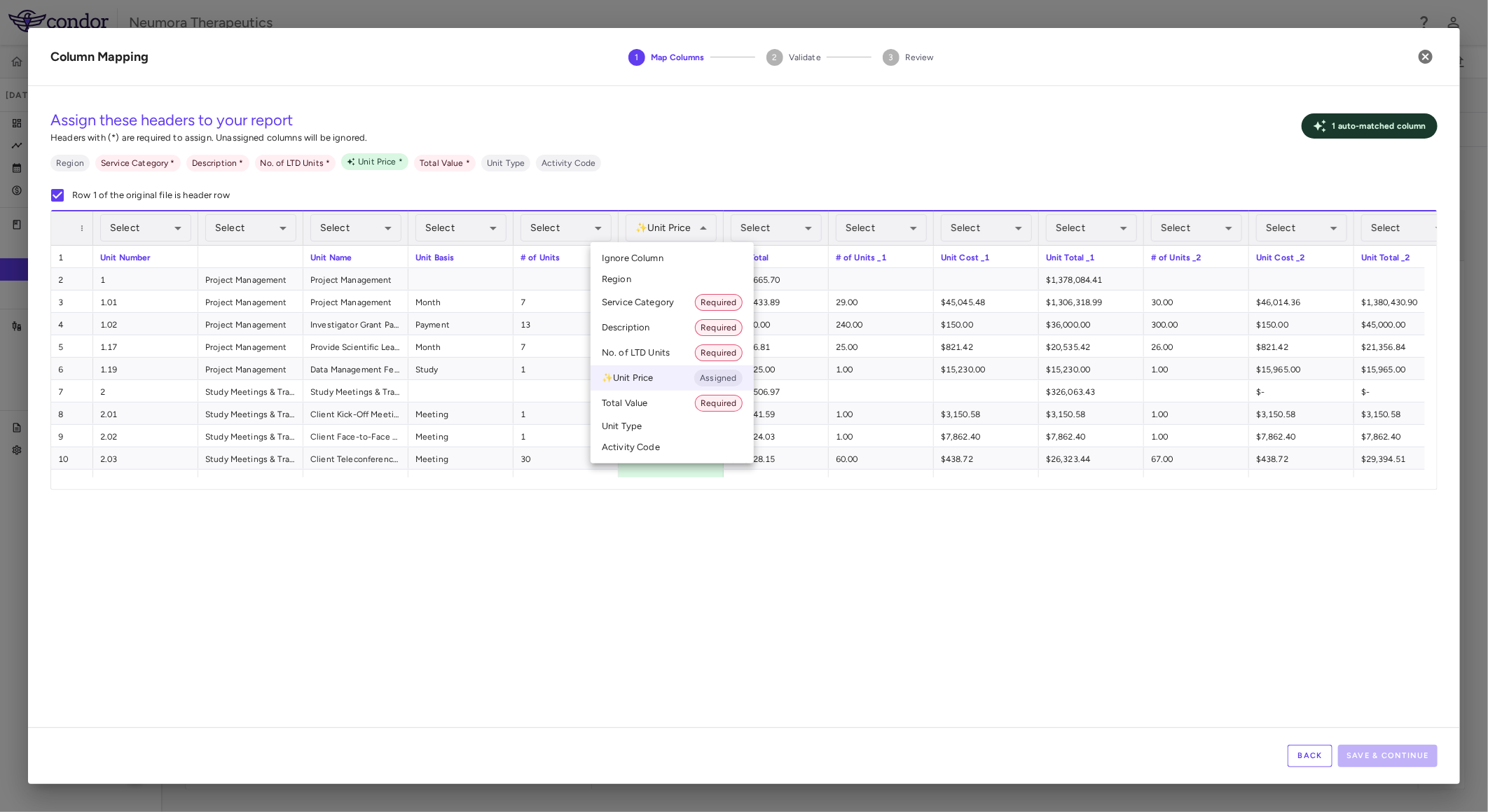
click at [665, 253] on li "Ignore Column" at bounding box center [673, 258] width 164 height 21
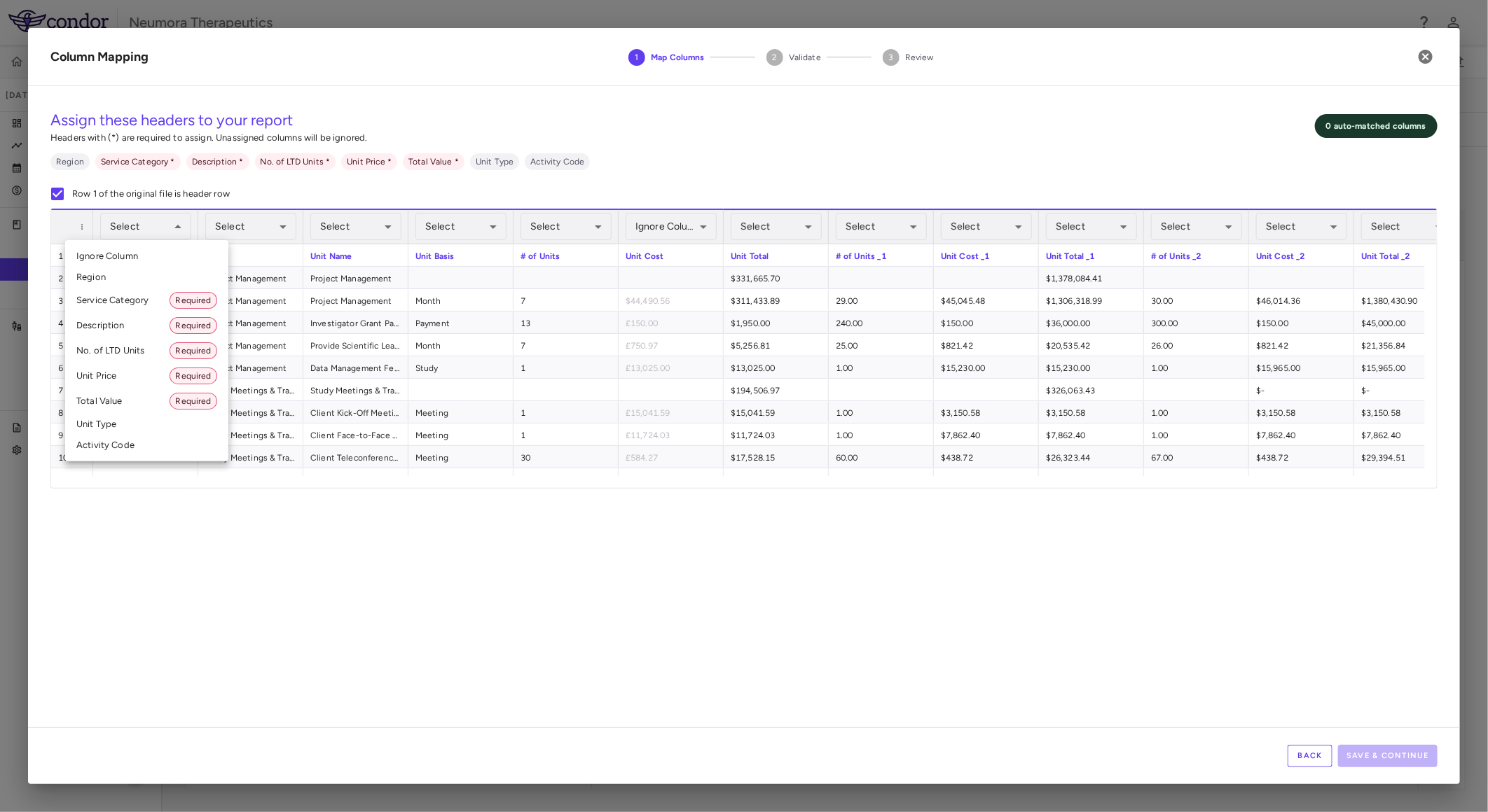
click at [127, 446] on li "Activity Code" at bounding box center [147, 445] width 164 height 21
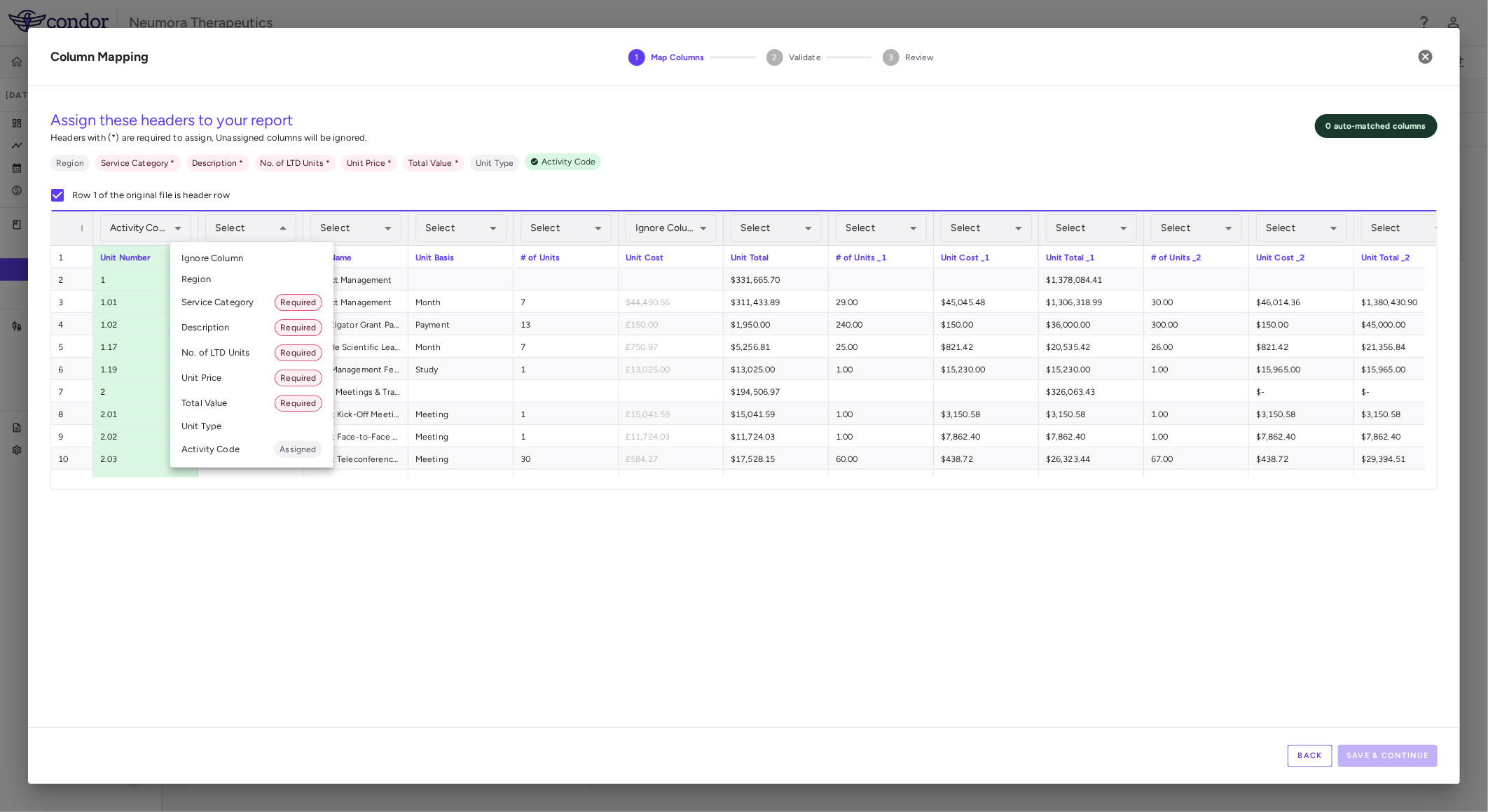
click at [243, 307] on li "Service Category Required" at bounding box center [252, 302] width 164 height 25
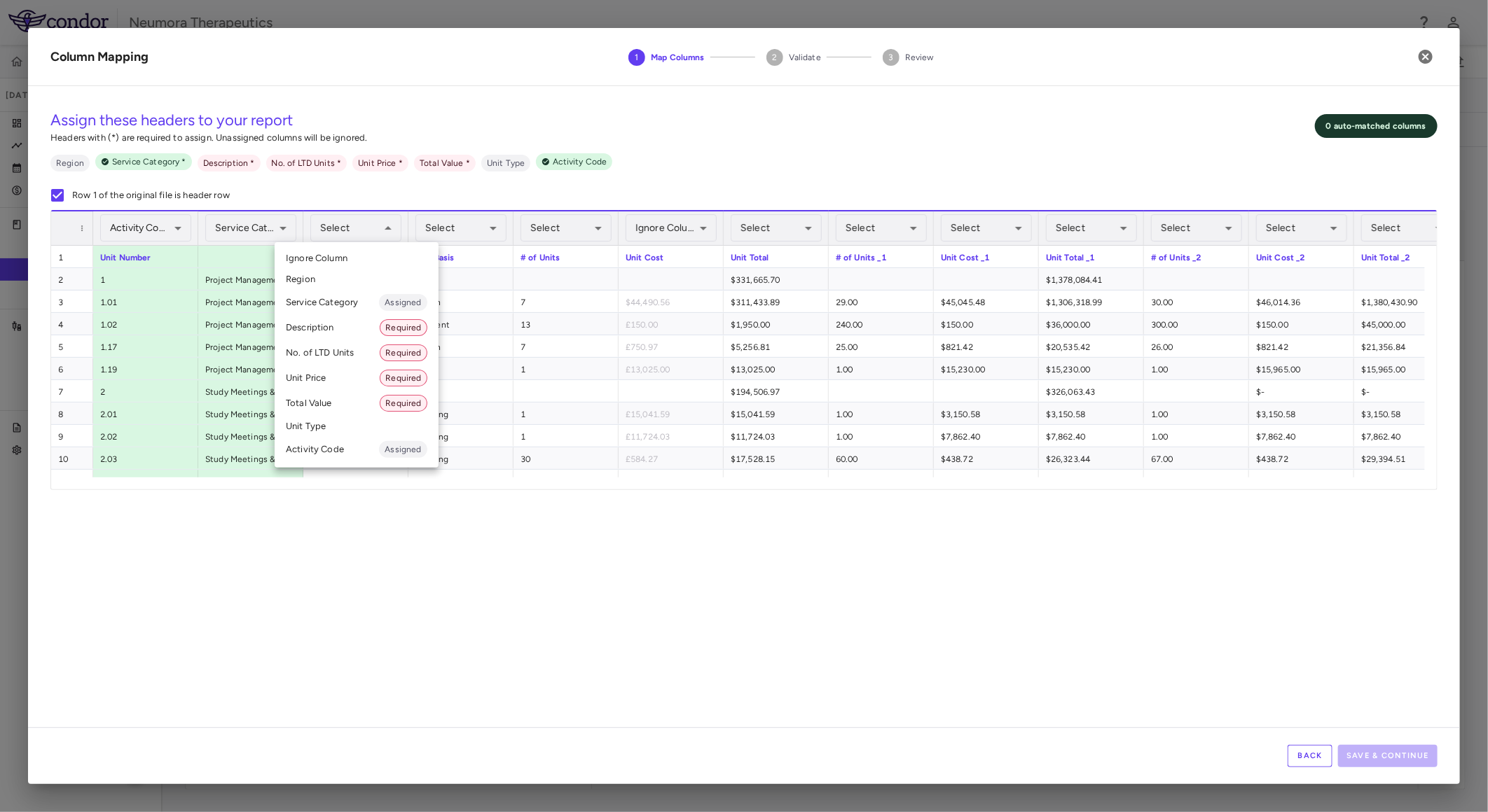
click at [340, 329] on li "Description Required" at bounding box center [356, 327] width 164 height 25
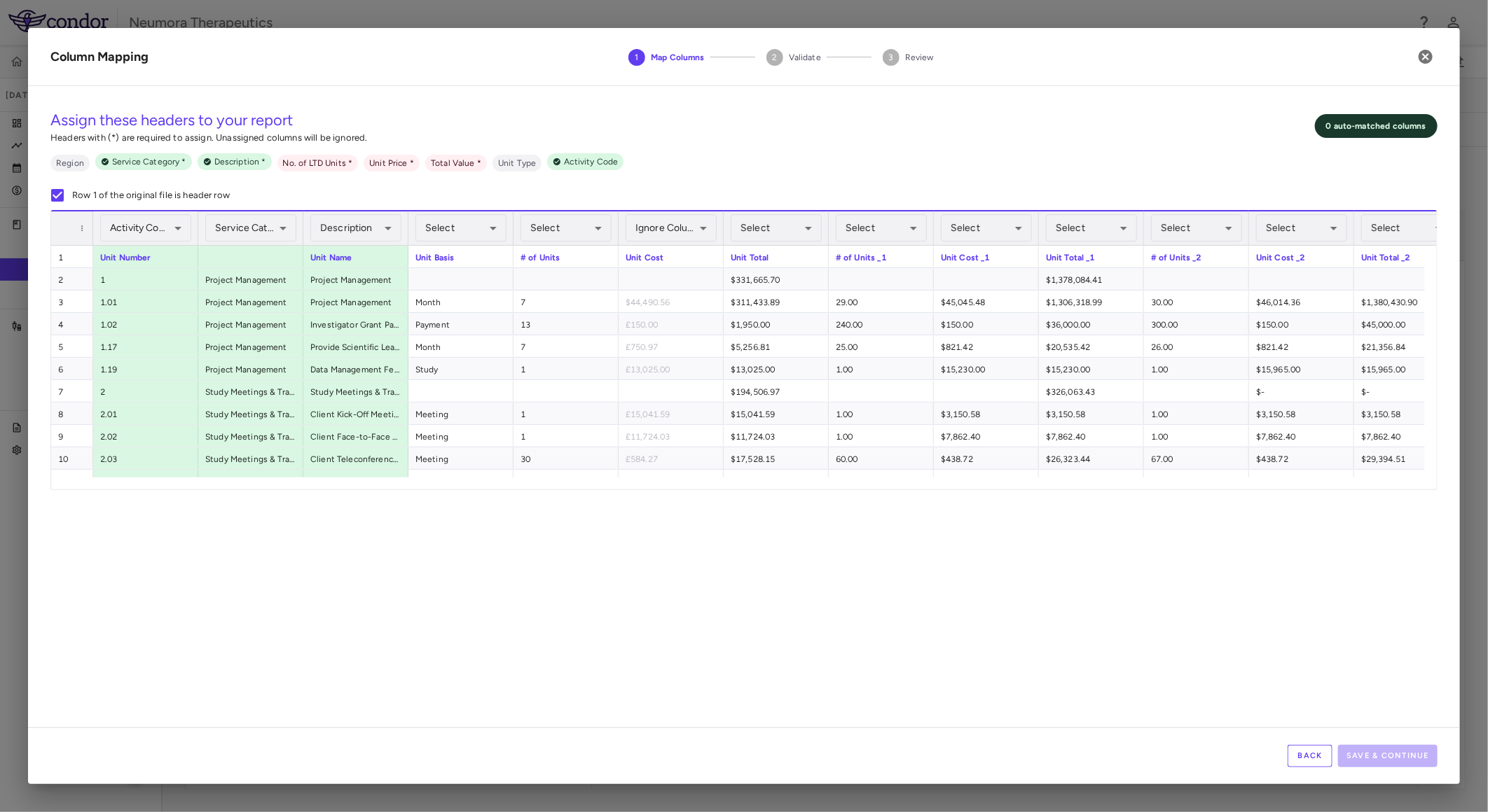
click at [996, 138] on div "Assign these headers to your report Headers with (*) are required to assign. Un…" at bounding box center [744, 127] width 1387 height 36
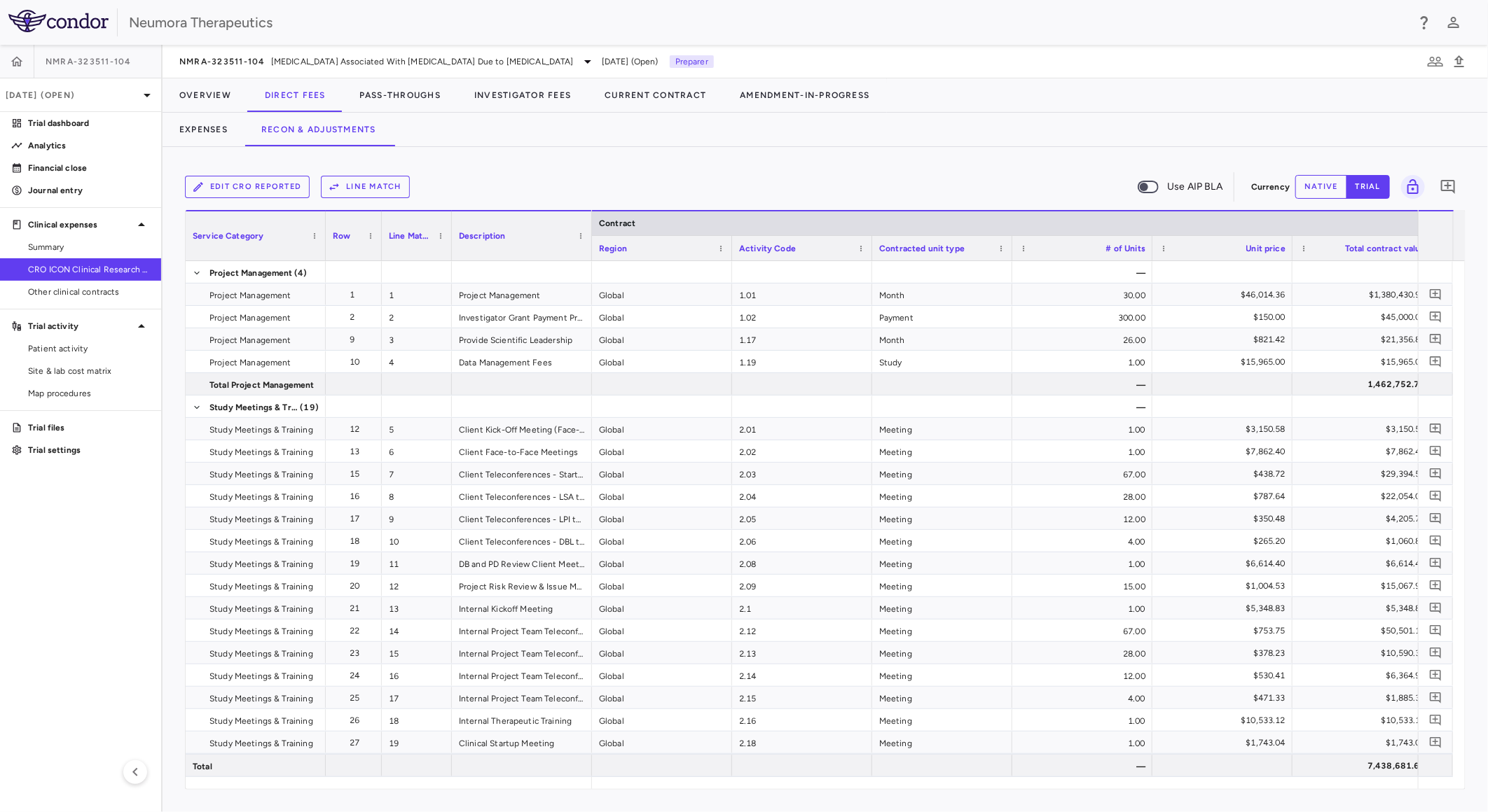
click at [260, 183] on button "Edit CRO reported" at bounding box center [247, 187] width 125 height 22
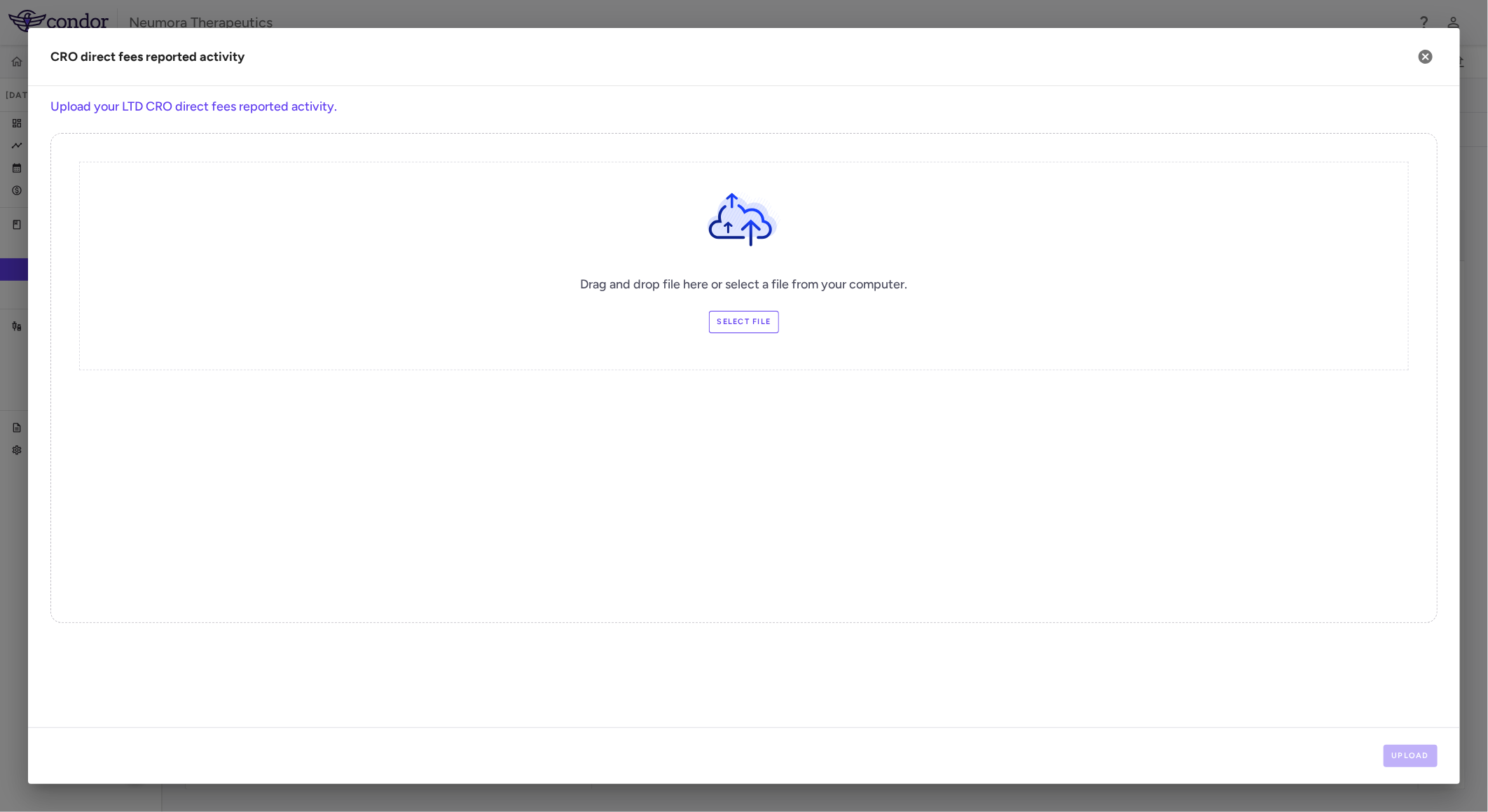
click at [746, 328] on label "Select file" at bounding box center [744, 322] width 71 height 22
click at [0, 0] on input "Select file" at bounding box center [0, 0] width 0 height 0
click at [1426, 758] on button "Upload" at bounding box center [1411, 756] width 55 height 22
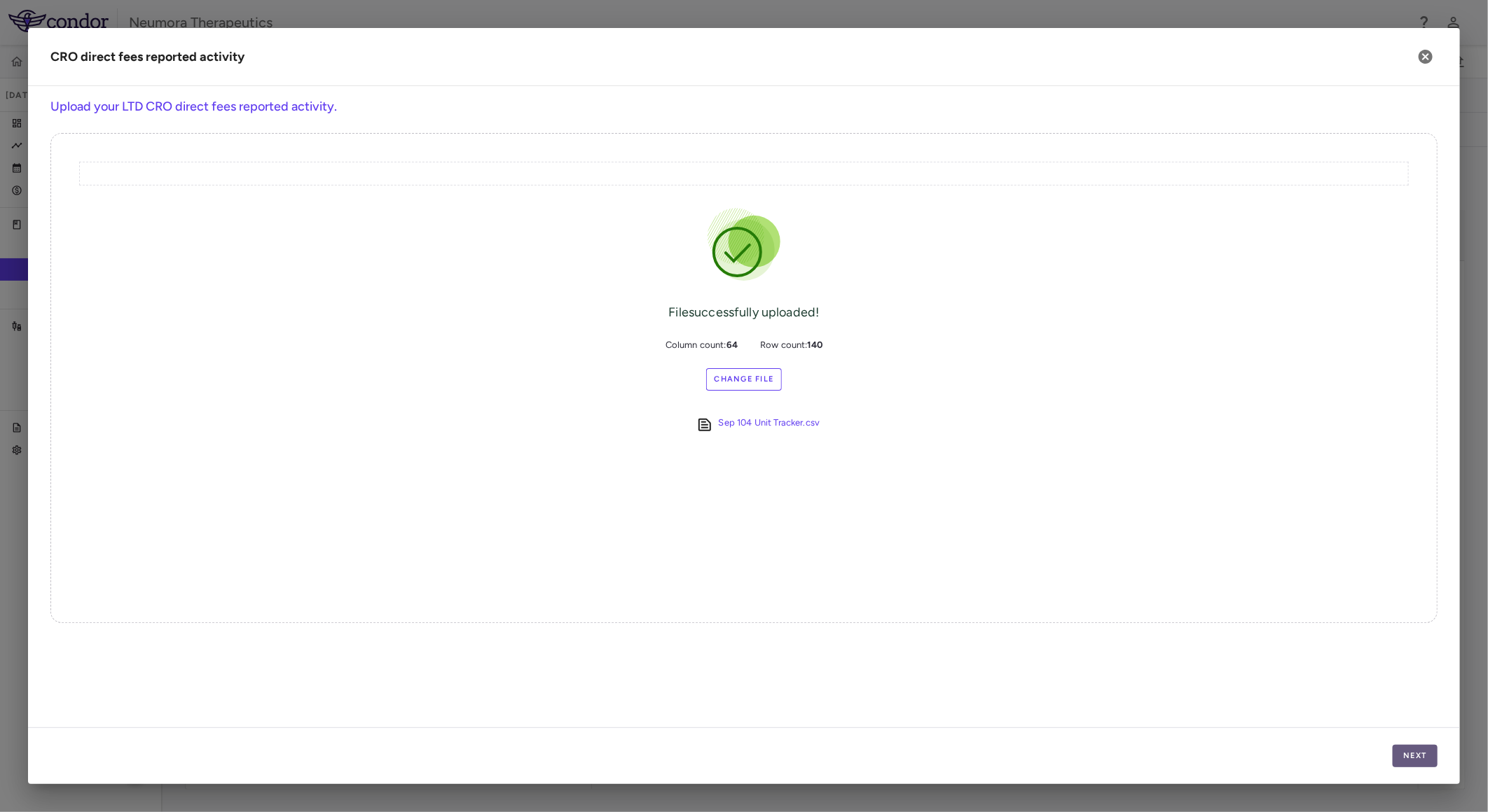
click at [1420, 767] on button "Next" at bounding box center [1415, 756] width 45 height 22
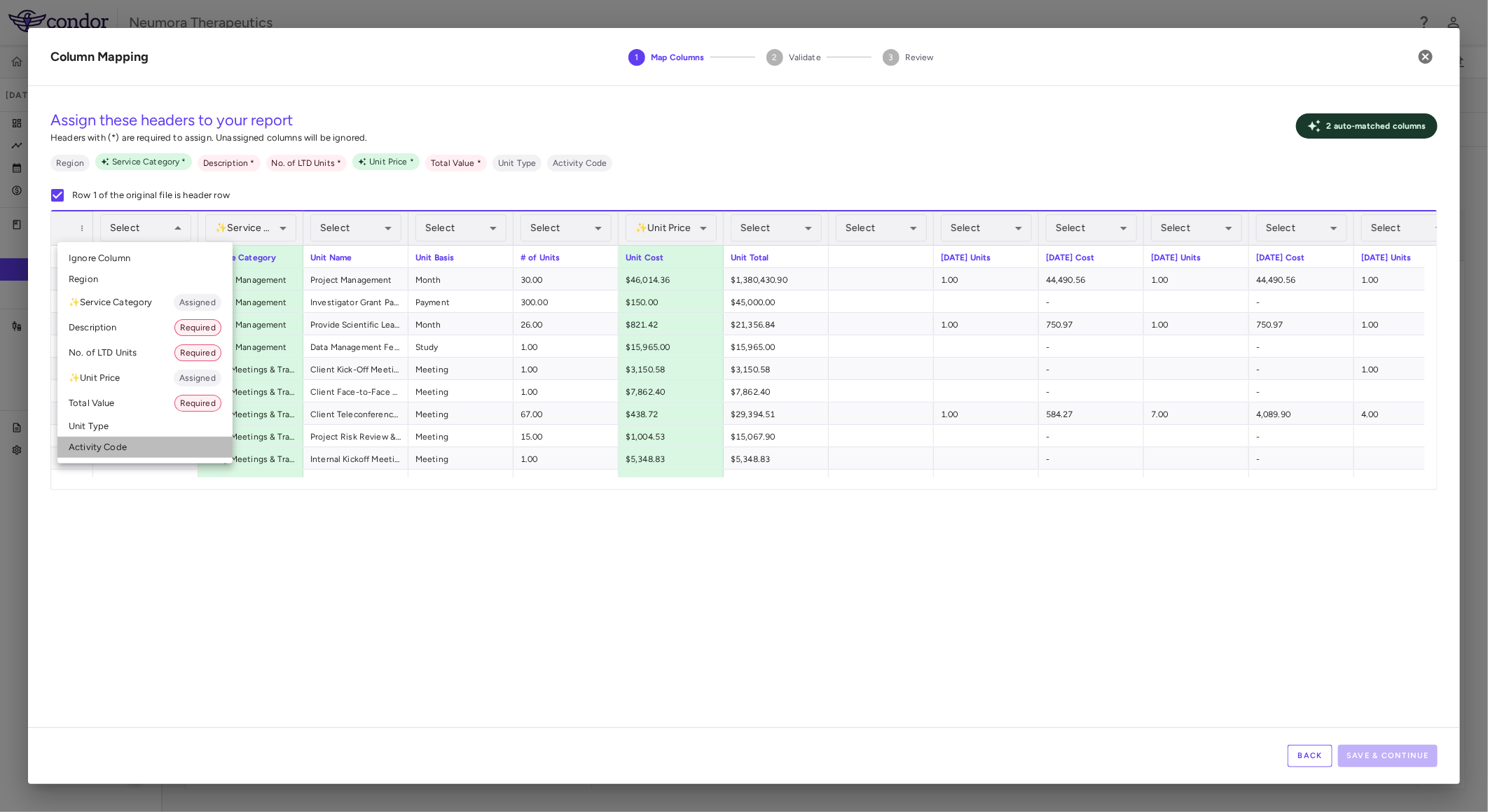
click at [113, 446] on li "Activity Code" at bounding box center [146, 447] width 176 height 21
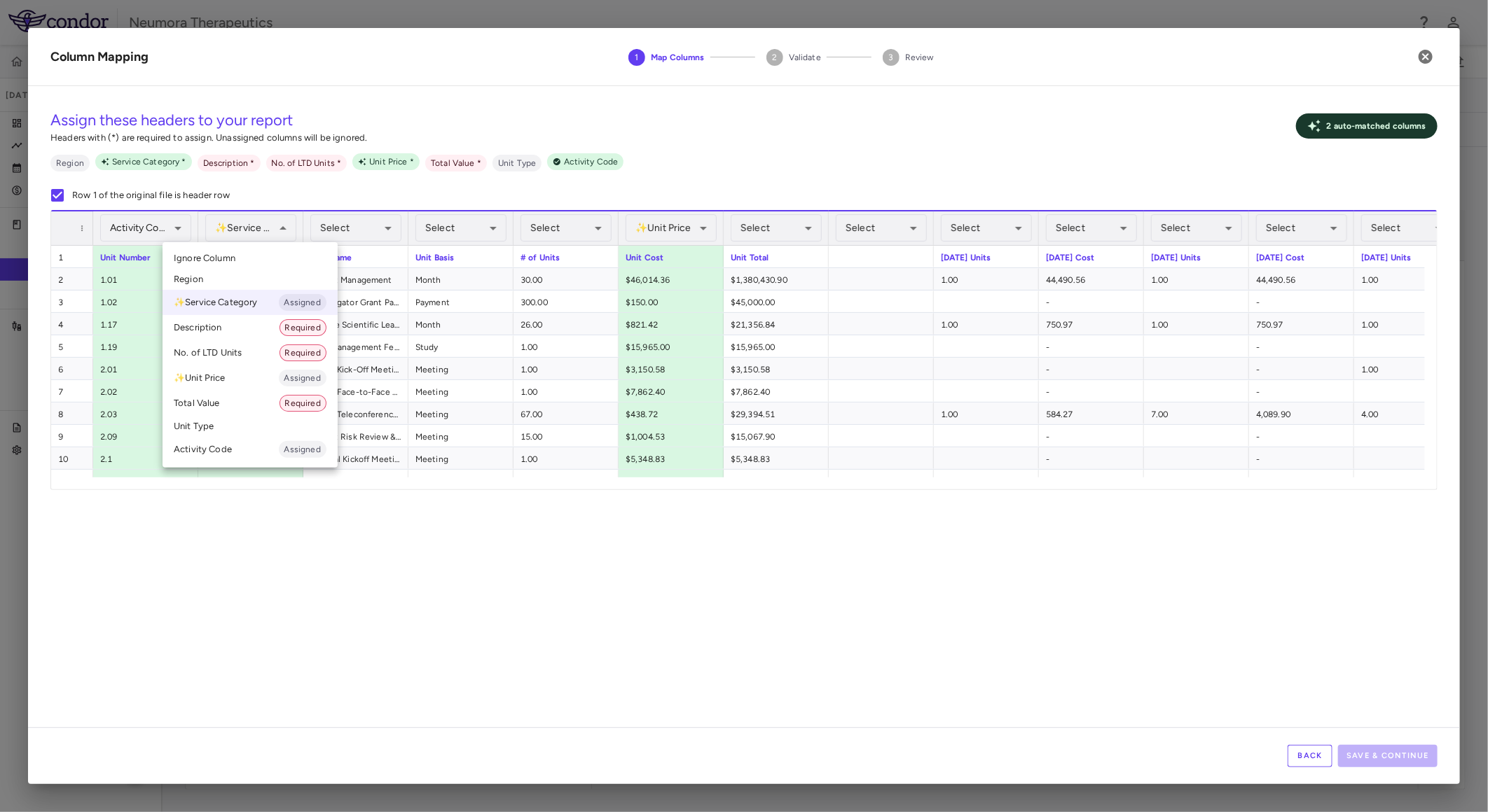
click at [261, 225] on div at bounding box center [744, 406] width 1488 height 812
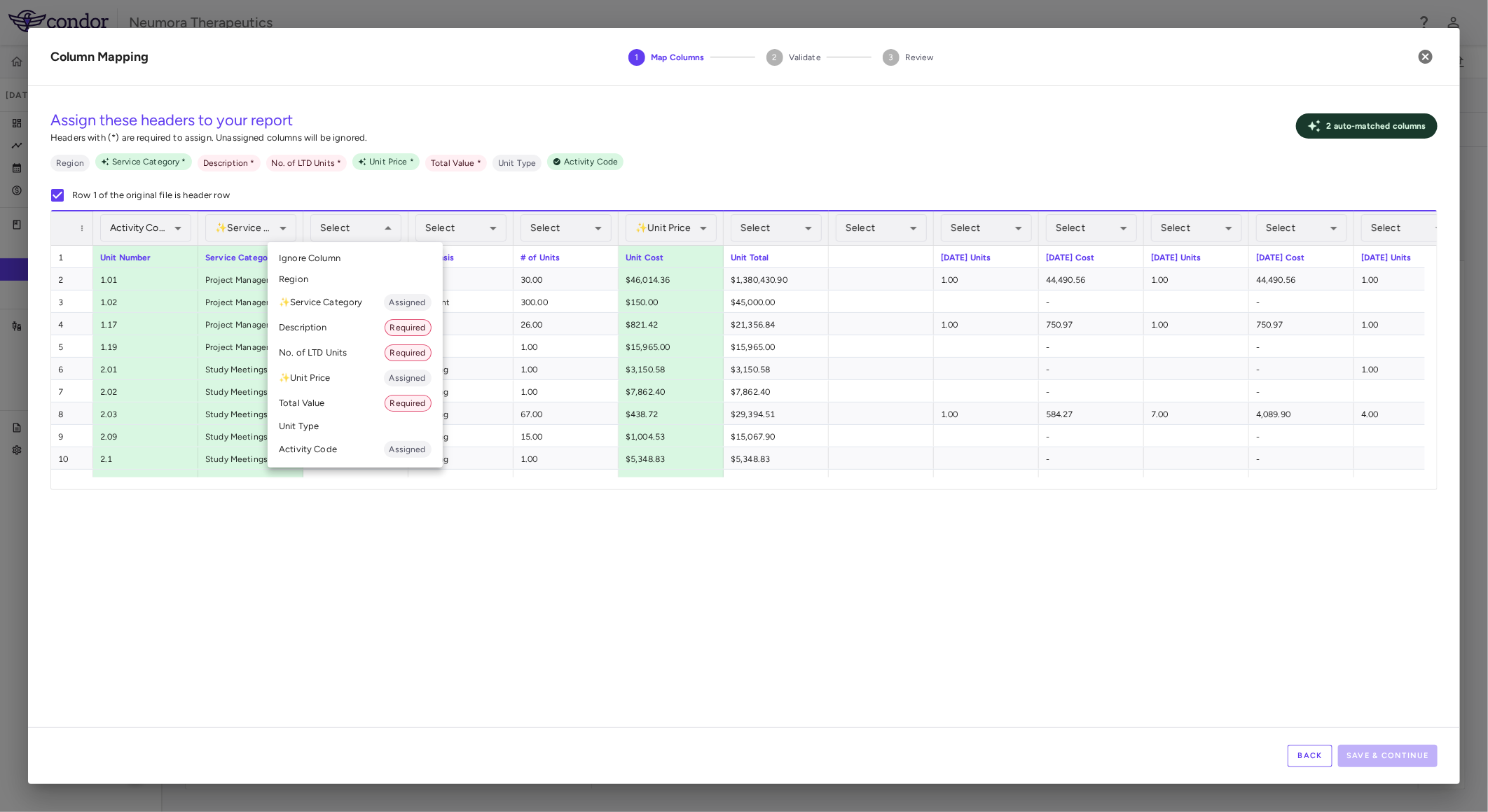
click at [349, 331] on li "Description Required" at bounding box center [355, 327] width 176 height 25
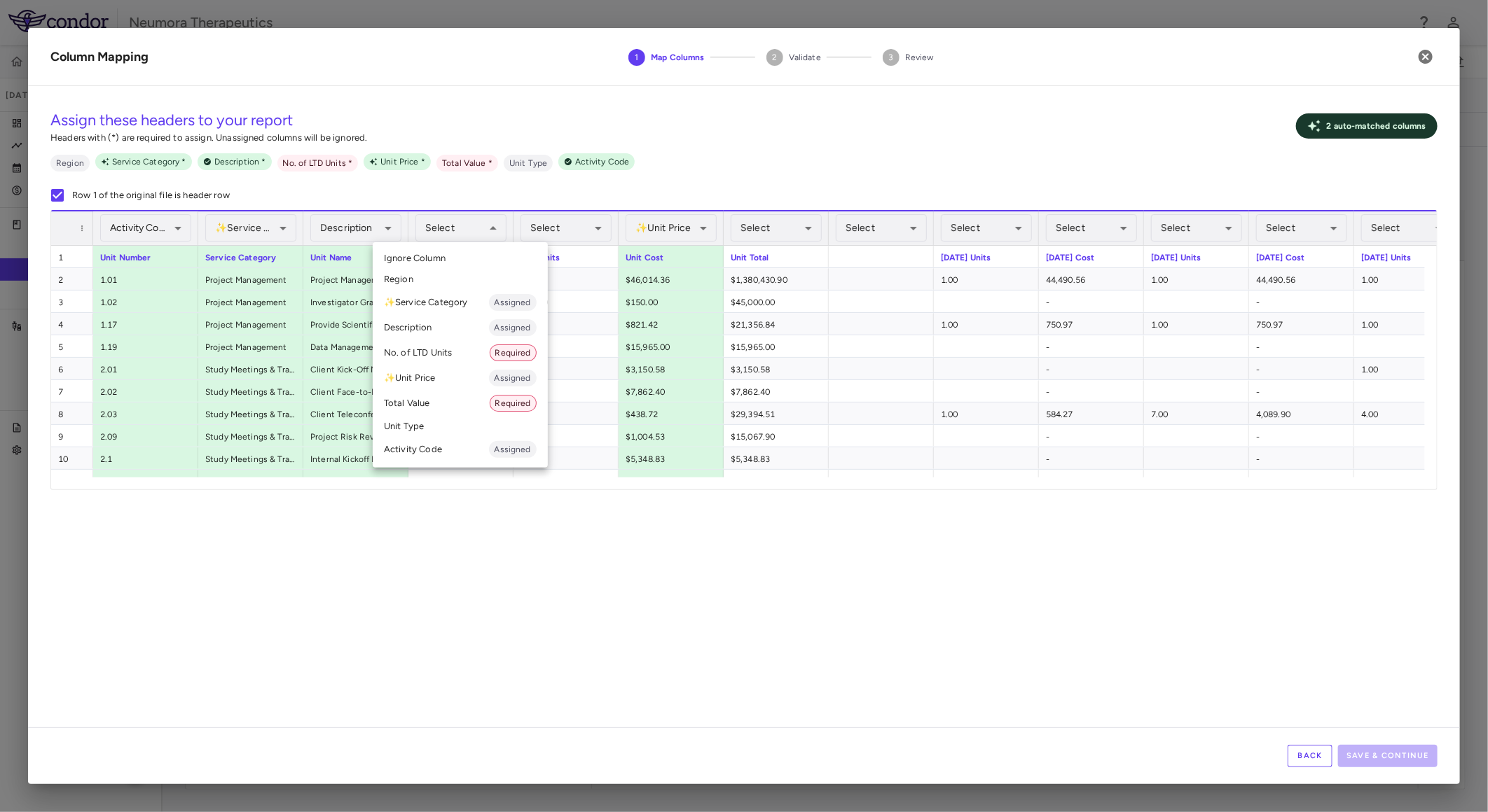
click at [437, 427] on li "Unit Type" at bounding box center [461, 426] width 176 height 21
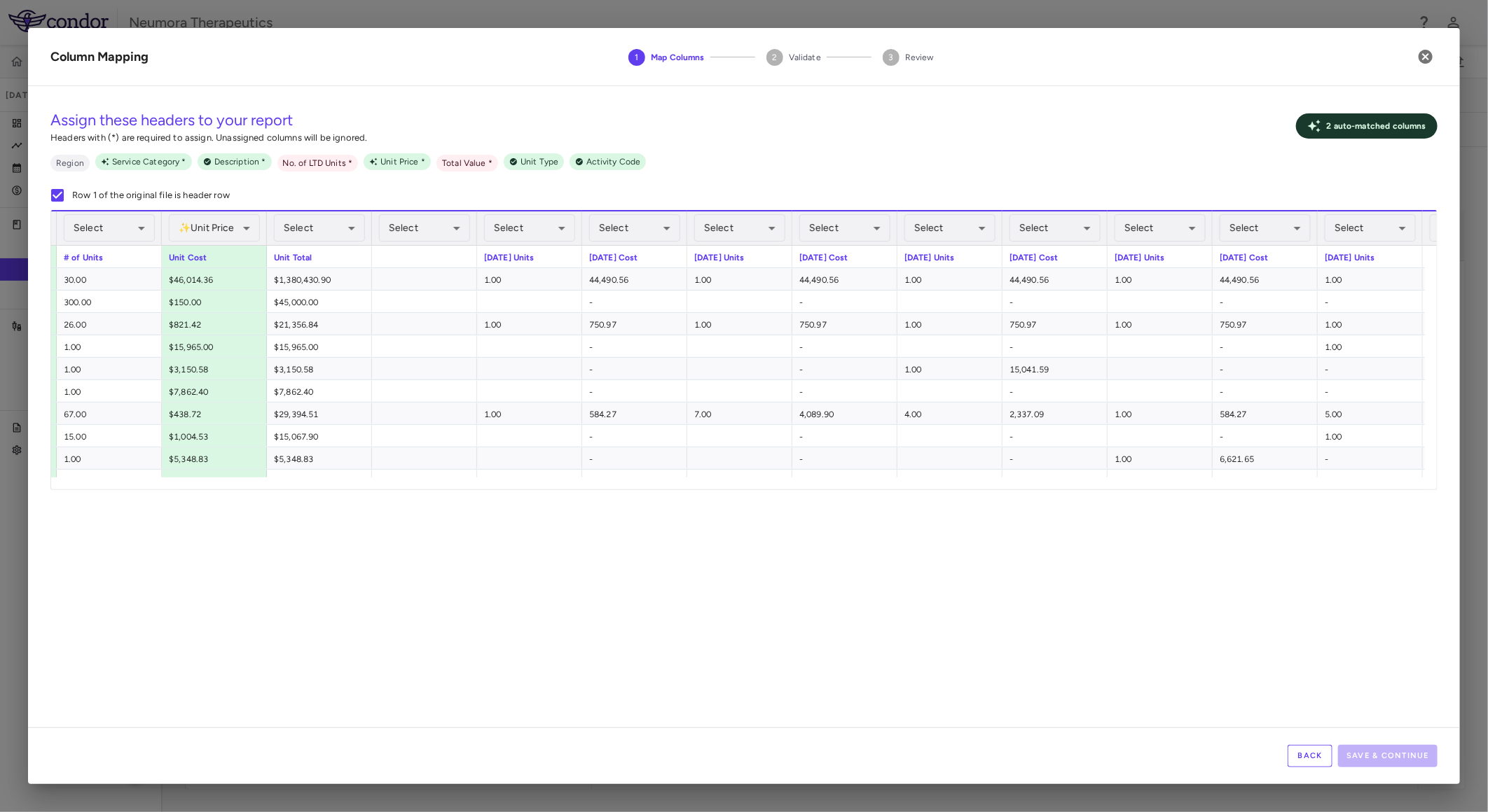
scroll to position [0, 603]
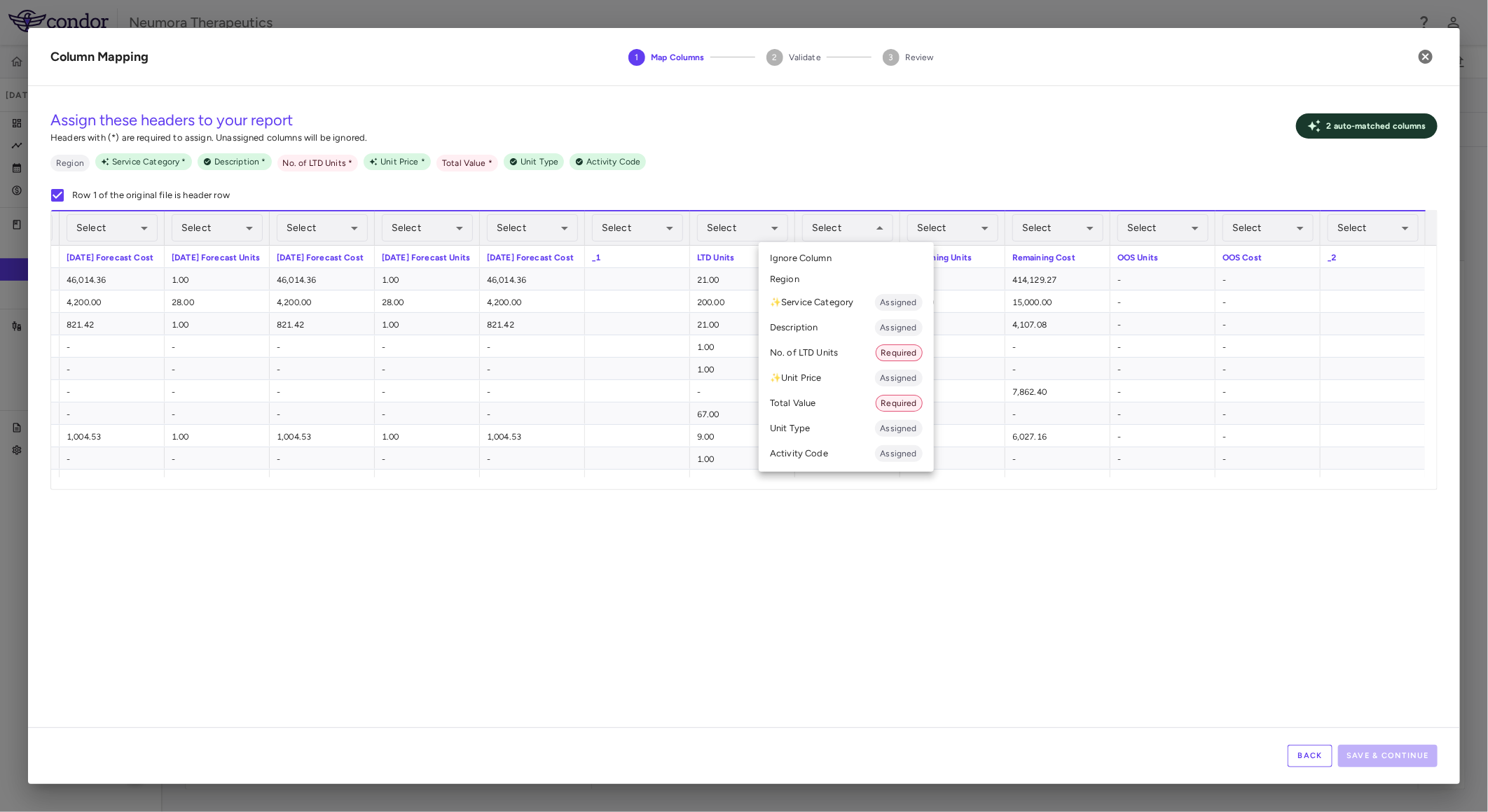
click at [815, 408] on li "Total Value Required" at bounding box center [846, 403] width 176 height 25
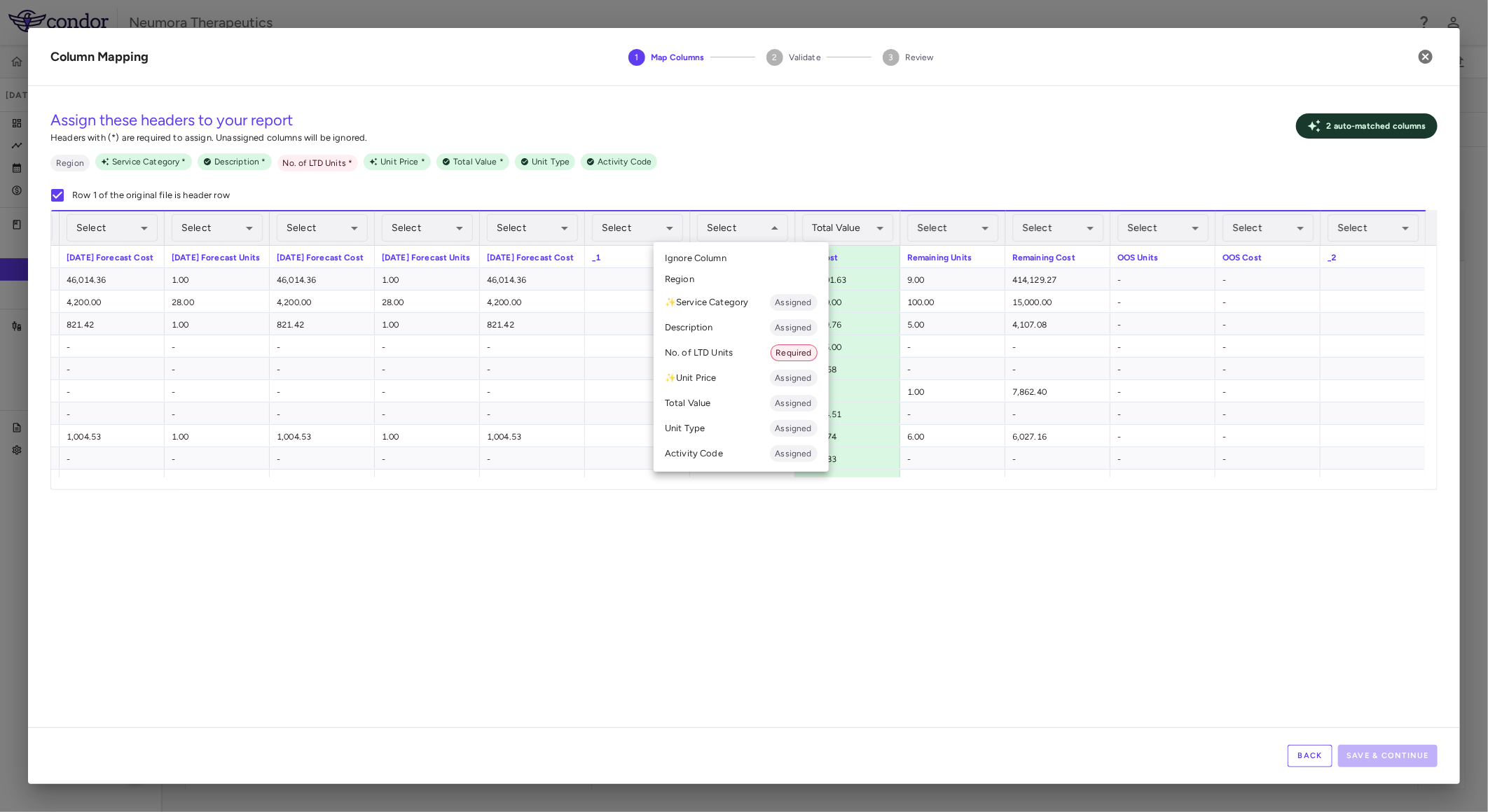
click at [758, 351] on li "No. of LTD Units Required" at bounding box center [742, 352] width 176 height 25
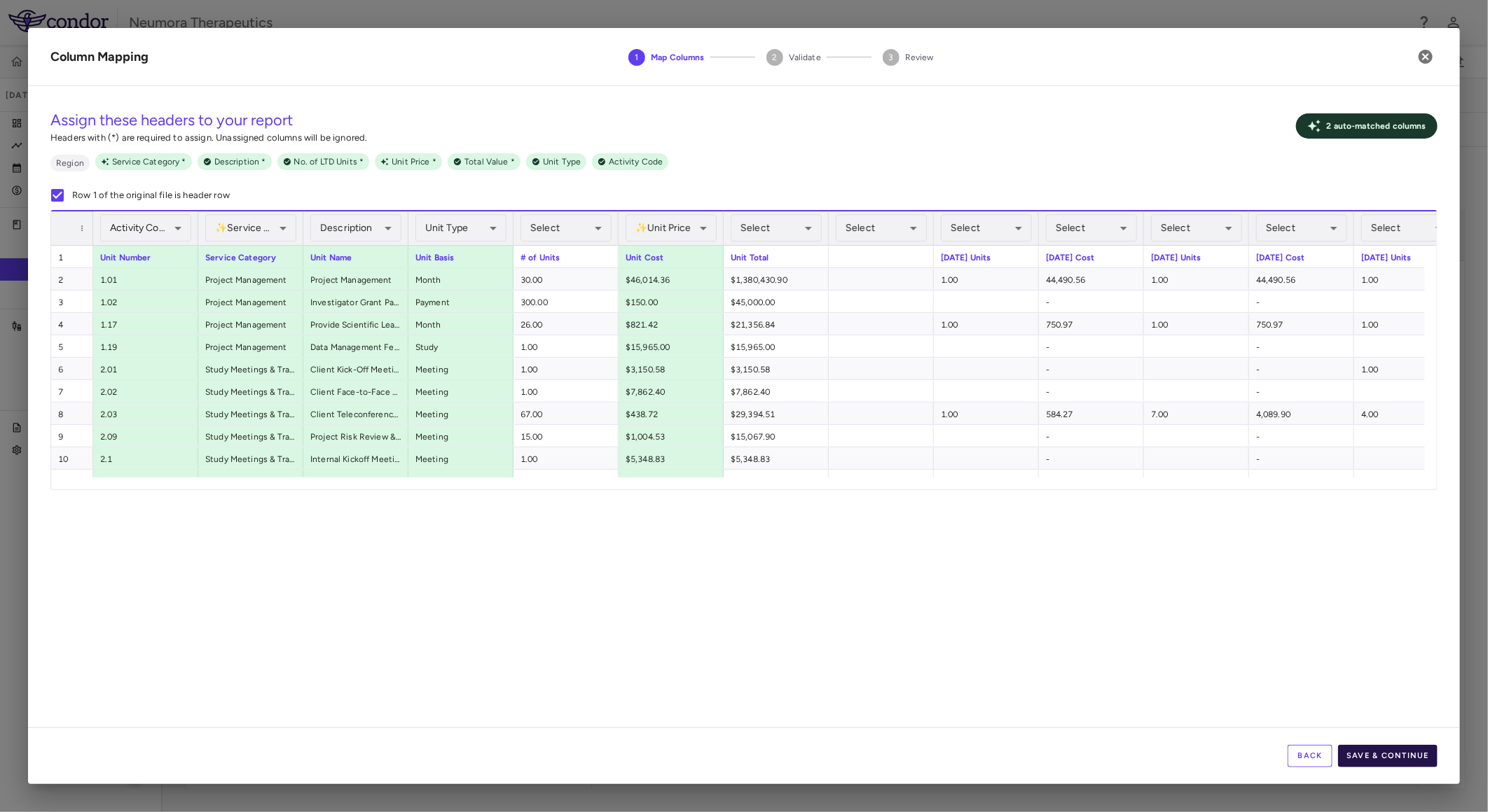
click at [1381, 747] on button "Save & Continue" at bounding box center [1388, 756] width 100 height 22
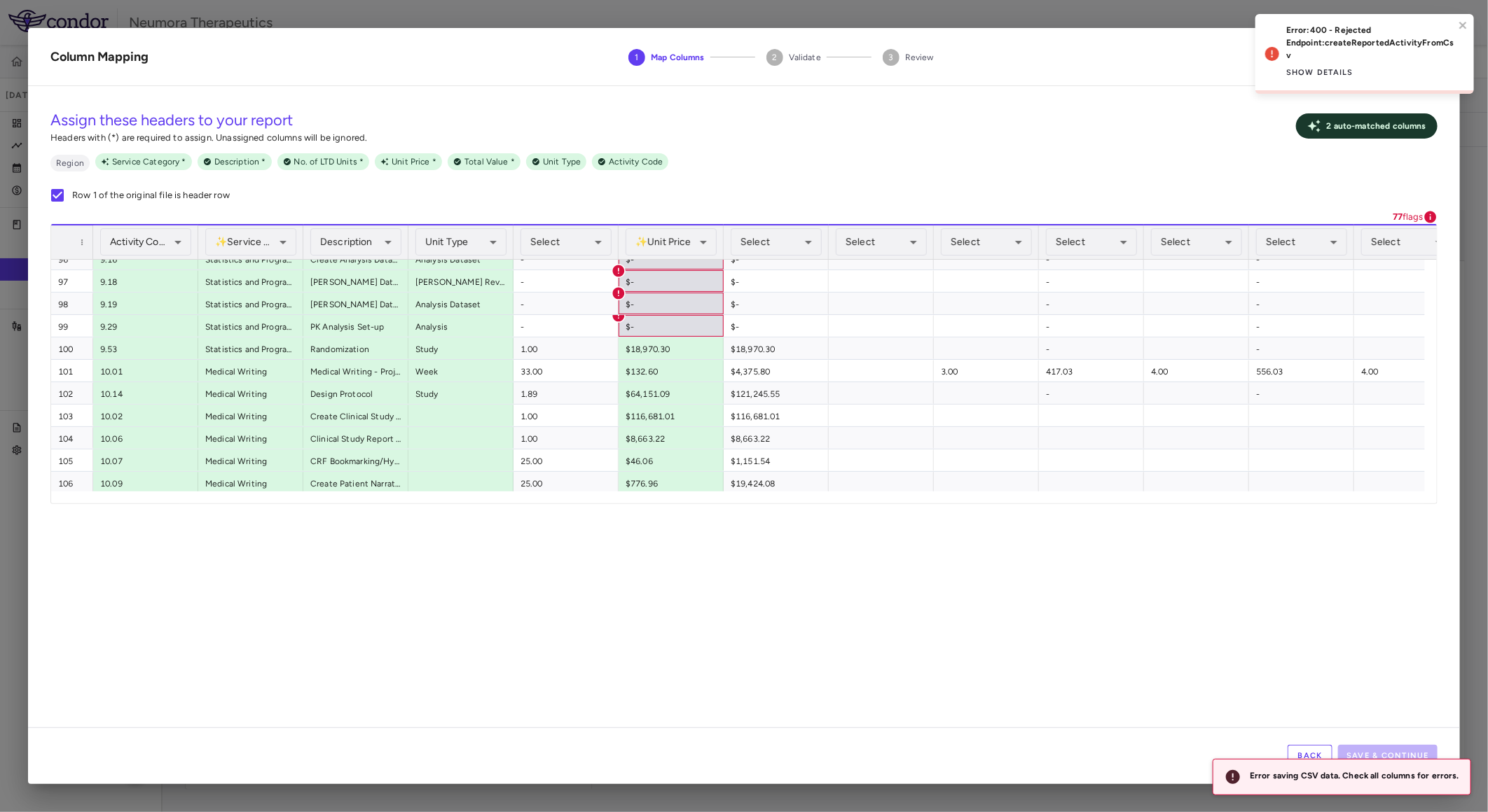
click at [1224, 119] on div "Assign these headers to your report Headers with (*) are required to assign. Un…" at bounding box center [744, 127] width 1387 height 36
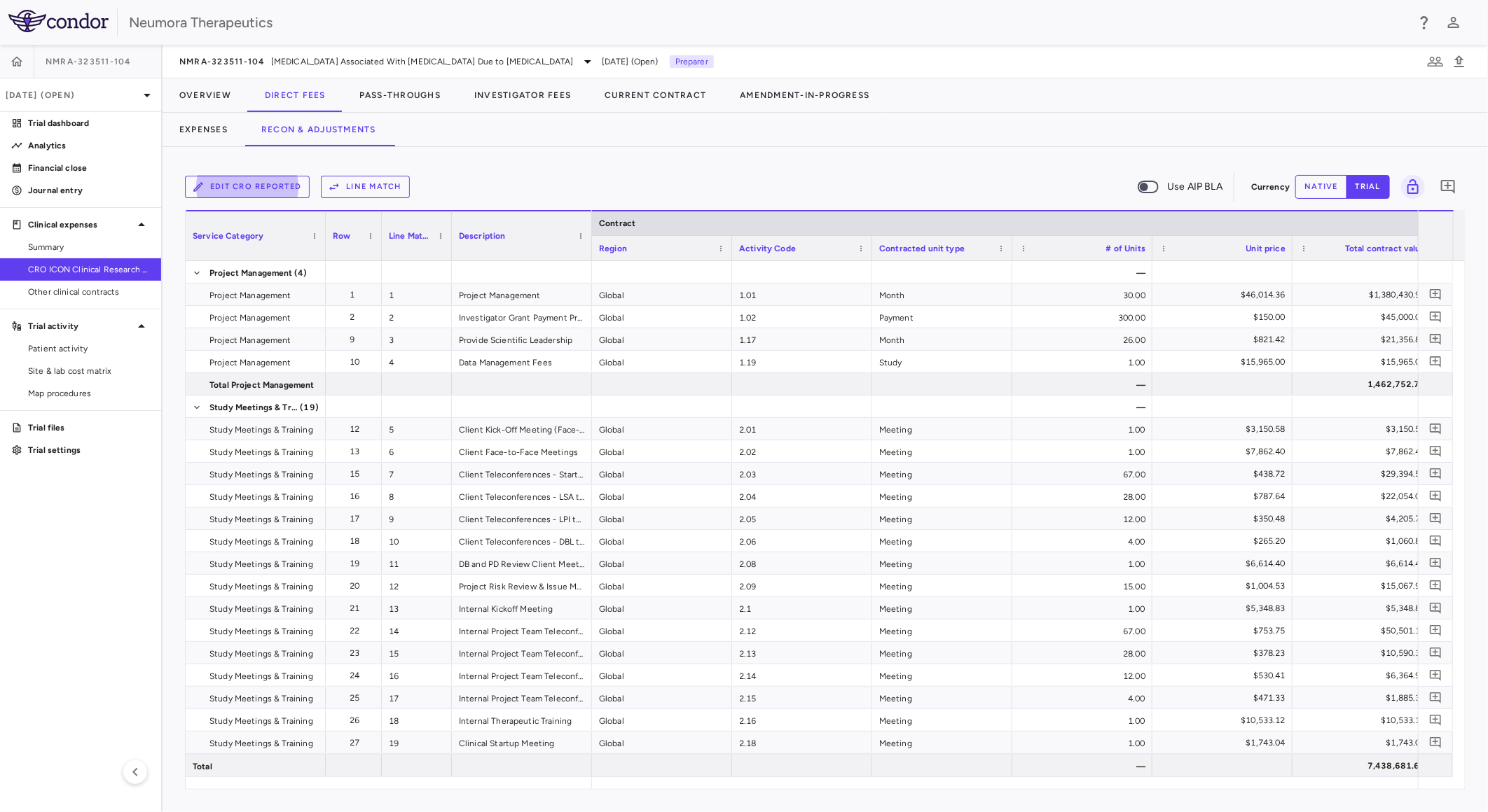
click at [278, 184] on button "Edit CRO reported" at bounding box center [247, 187] width 125 height 22
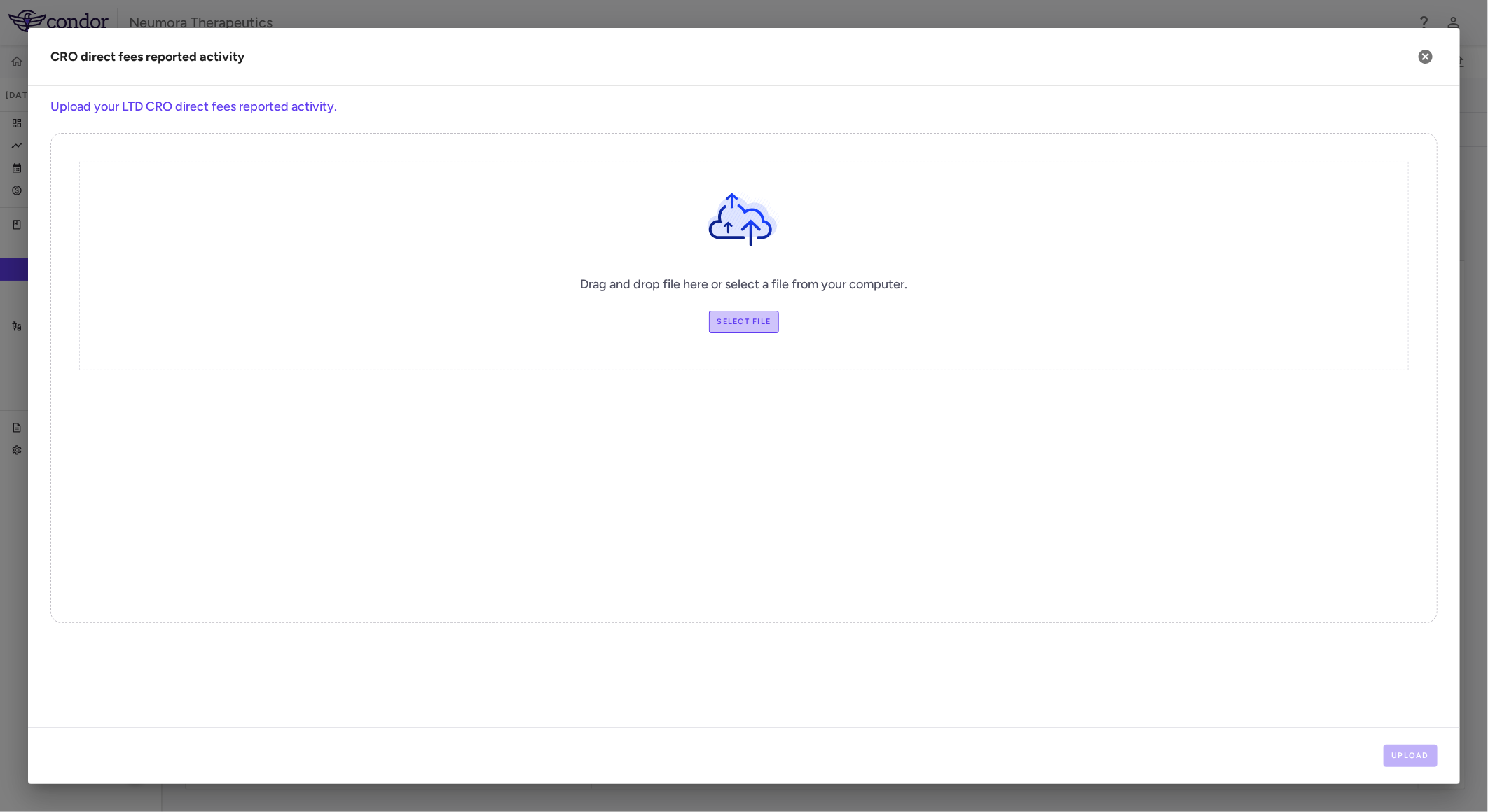
click at [762, 318] on label "Select file" at bounding box center [744, 322] width 71 height 22
click at [0, 0] on input "Select file" at bounding box center [0, 0] width 0 height 0
click at [1413, 753] on button "Upload" at bounding box center [1411, 756] width 55 height 22
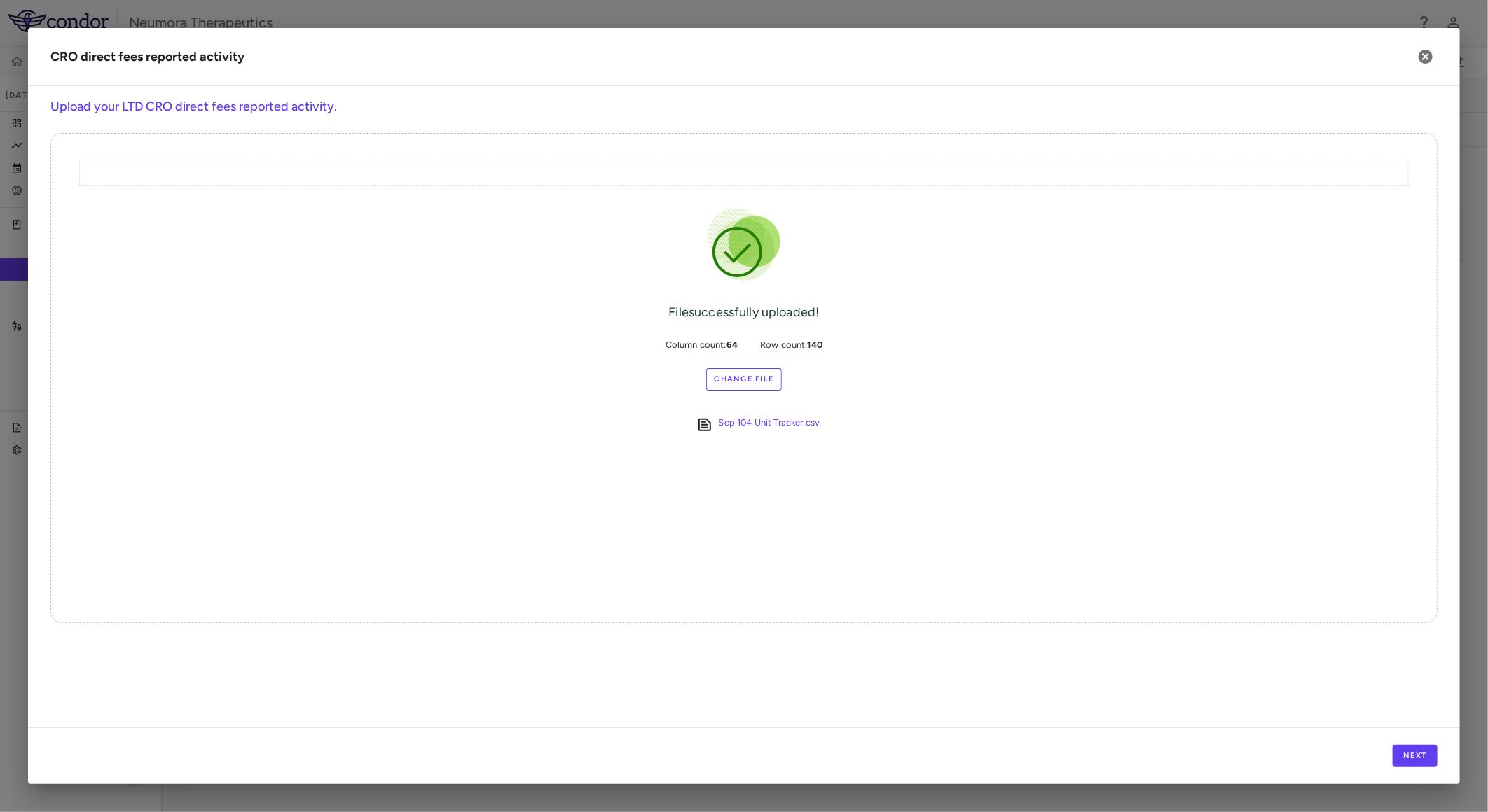
click at [1398, 739] on div "Next" at bounding box center [744, 755] width 1432 height 57
click at [1406, 749] on button "Next" at bounding box center [1415, 756] width 45 height 22
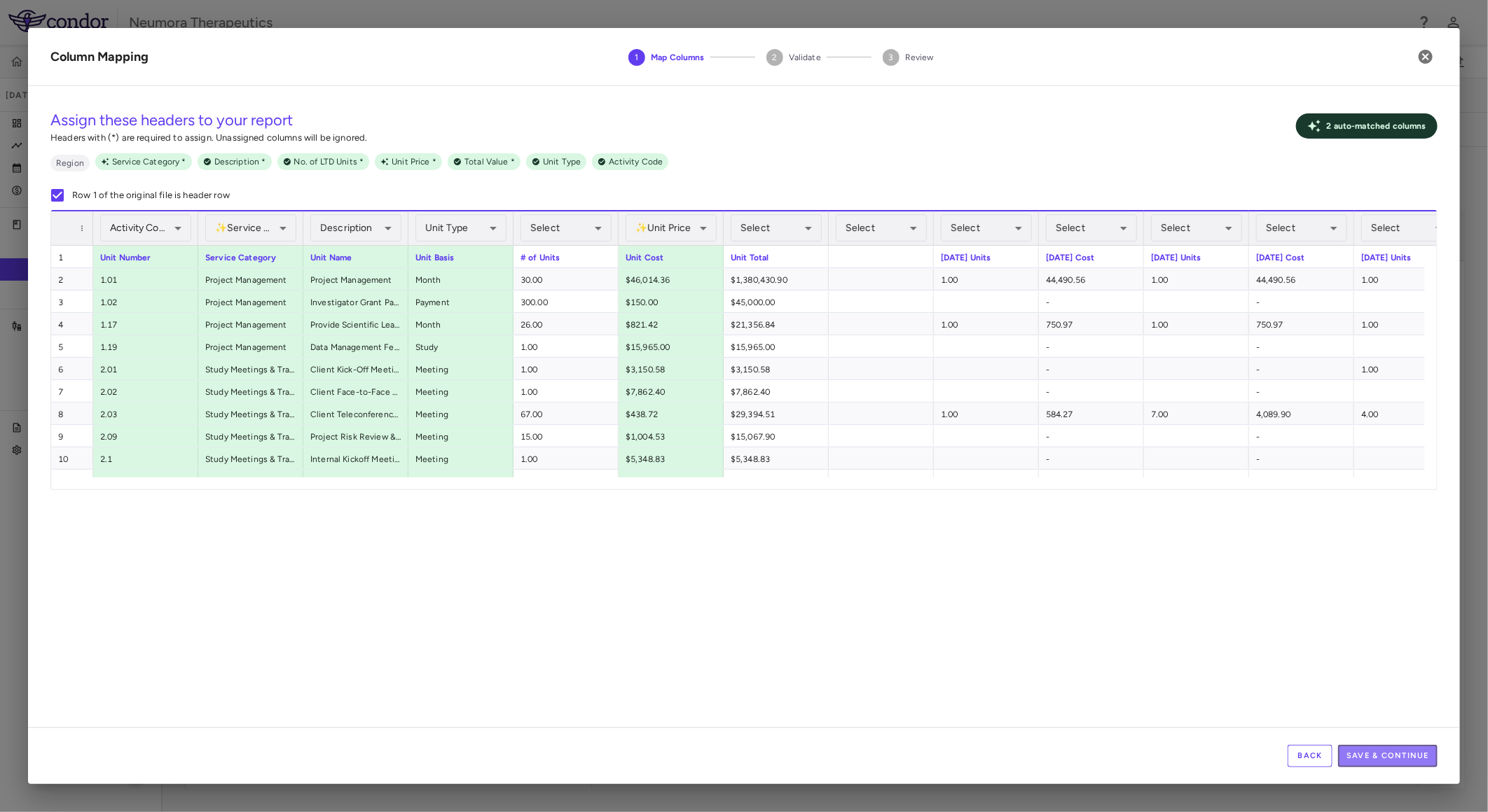
drag, startPoint x: 1395, startPoint y: 756, endPoint x: 1384, endPoint y: 753, distance: 11.4
click at [1395, 758] on button "Save & Continue" at bounding box center [1388, 756] width 100 height 22
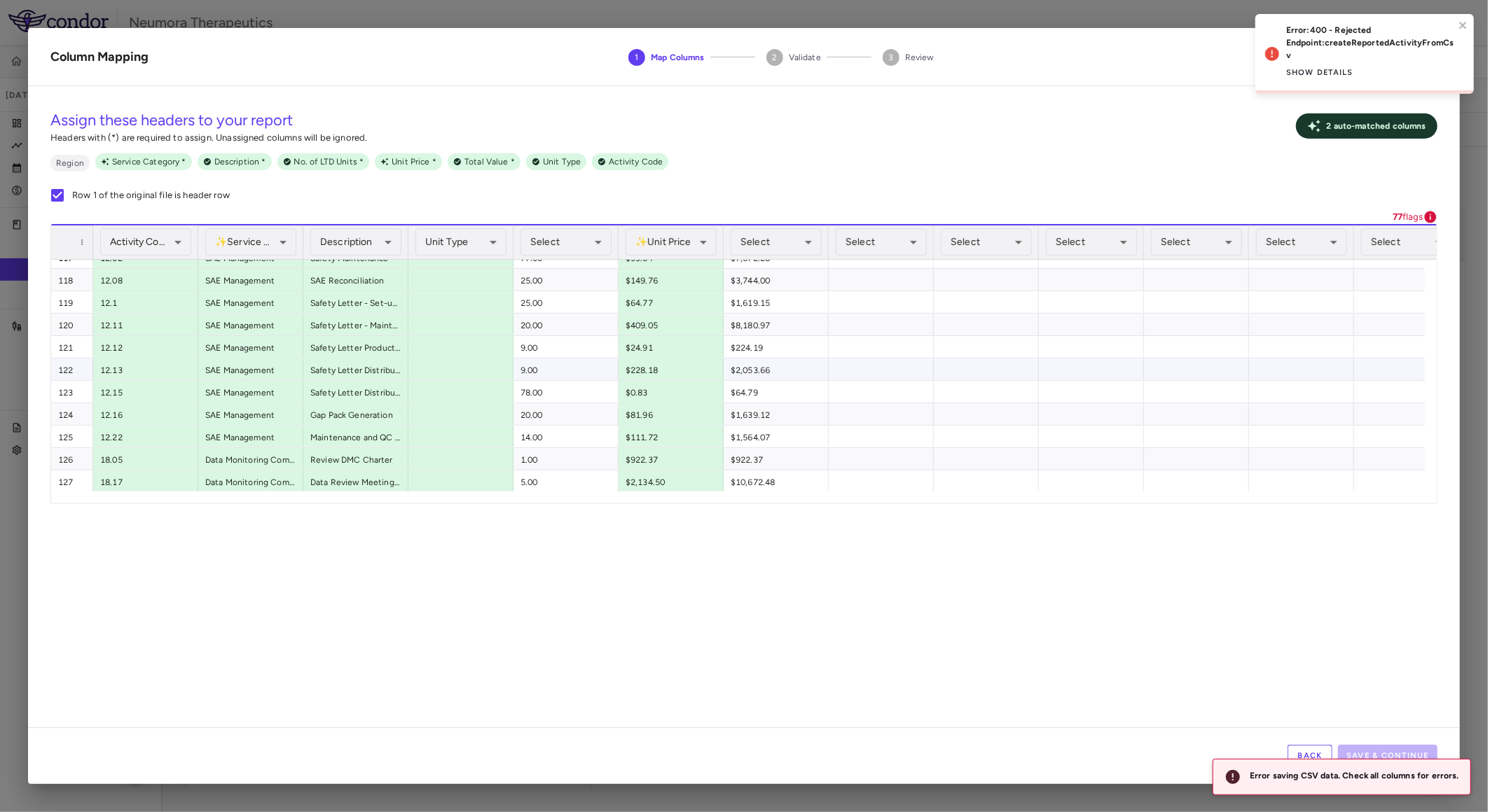
scroll to position [2146, 0]
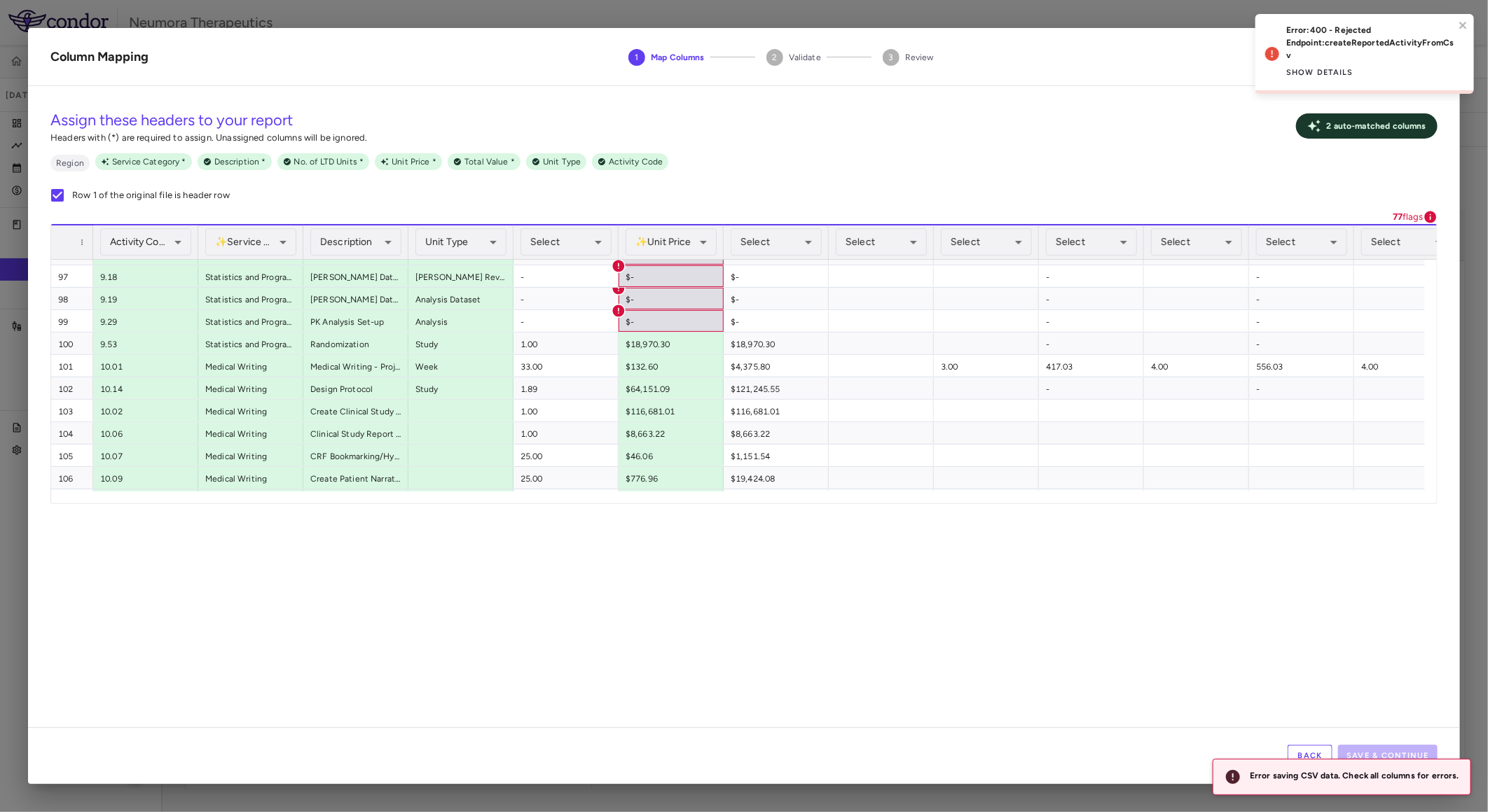
click at [957, 668] on div "**********" at bounding box center [744, 413] width 1432 height 630
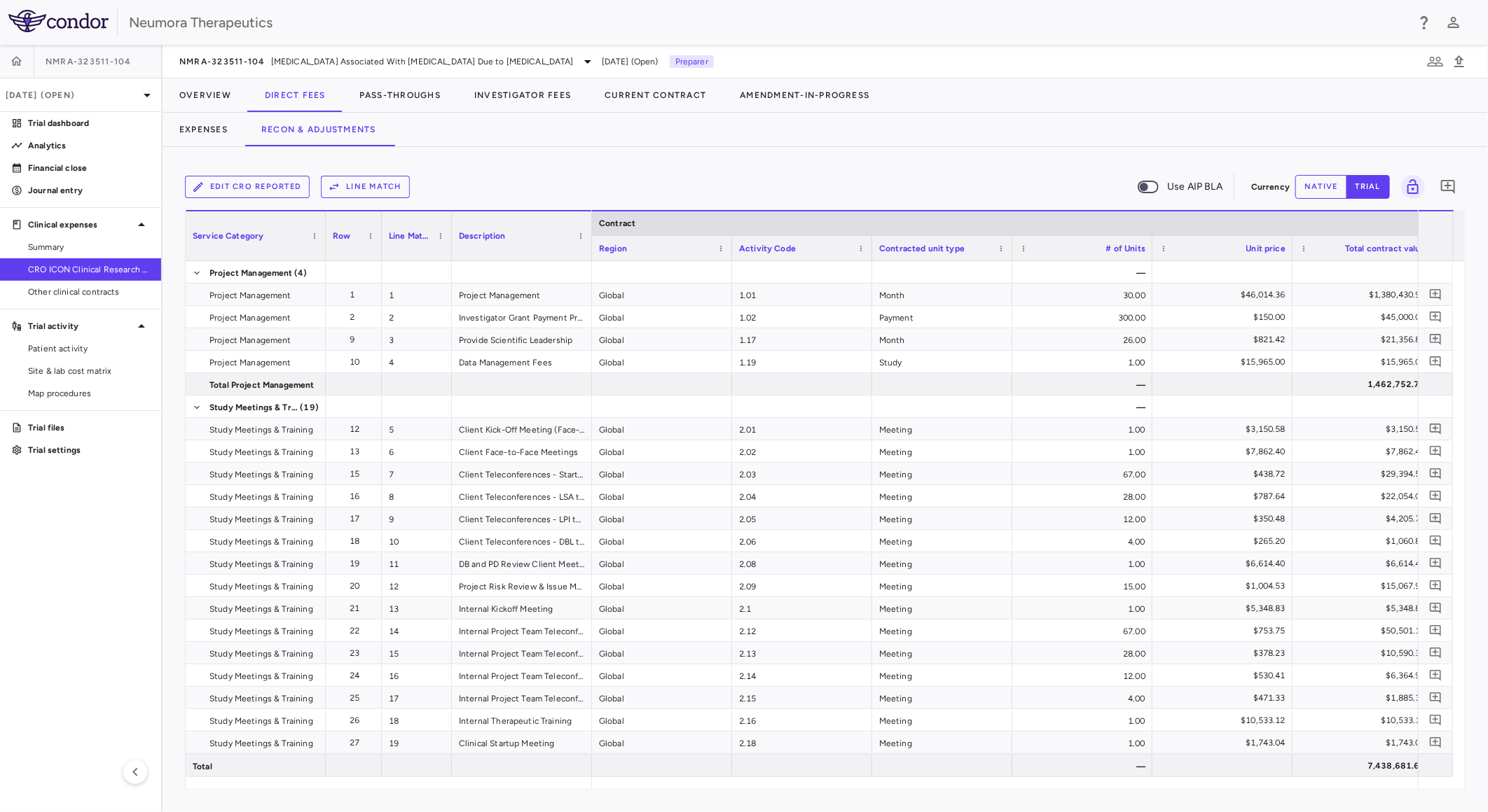
click at [241, 194] on button "Edit CRO reported" at bounding box center [247, 187] width 125 height 22
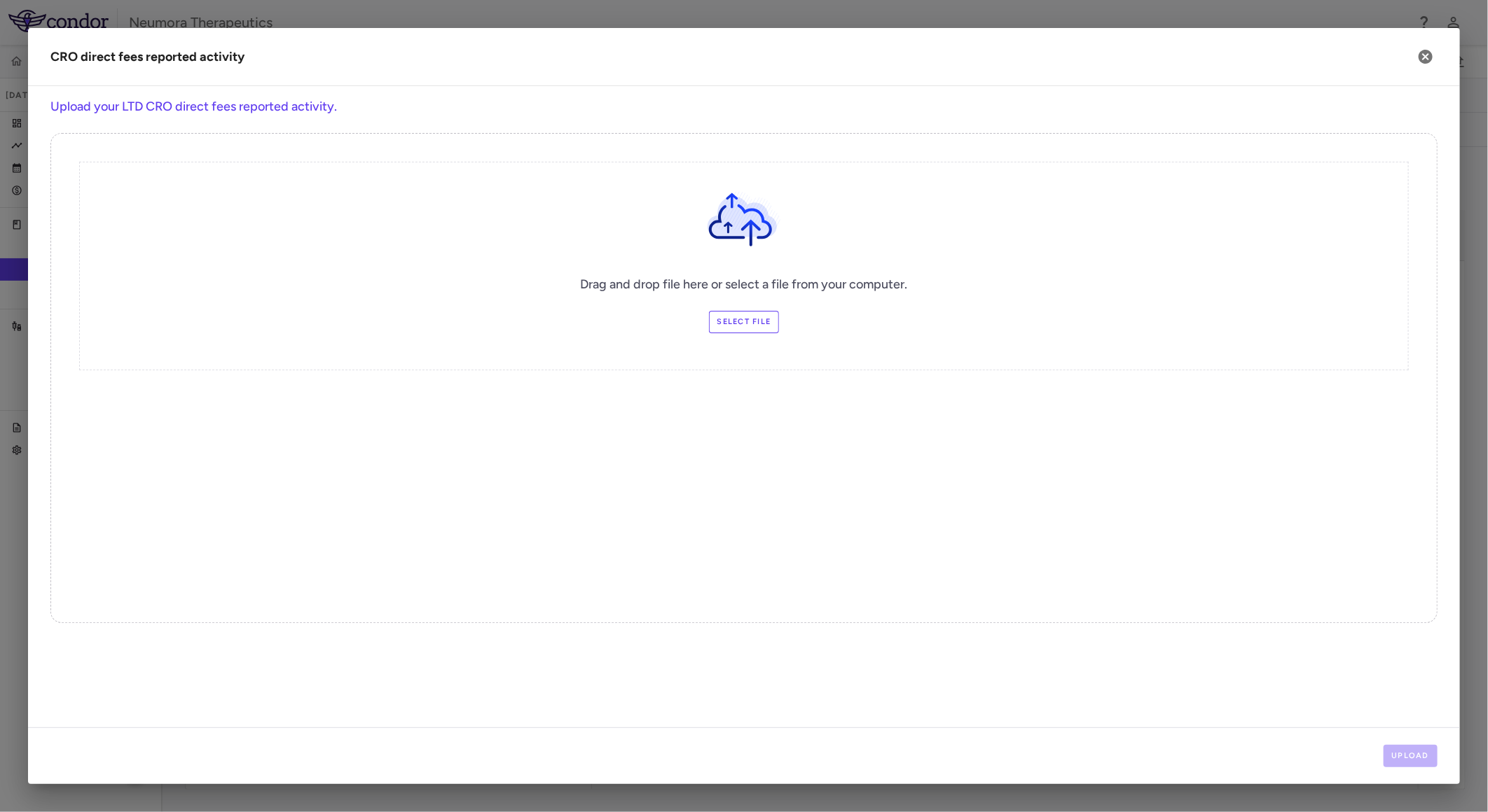
click at [771, 324] on label "Select file" at bounding box center [744, 322] width 71 height 22
click at [0, 0] on input "Select file" at bounding box center [0, 0] width 0 height 0
click at [1403, 759] on button "Upload" at bounding box center [1411, 756] width 55 height 22
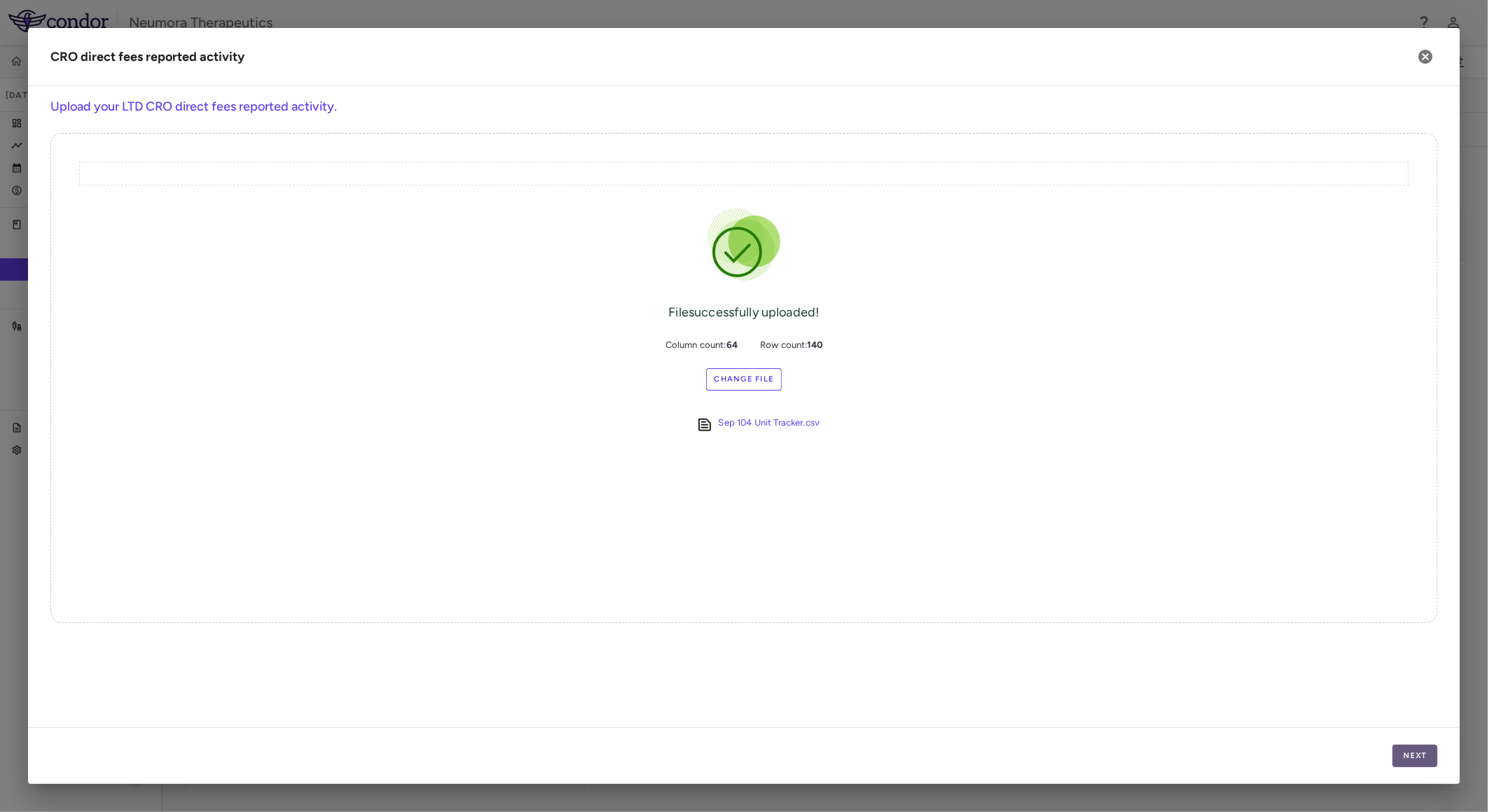
click at [1411, 751] on button "Next" at bounding box center [1415, 756] width 45 height 22
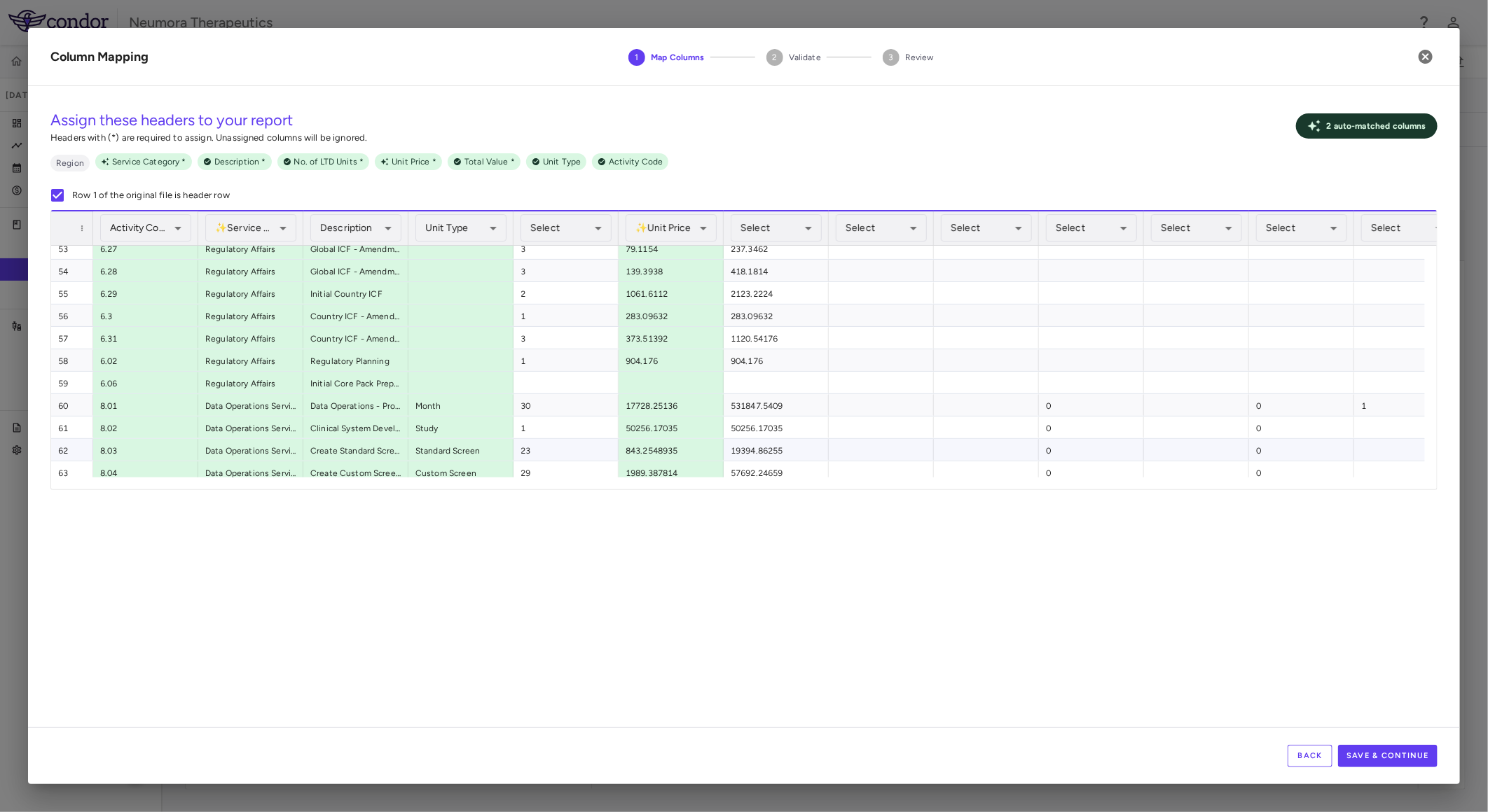
scroll to position [1323, 0]
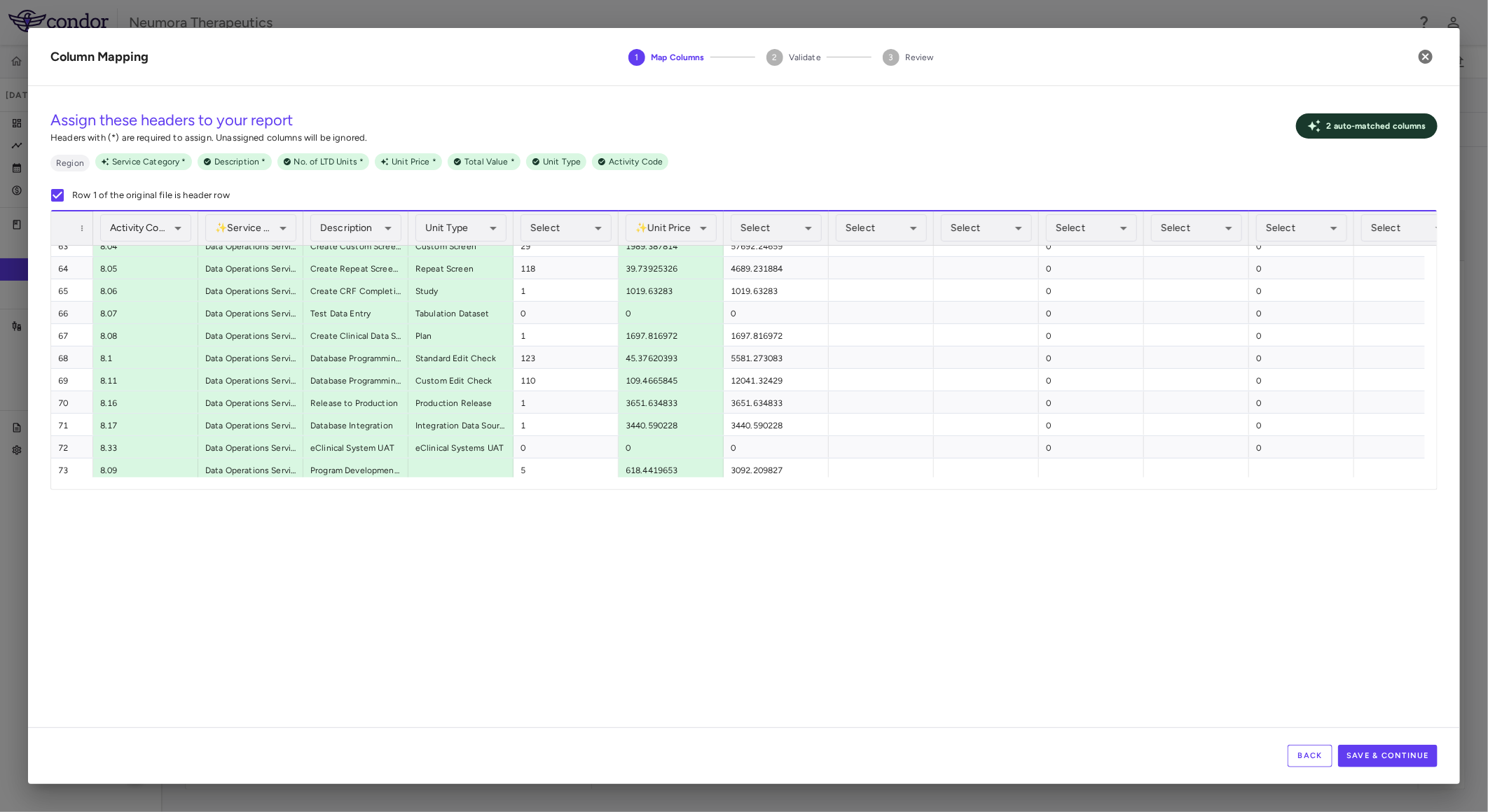
drag, startPoint x: 263, startPoint y: 492, endPoint x: 307, endPoint y: 492, distance: 44.0
click at [307, 492] on div "**********" at bounding box center [744, 413] width 1432 height 630
click at [1408, 751] on button "Save & Continue" at bounding box center [1388, 756] width 100 height 22
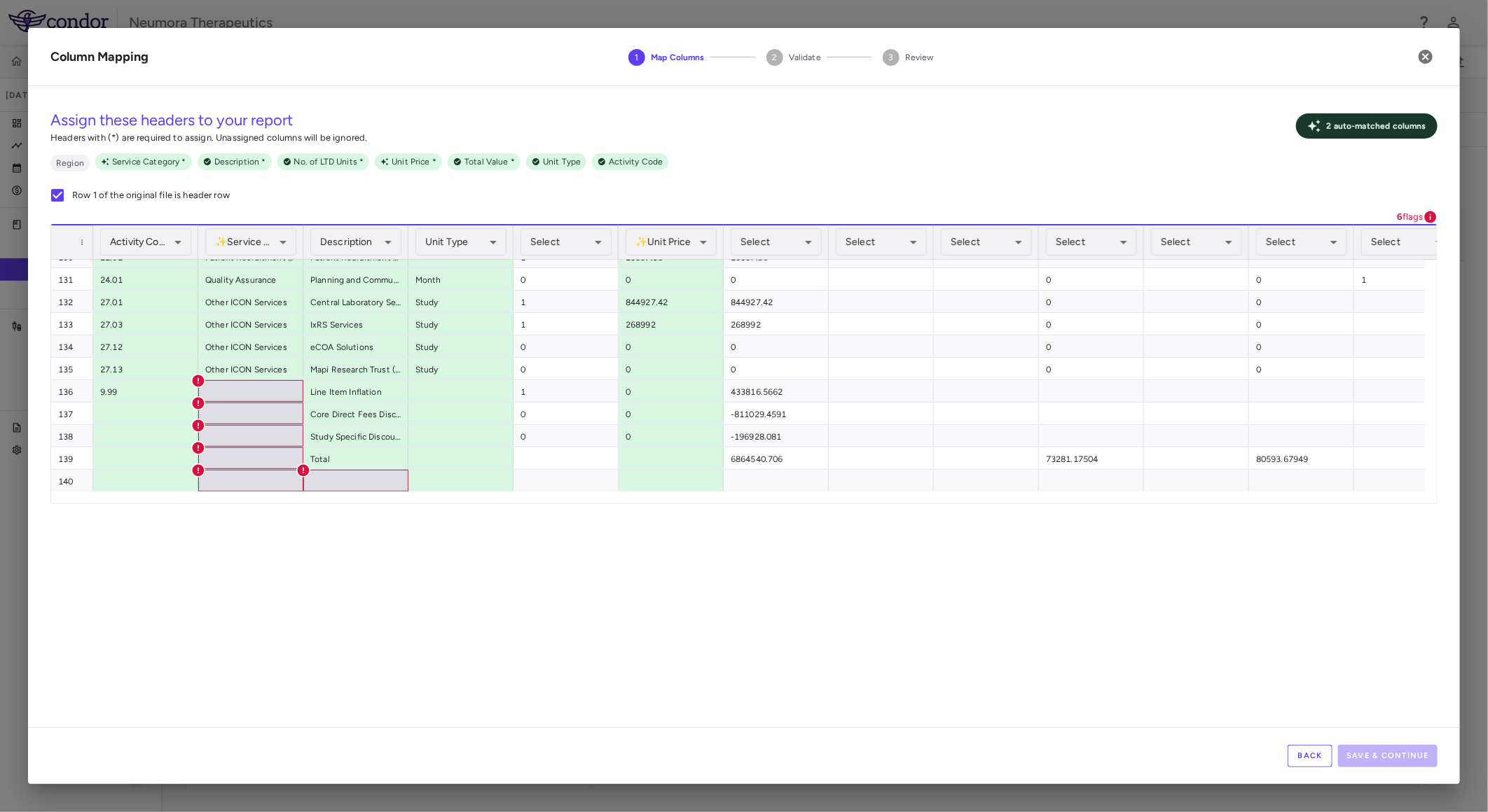
drag, startPoint x: 1217, startPoint y: 88, endPoint x: 1209, endPoint y: 84, distance: 8.9
click at [1218, 88] on div "**********" at bounding box center [744, 406] width 1432 height 756
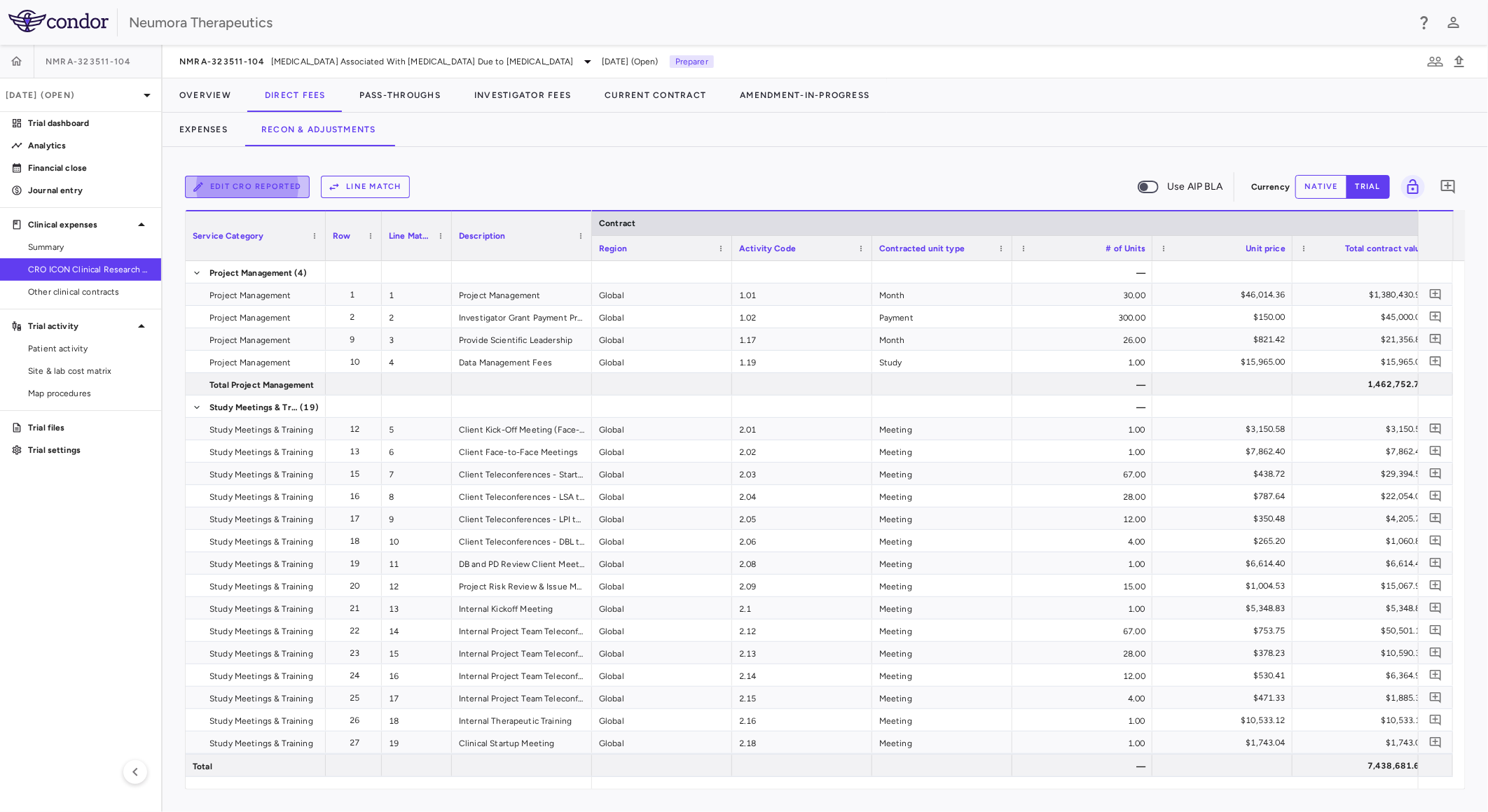
click at [242, 184] on button "Edit CRO reported" at bounding box center [247, 187] width 125 height 22
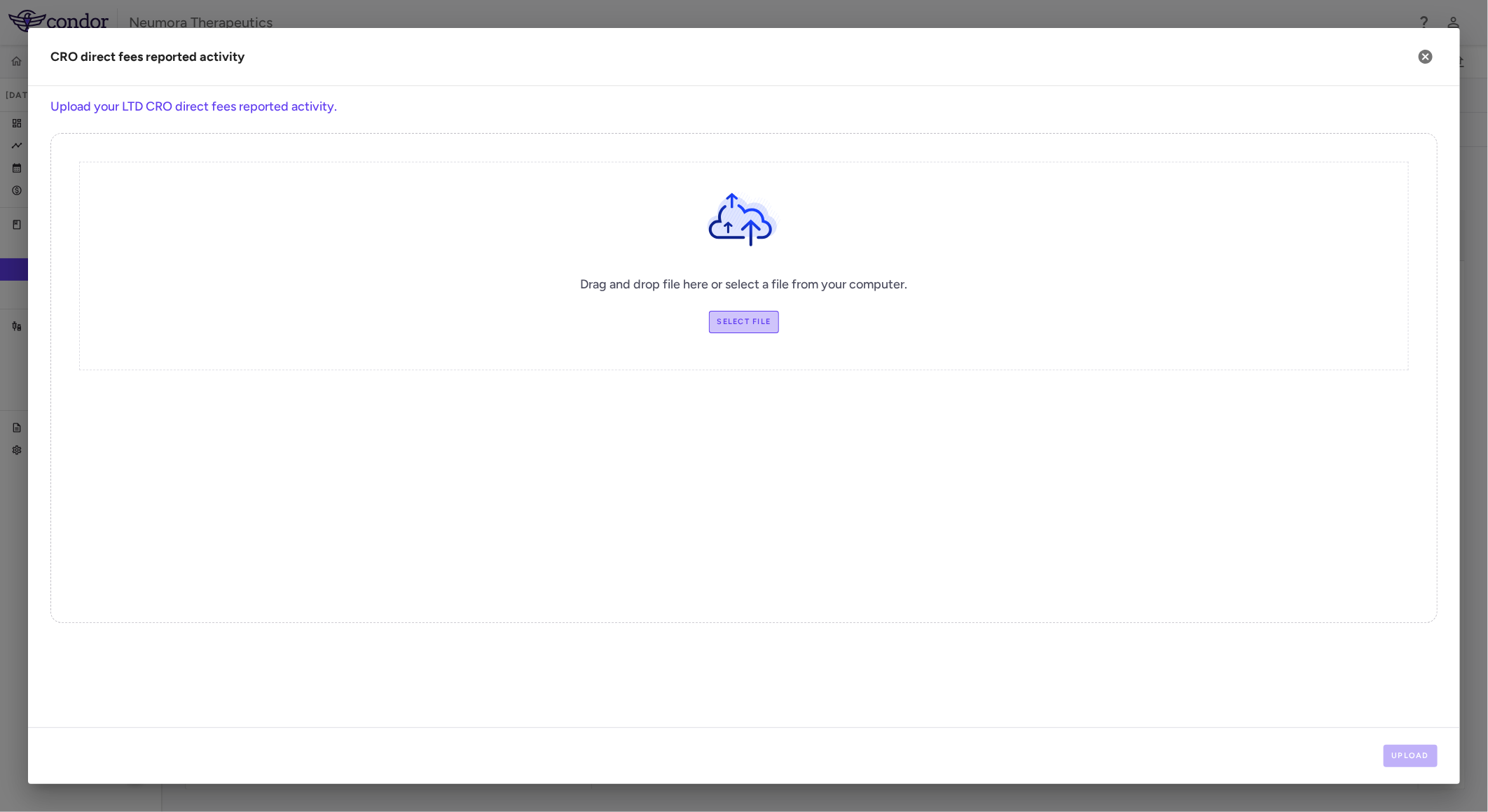
click at [717, 316] on label "Select file" at bounding box center [744, 322] width 71 height 22
click at [0, 0] on input "Select file" at bounding box center [0, 0] width 0 height 0
click at [1413, 757] on button "Upload" at bounding box center [1411, 756] width 55 height 22
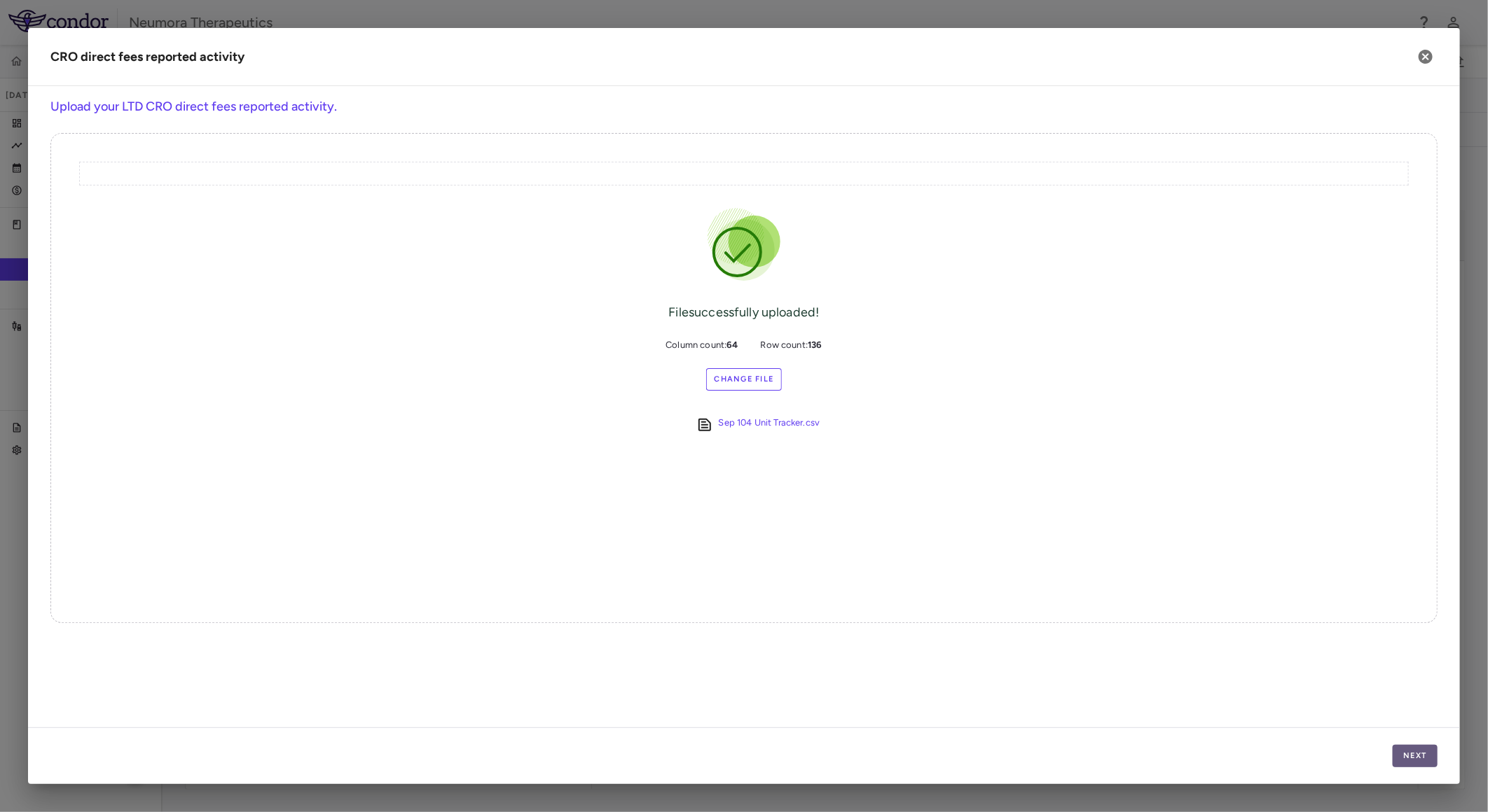
click at [1412, 753] on button "Next" at bounding box center [1415, 756] width 45 height 22
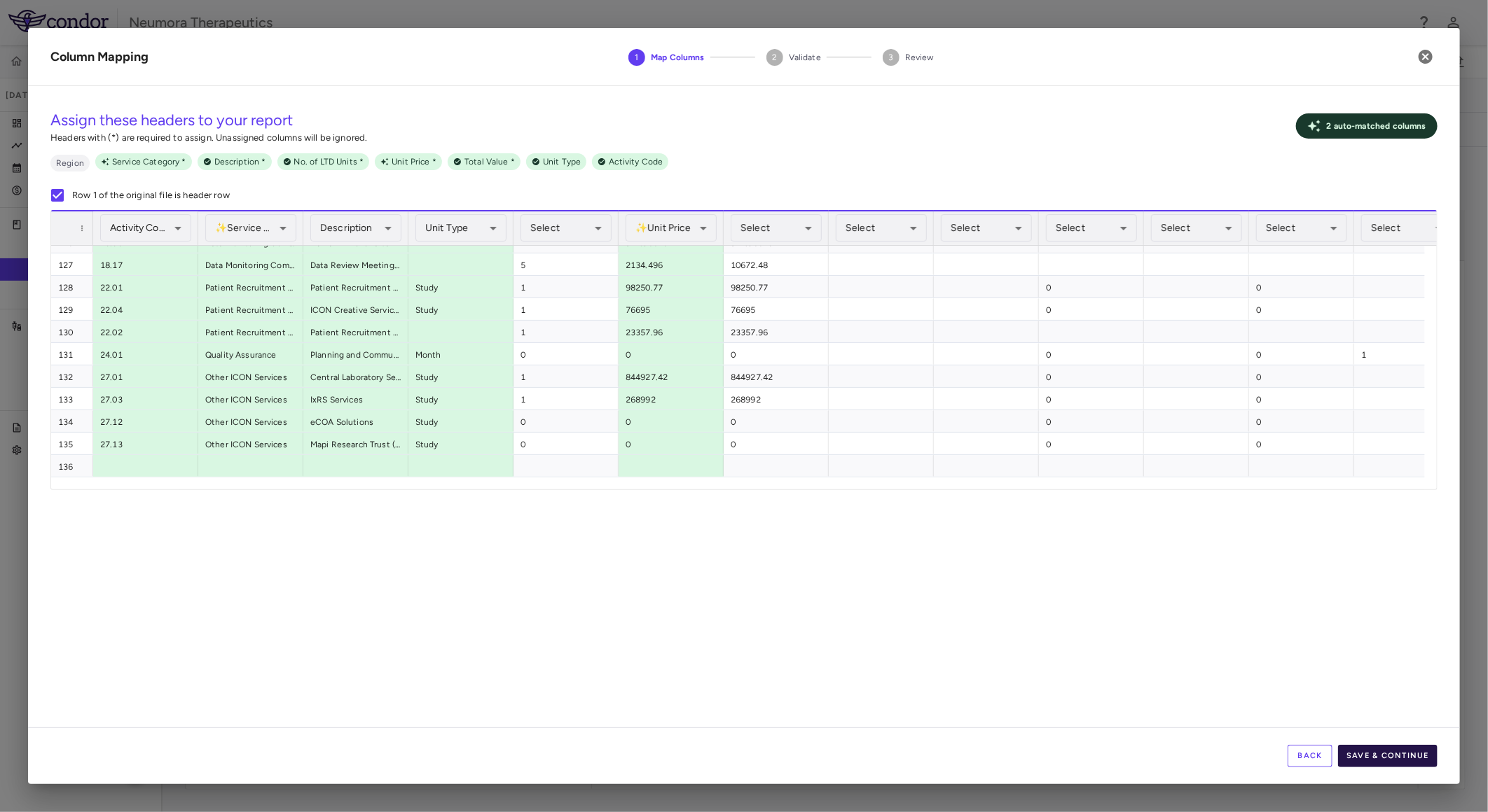
click at [1382, 753] on button "Save & Continue" at bounding box center [1388, 756] width 100 height 22
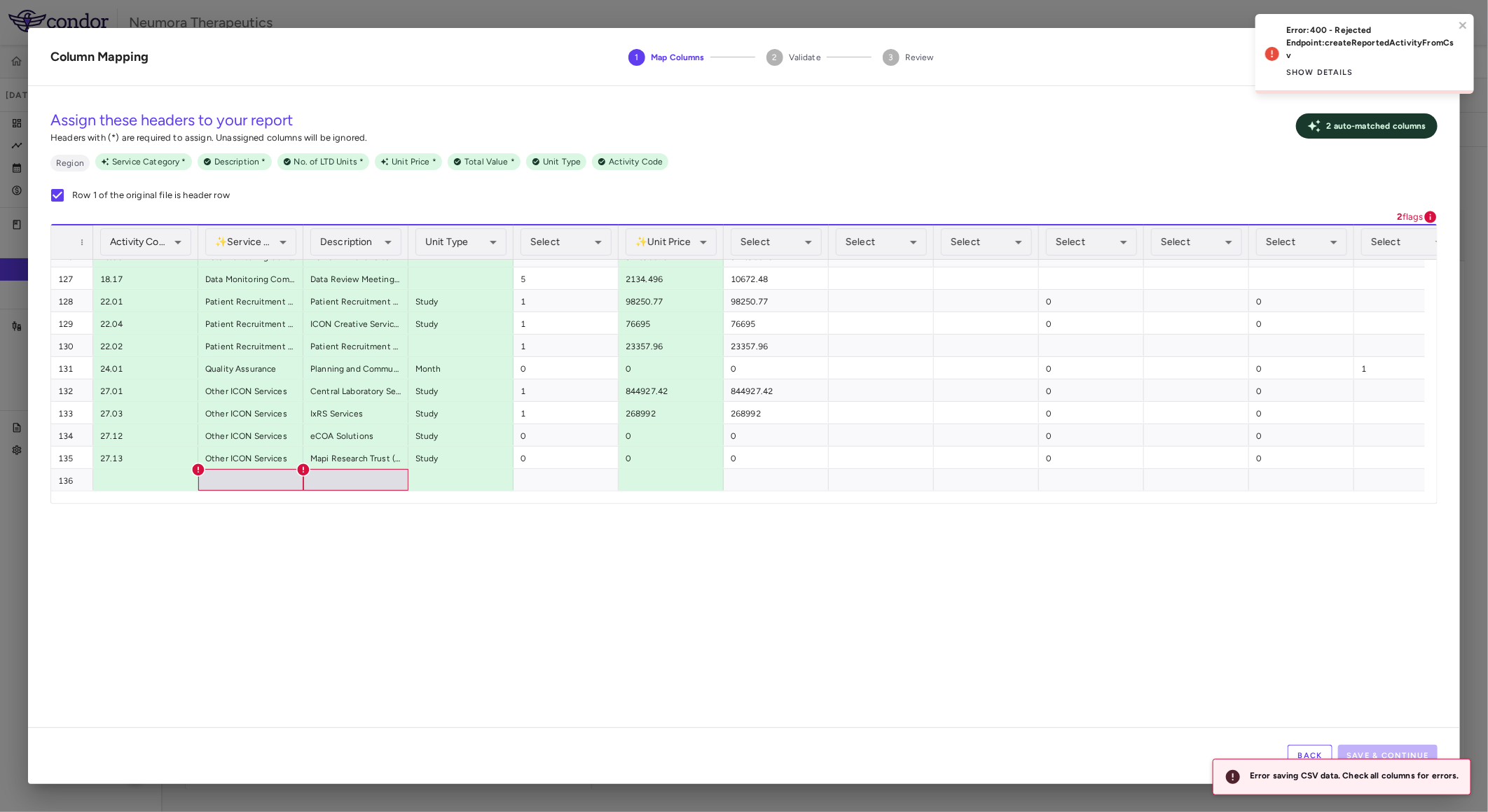
click at [998, 108] on div "Assign these headers to your report Headers with (*) are required to assign. Un…" at bounding box center [744, 154] width 1387 height 113
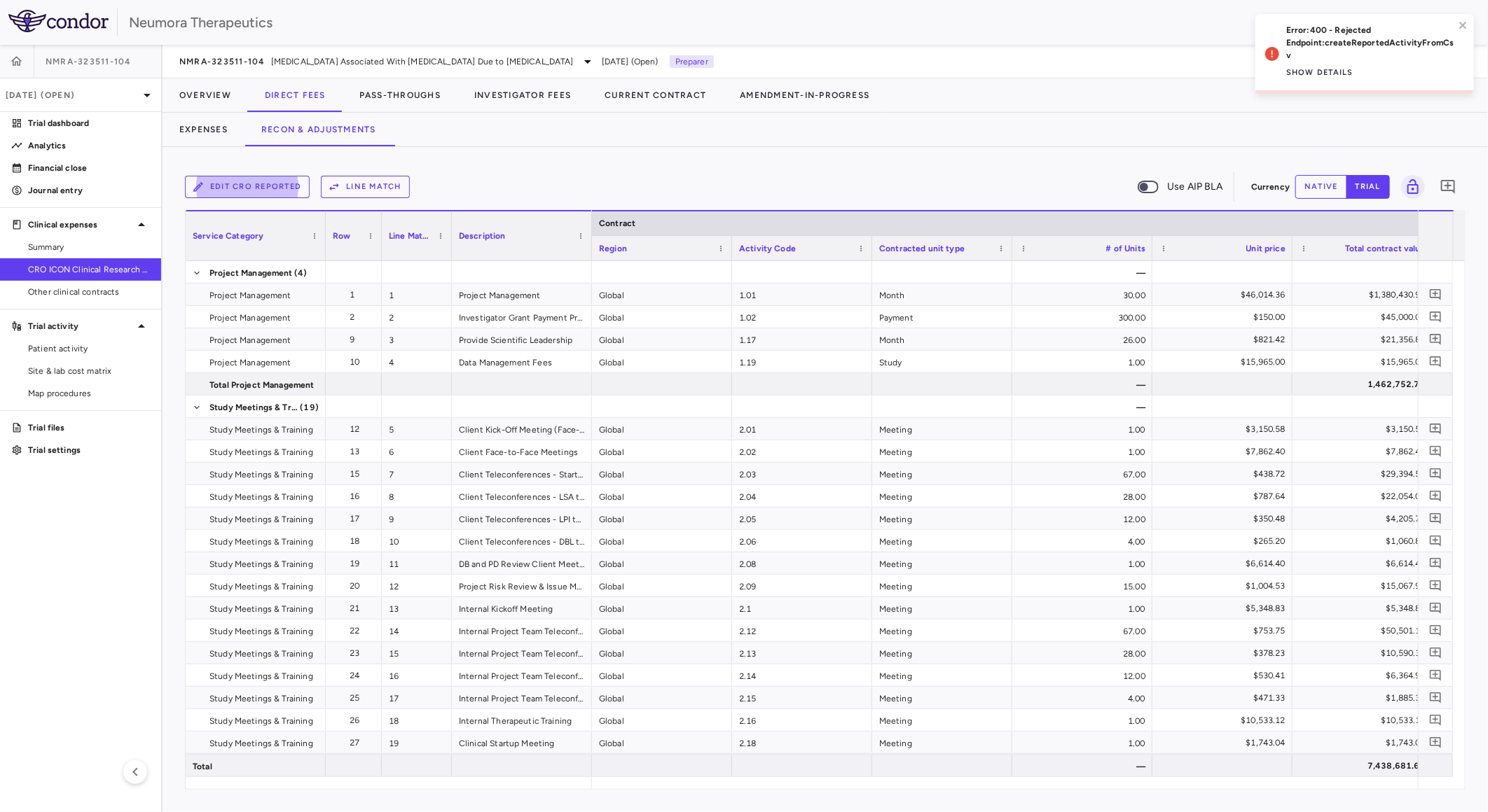
click at [260, 186] on button "Edit CRO reported" at bounding box center [247, 187] width 125 height 22
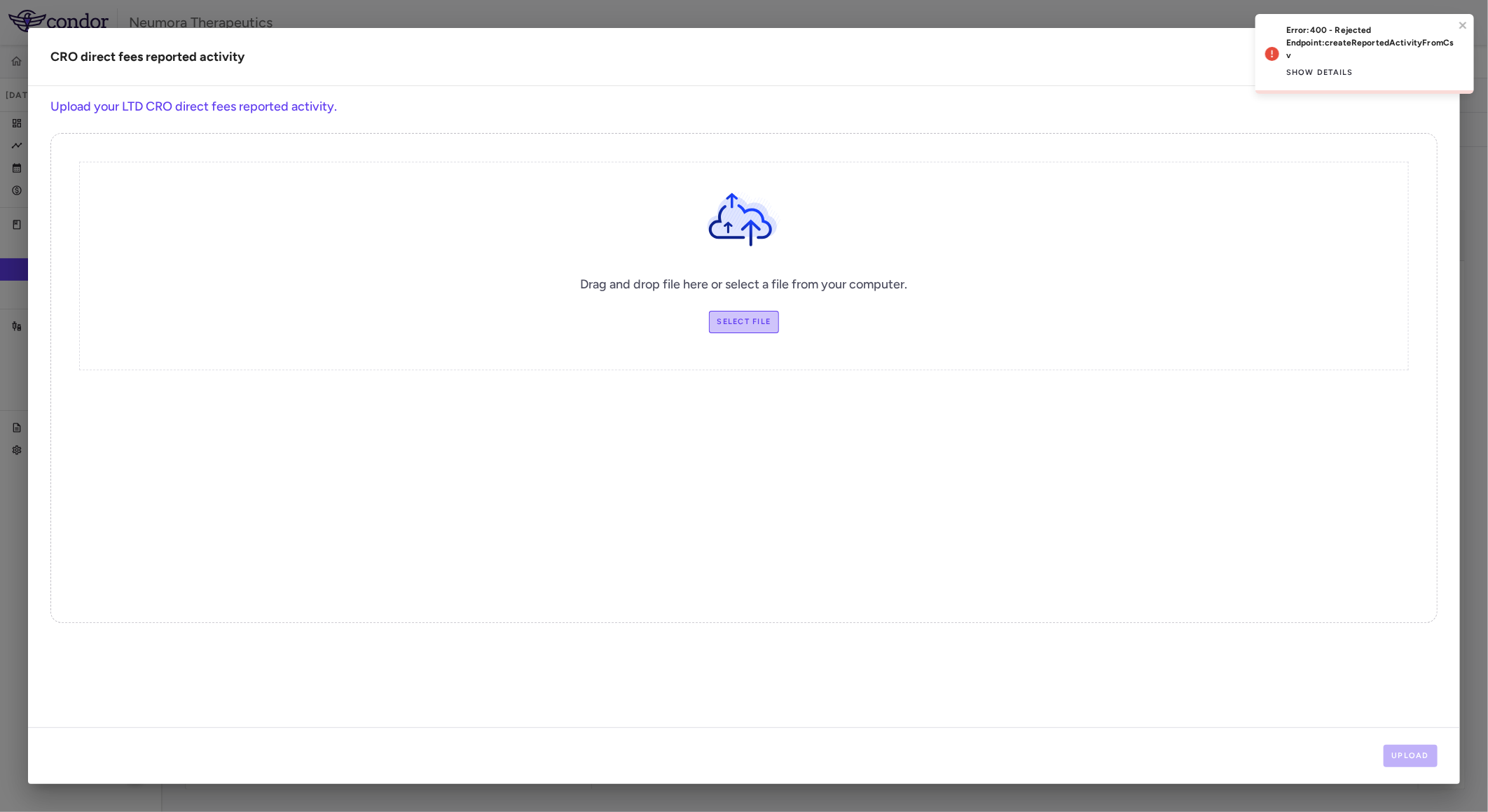
click at [767, 322] on label "Select file" at bounding box center [744, 322] width 71 height 22
click at [0, 0] on input "Select file" at bounding box center [0, 0] width 0 height 0
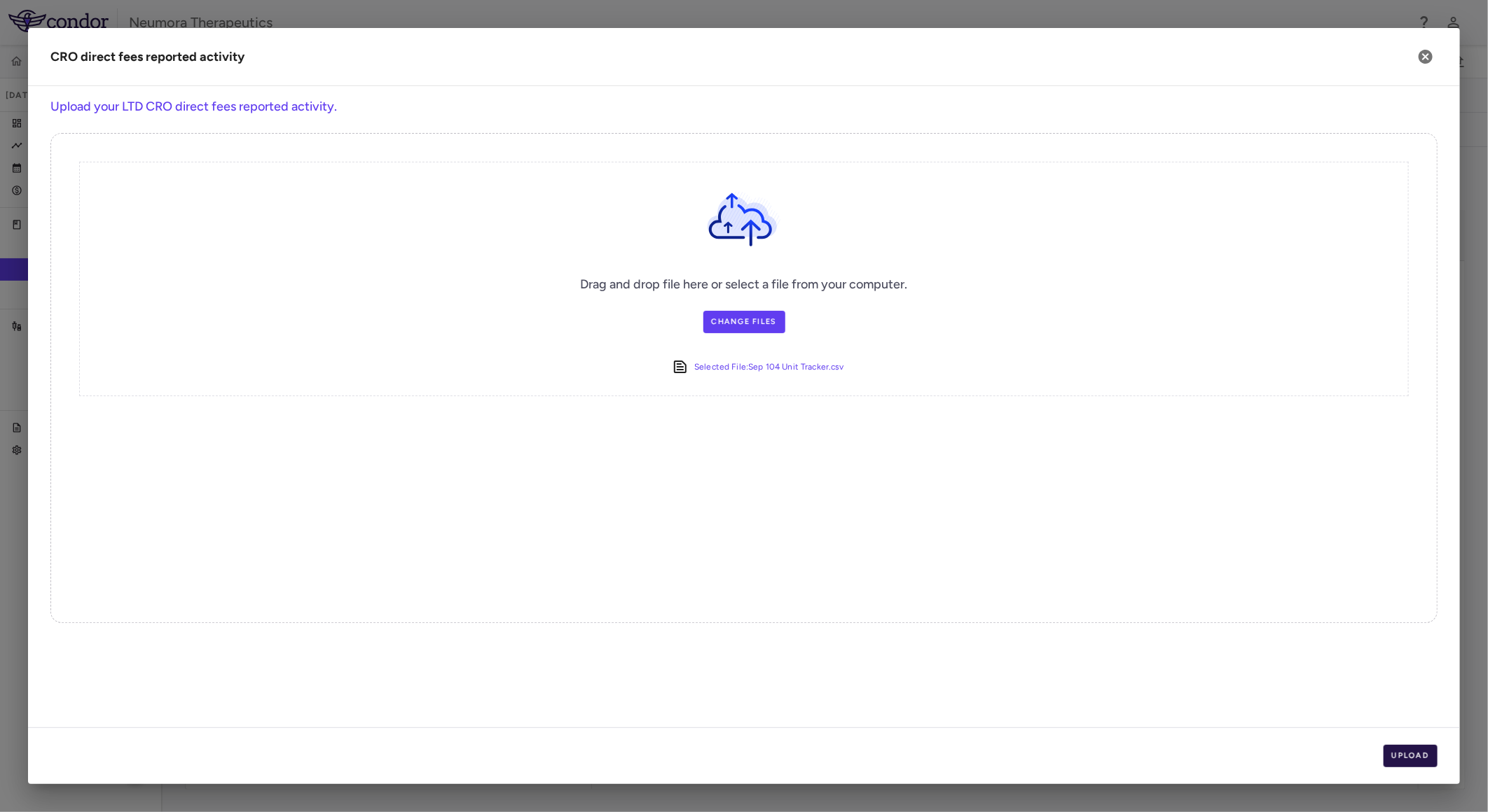
click at [1432, 755] on button "Upload" at bounding box center [1411, 756] width 55 height 22
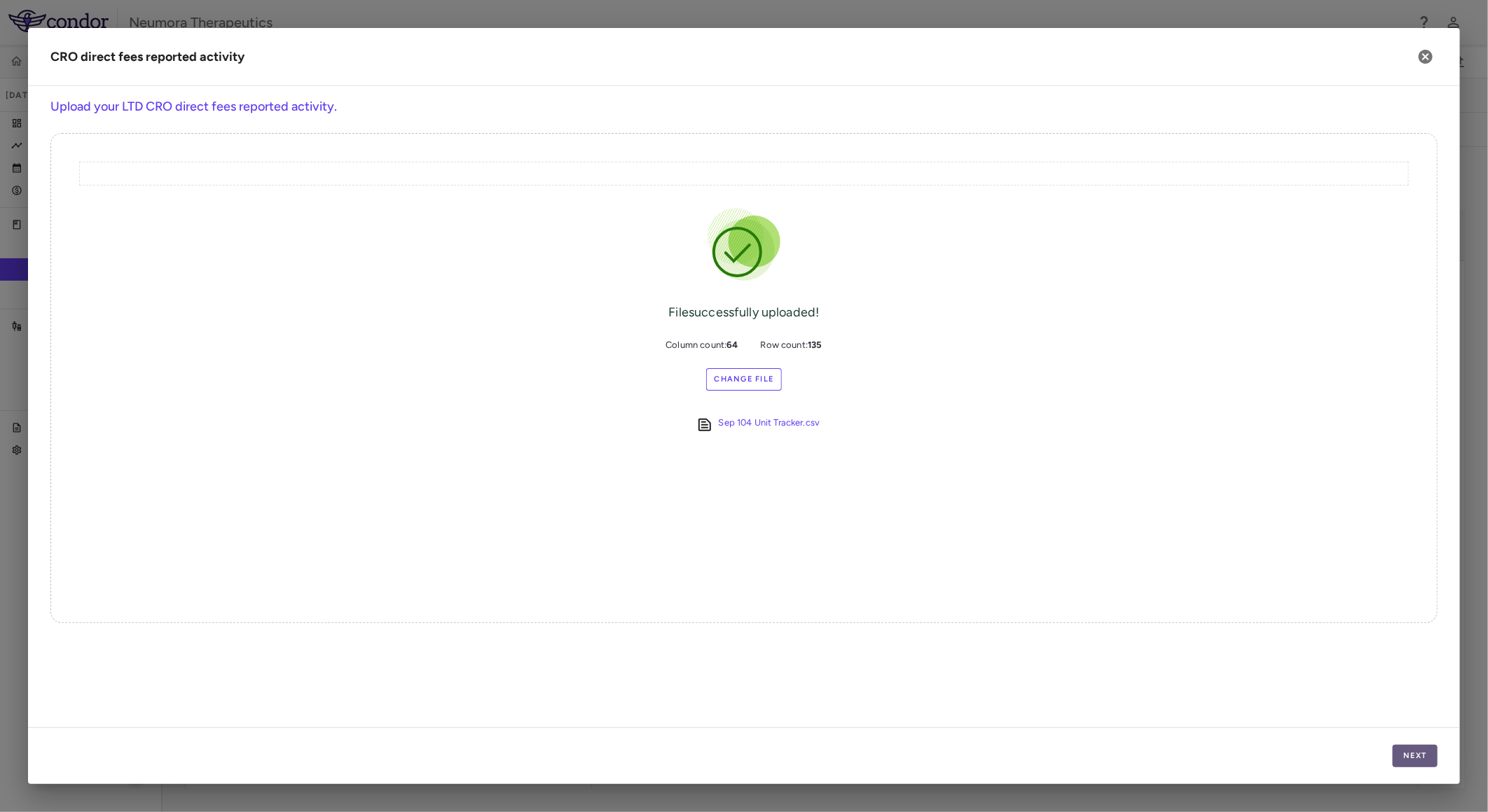
click at [1405, 754] on button "Next" at bounding box center [1415, 756] width 45 height 22
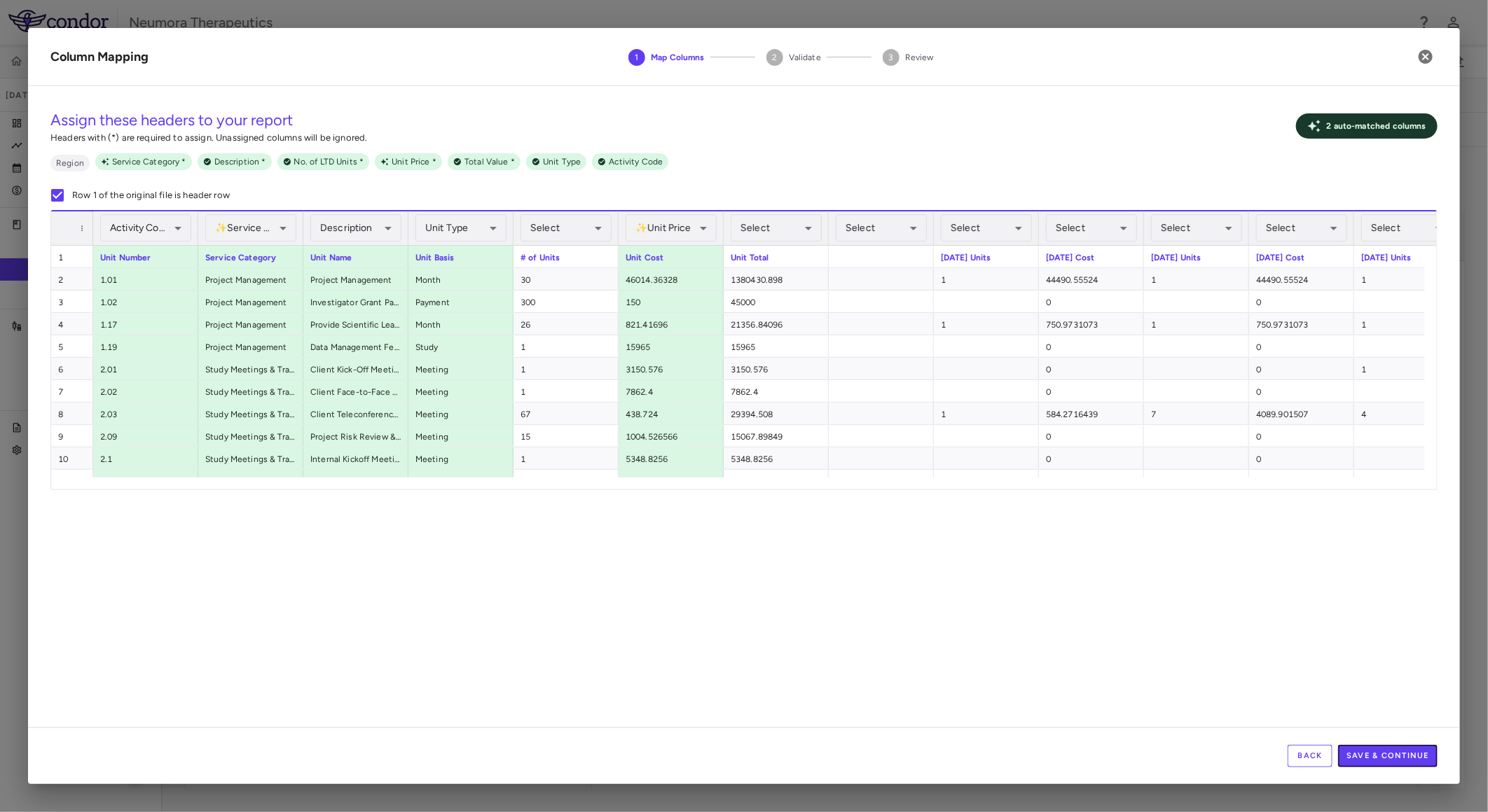
click at [1410, 754] on button "Save & Continue" at bounding box center [1388, 756] width 100 height 22
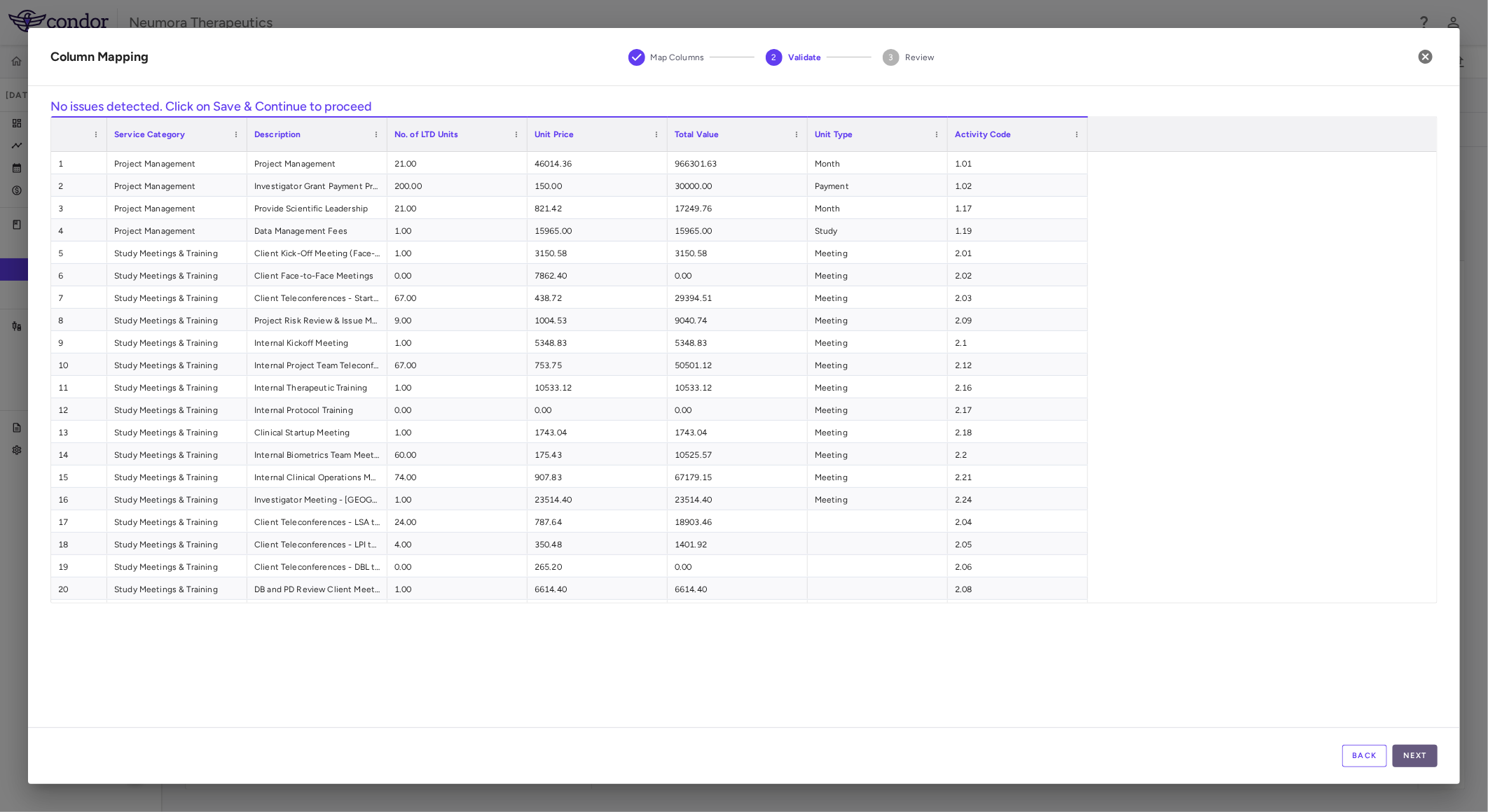
click at [1408, 758] on button "Next" at bounding box center [1415, 756] width 45 height 22
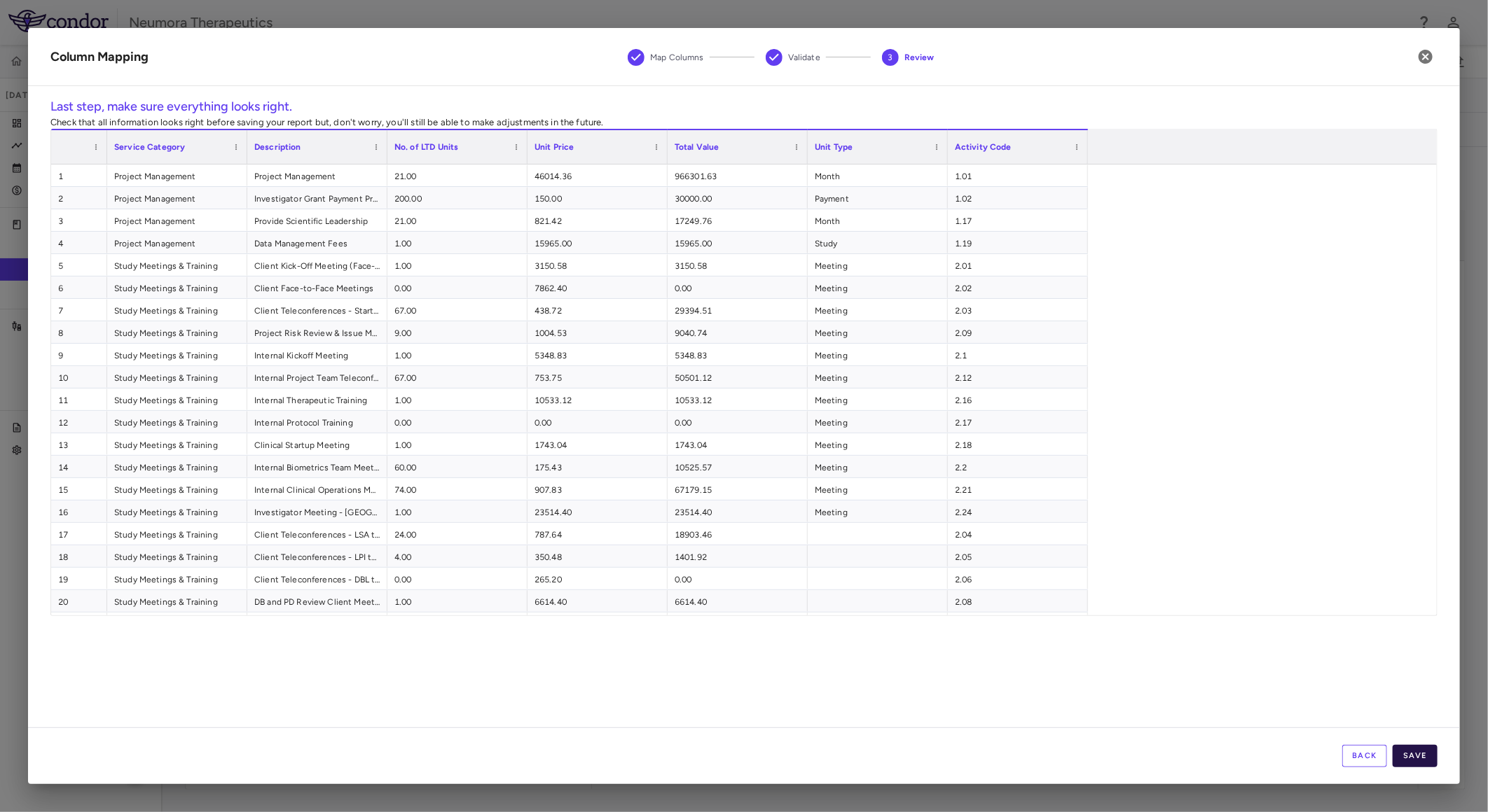
click at [1417, 754] on button "Save" at bounding box center [1415, 756] width 45 height 22
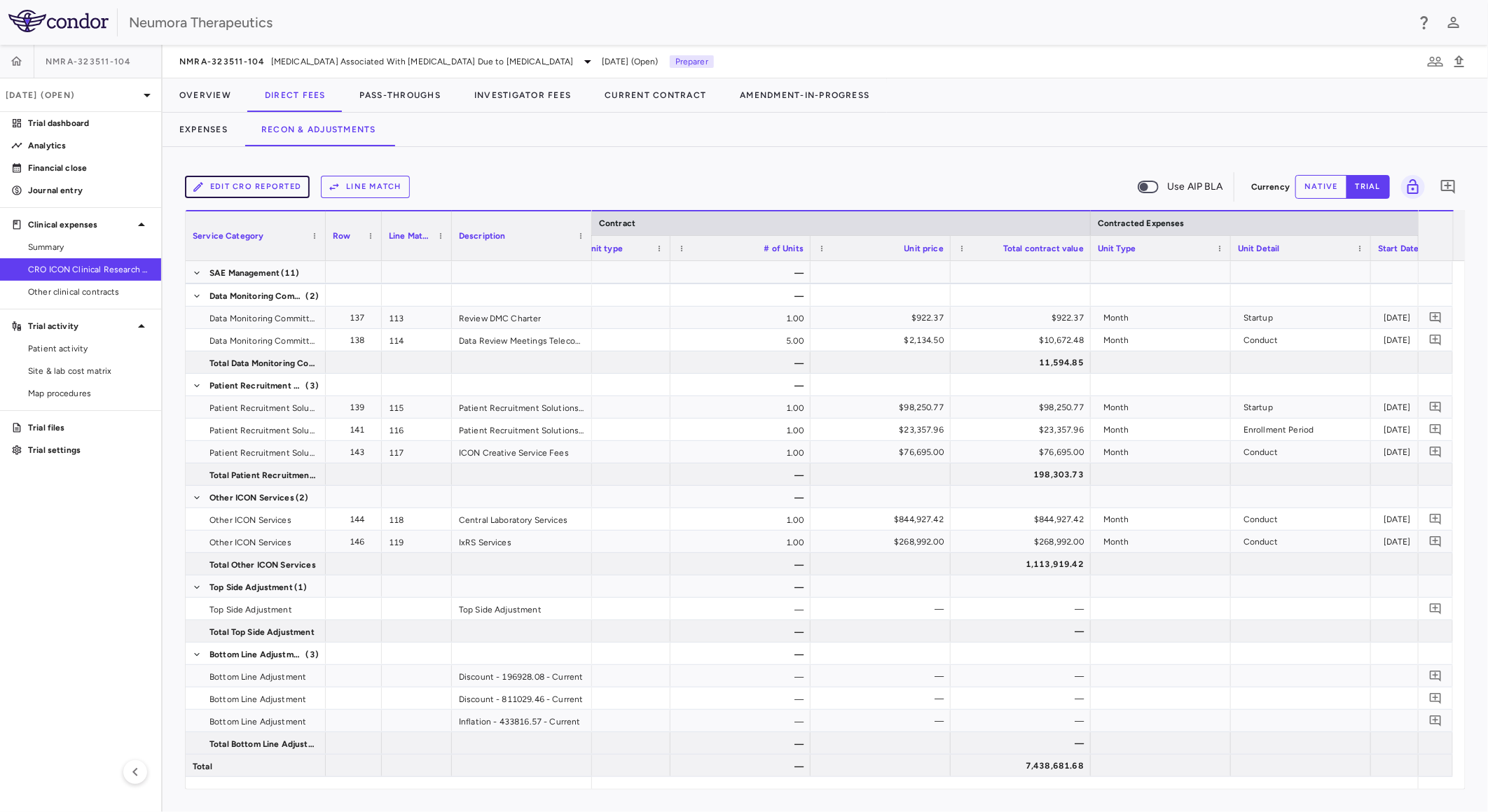
scroll to position [0, 552]
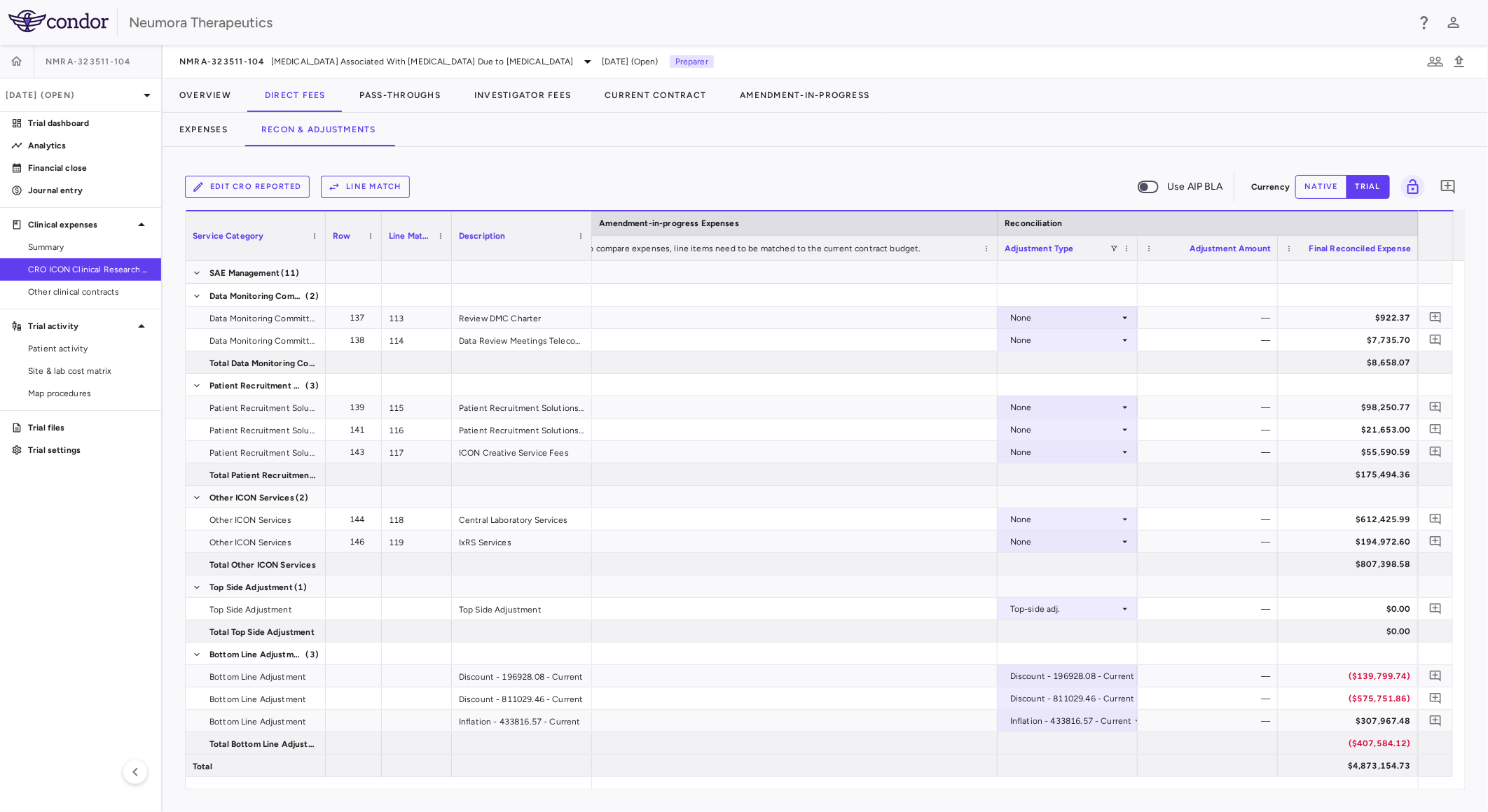
click at [1257, 790] on div "Edit CRO reported Line Match Use AIP BLA Currency native trial 0 Service Catego…" at bounding box center [825, 479] width 1325 height 665
click at [1329, 191] on button "native" at bounding box center [1321, 188] width 52 height 24
click at [1363, 185] on button "trial" at bounding box center [1368, 188] width 44 height 24
click at [359, 190] on button "Line Match" at bounding box center [365, 187] width 89 height 22
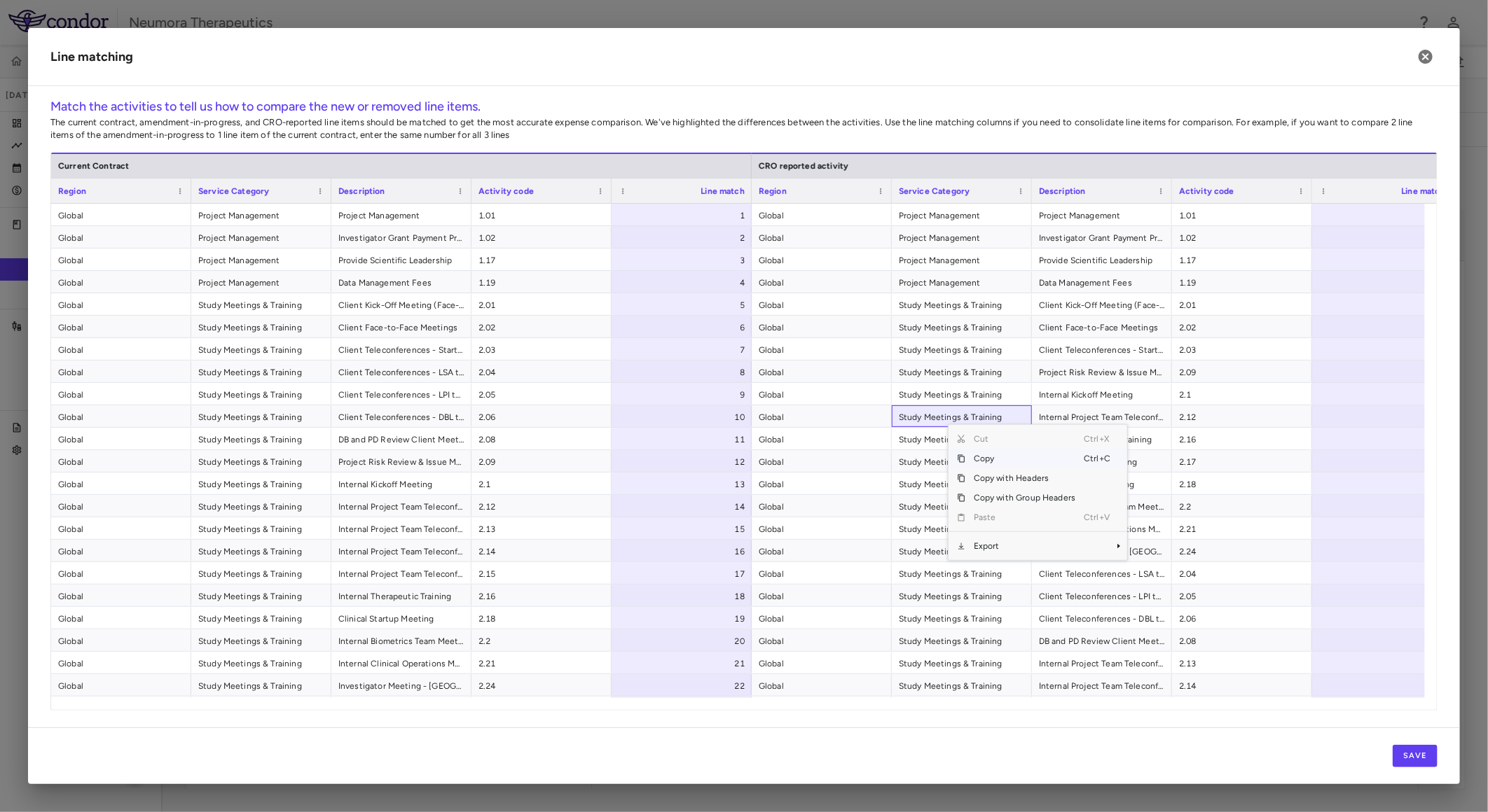
click at [1010, 459] on span "Copy" at bounding box center [1024, 459] width 119 height 20
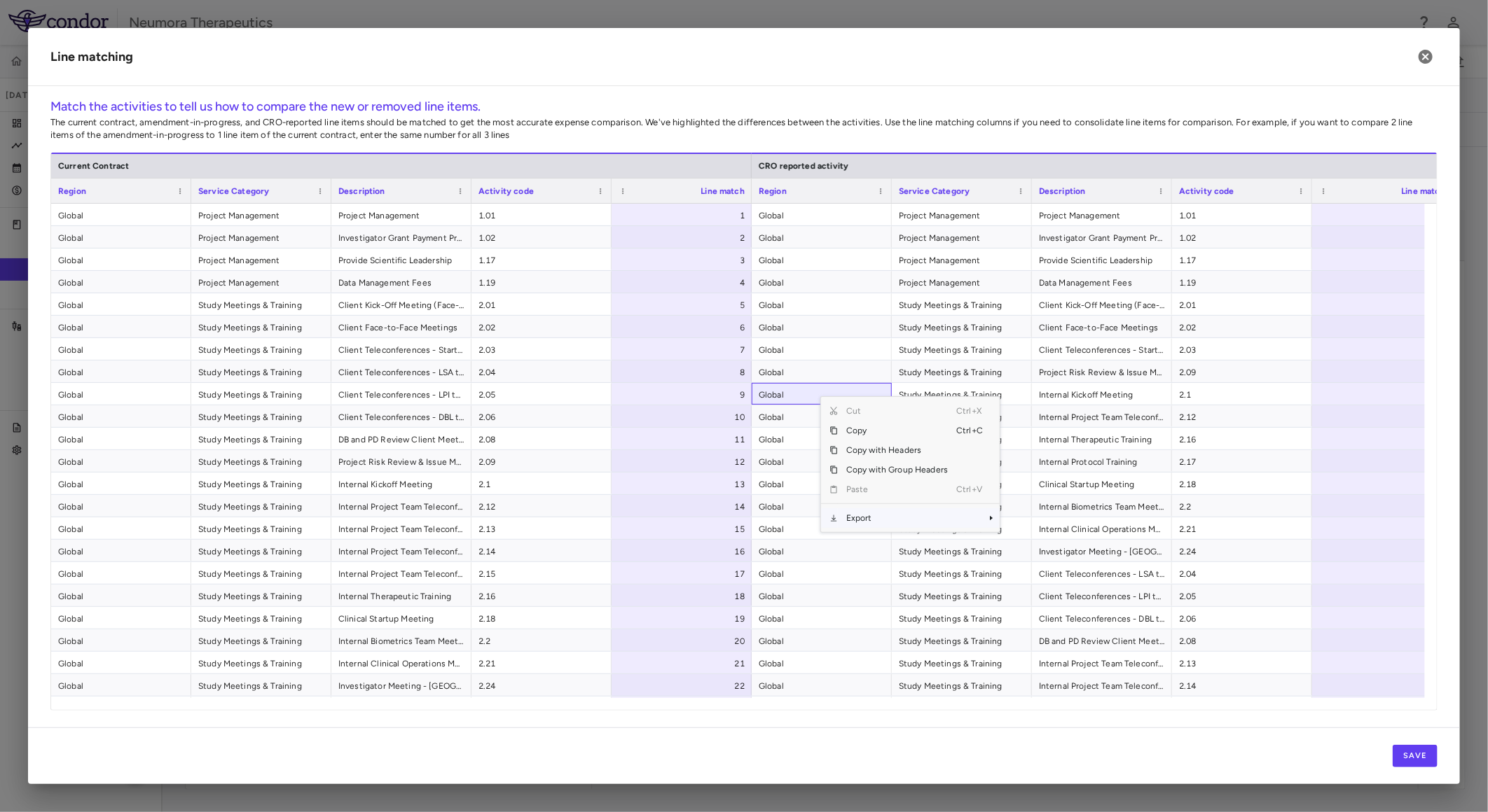
click at [879, 515] on span "Export" at bounding box center [897, 519] width 119 height 20
click at [1034, 524] on span "CSV Export" at bounding box center [1047, 524] width 66 height 20
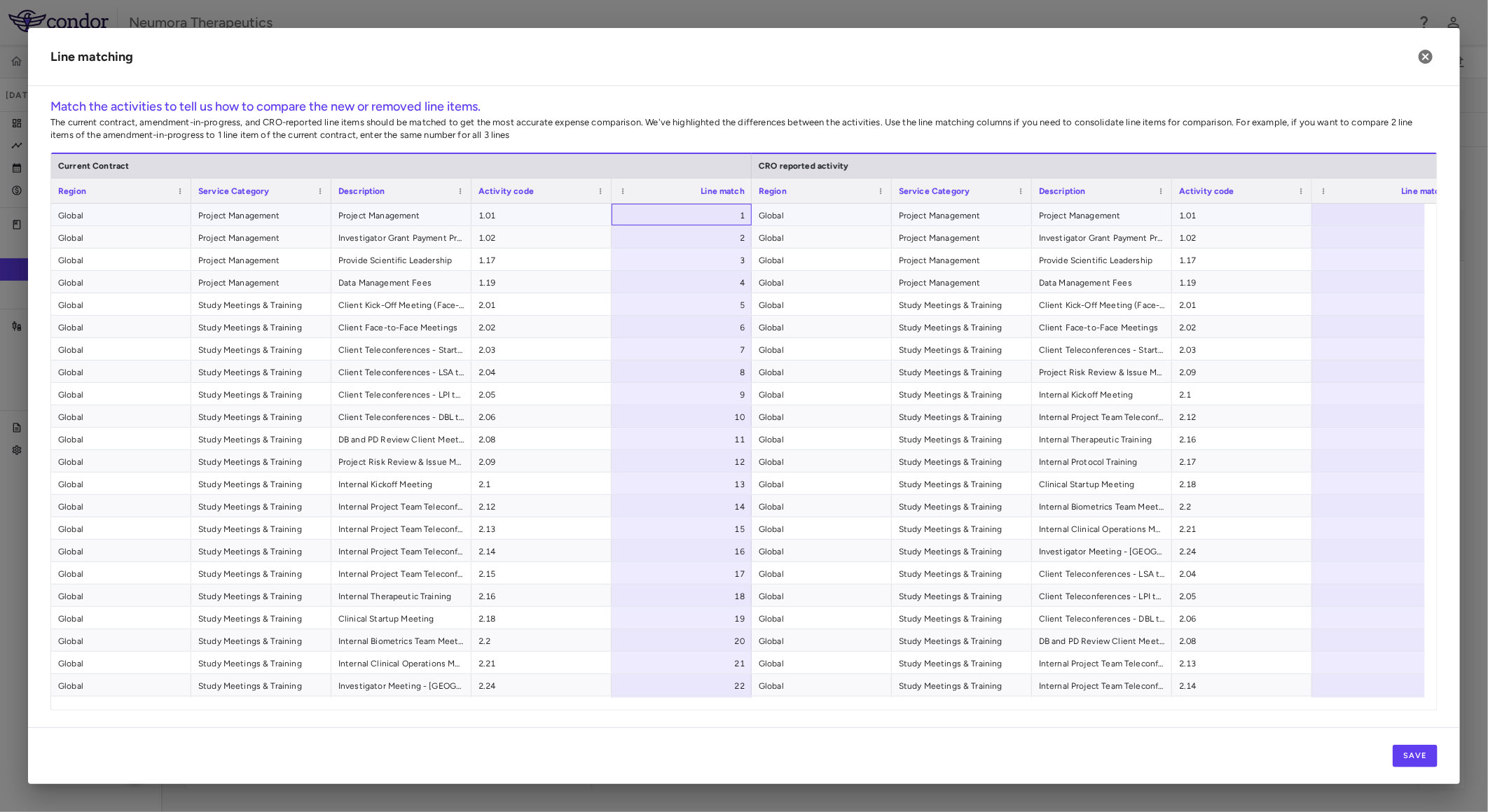
click at [711, 215] on div "1" at bounding box center [685, 215] width 121 height 22
click at [1378, 210] on div at bounding box center [1382, 214] width 140 height 22
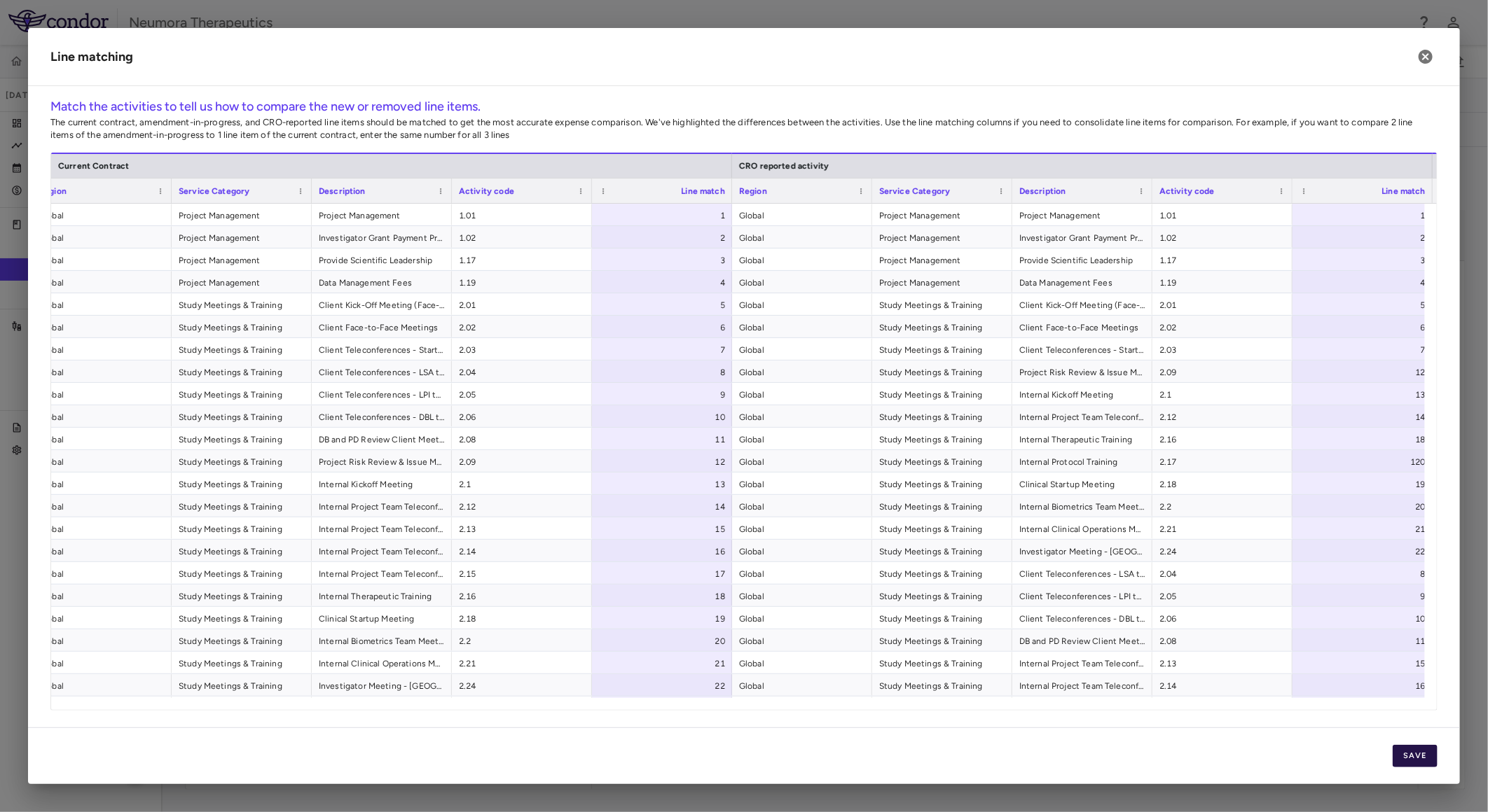
click at [1412, 751] on button "Save" at bounding box center [1415, 756] width 45 height 22
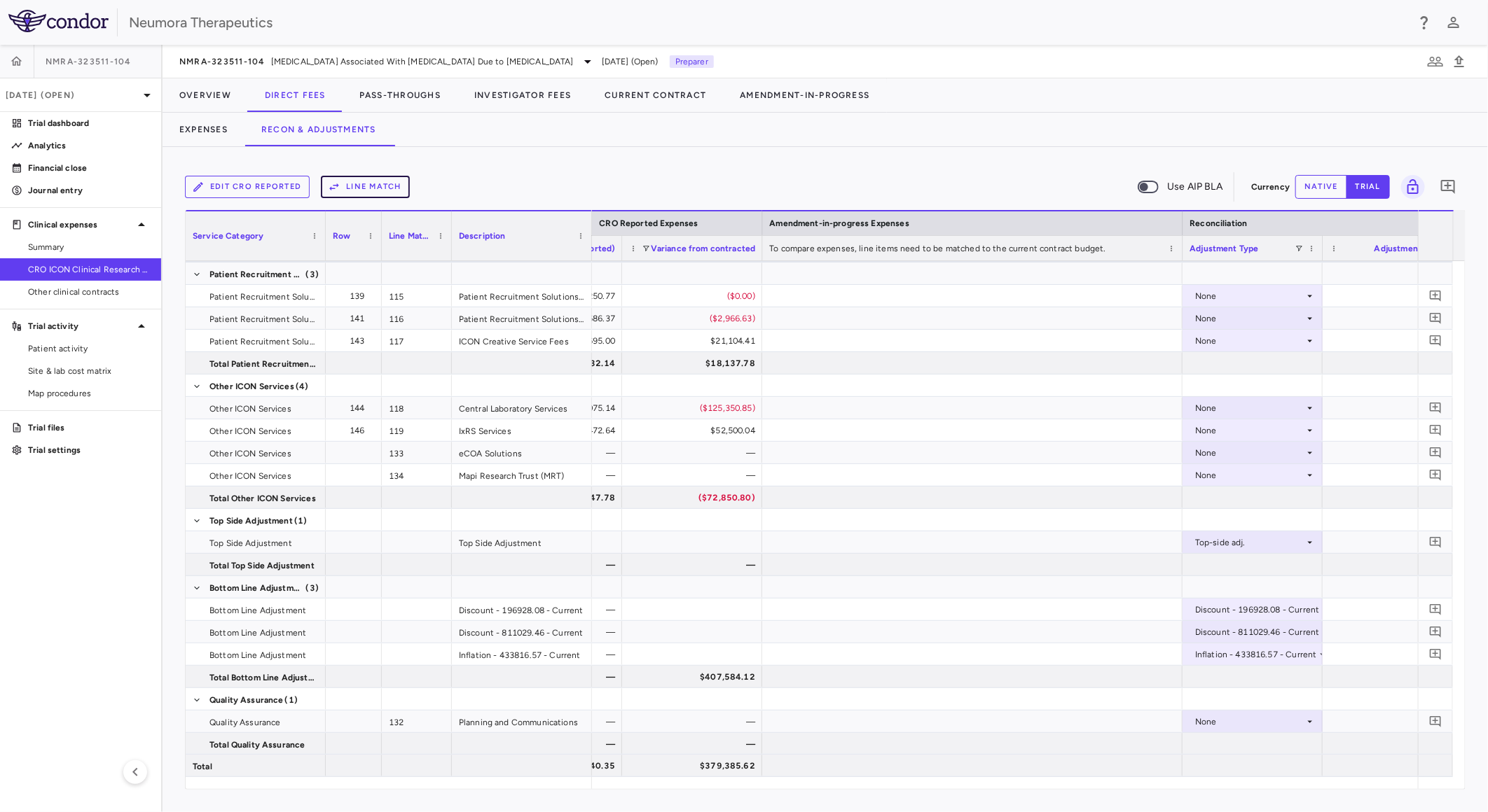
scroll to position [0, 2495]
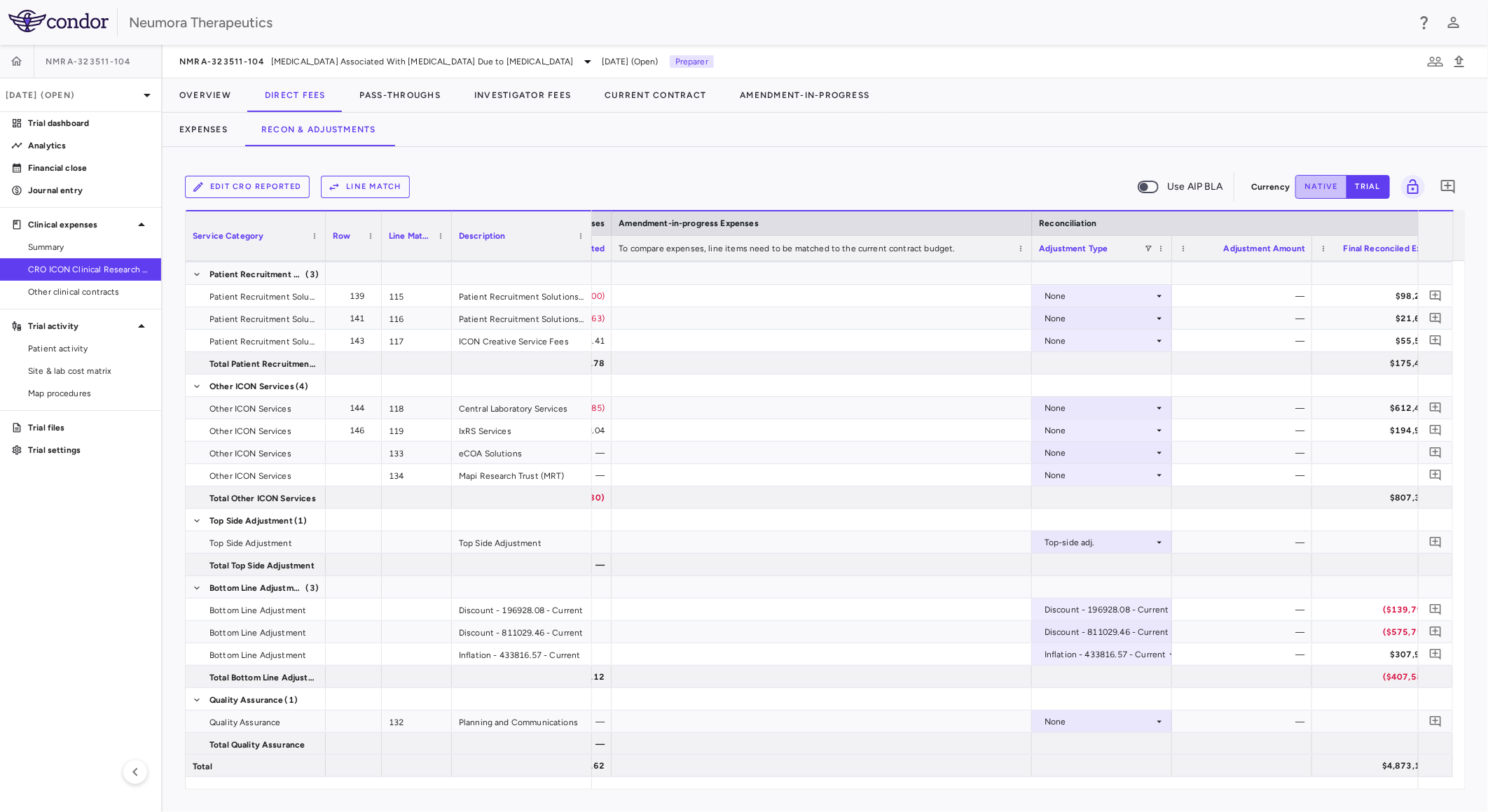
click at [1326, 188] on button "native" at bounding box center [1321, 188] width 52 height 24
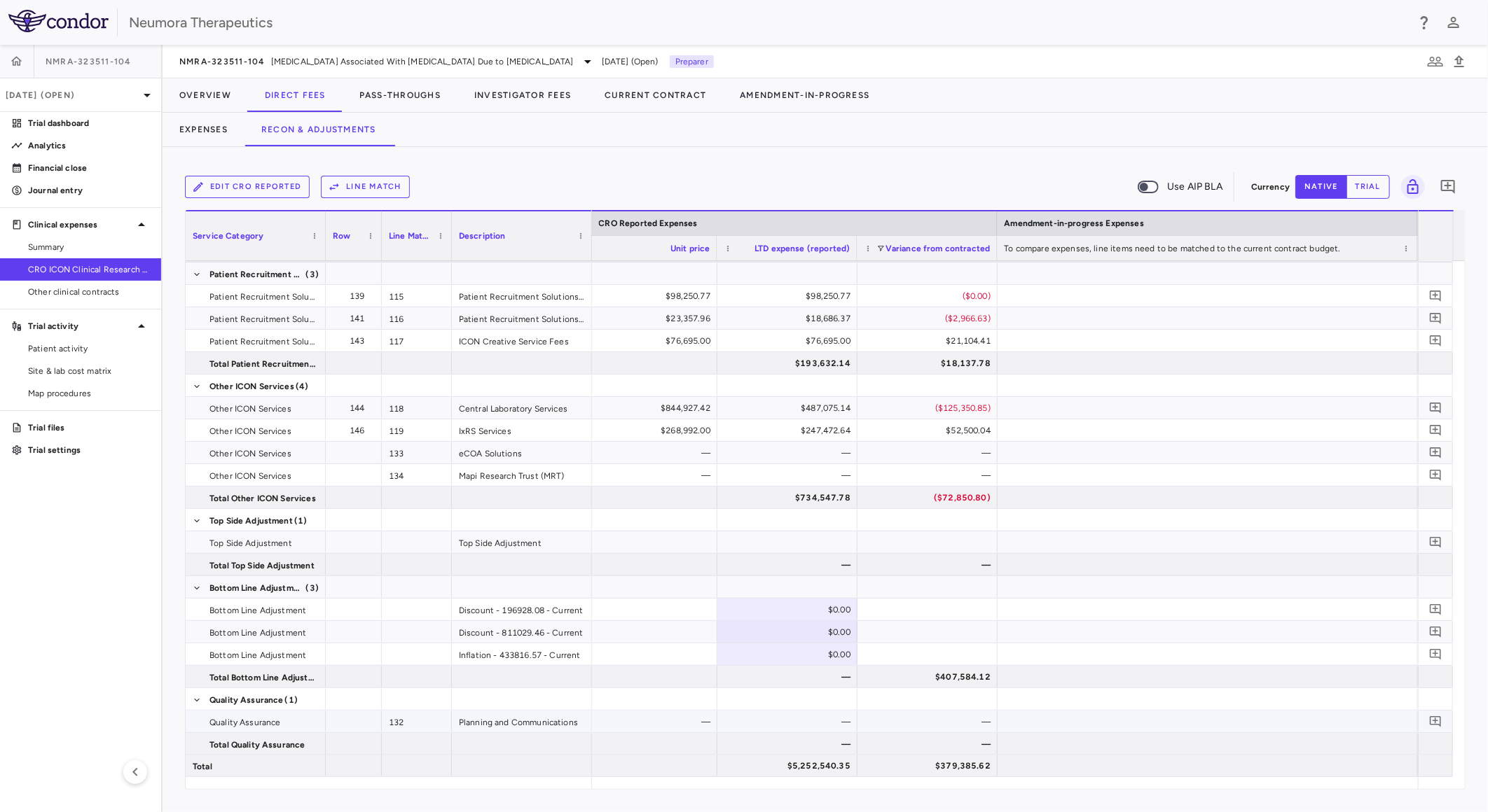
type button "native"
click at [793, 654] on div "$0.00" at bounding box center [790, 654] width 121 height 22
type input "*********"
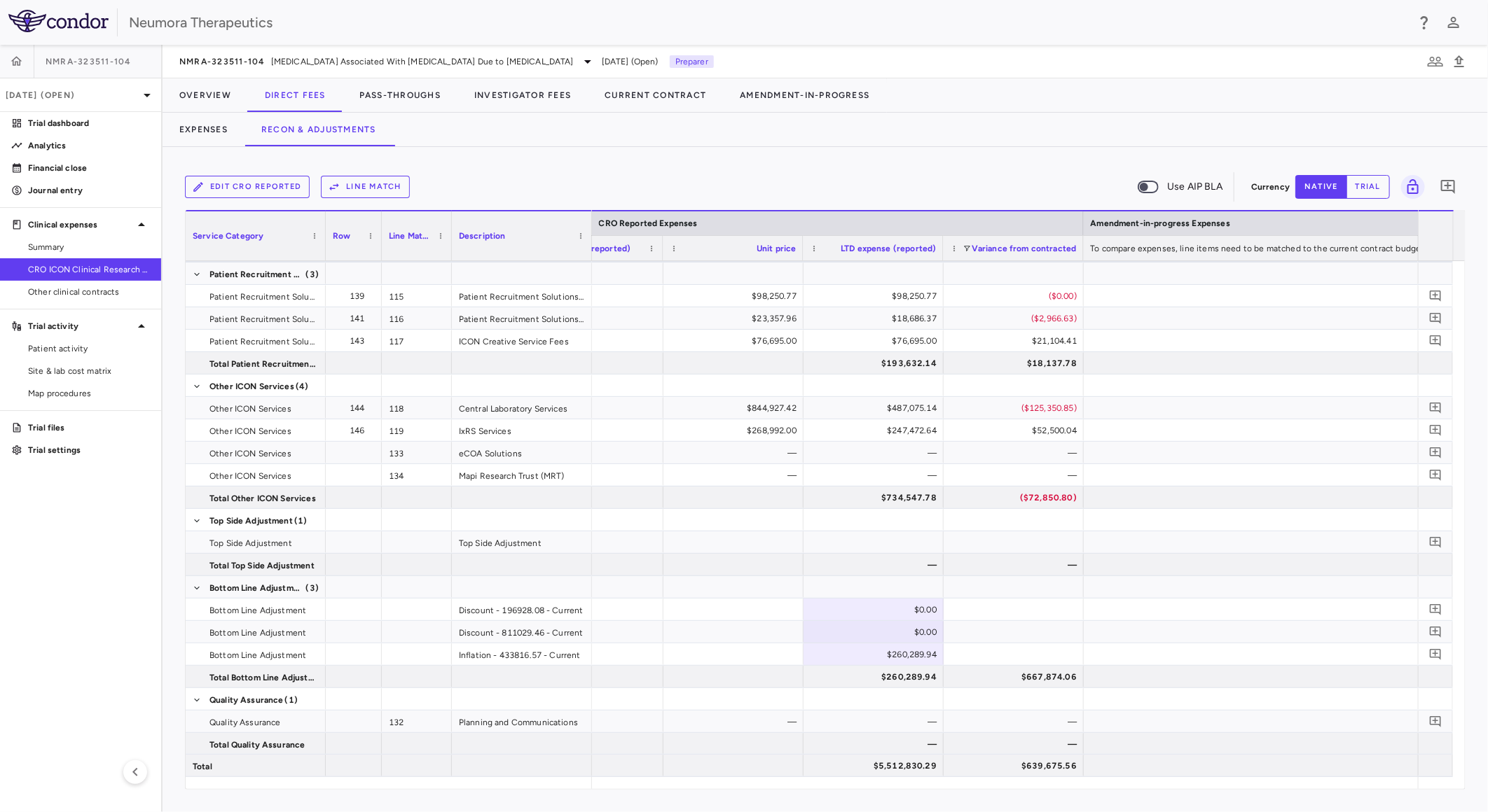
click at [856, 168] on div "Edit CRO reported Line Match Use AIP BLA Currency native trial 0 Service Catego…" at bounding box center [825, 479] width 1325 height 665
